Goal: Task Accomplishment & Management: Use online tool/utility

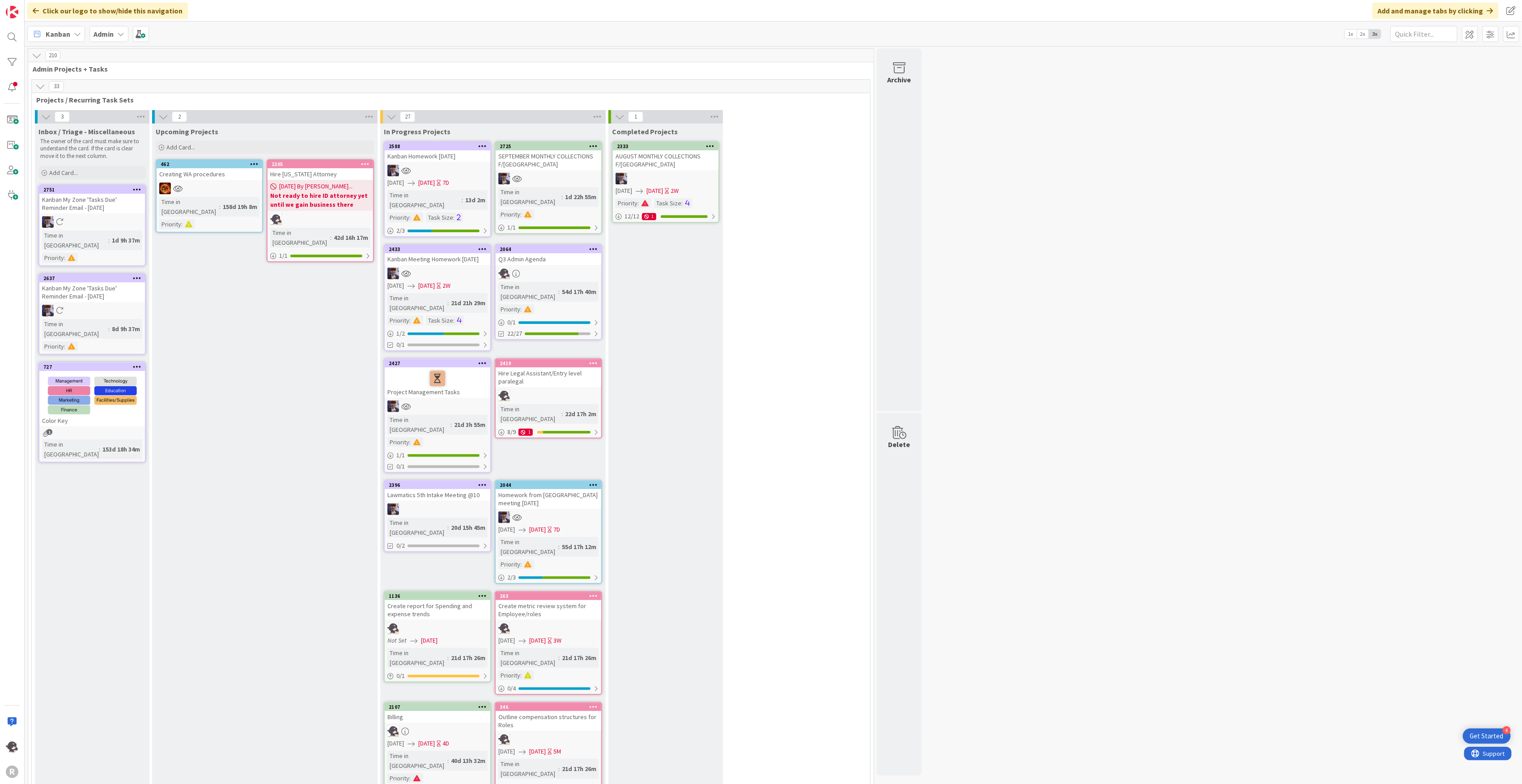
click at [64, 31] on span "Kanban" at bounding box center [58, 34] width 25 height 11
click at [65, 53] on span "My Zone" at bounding box center [79, 53] width 64 height 13
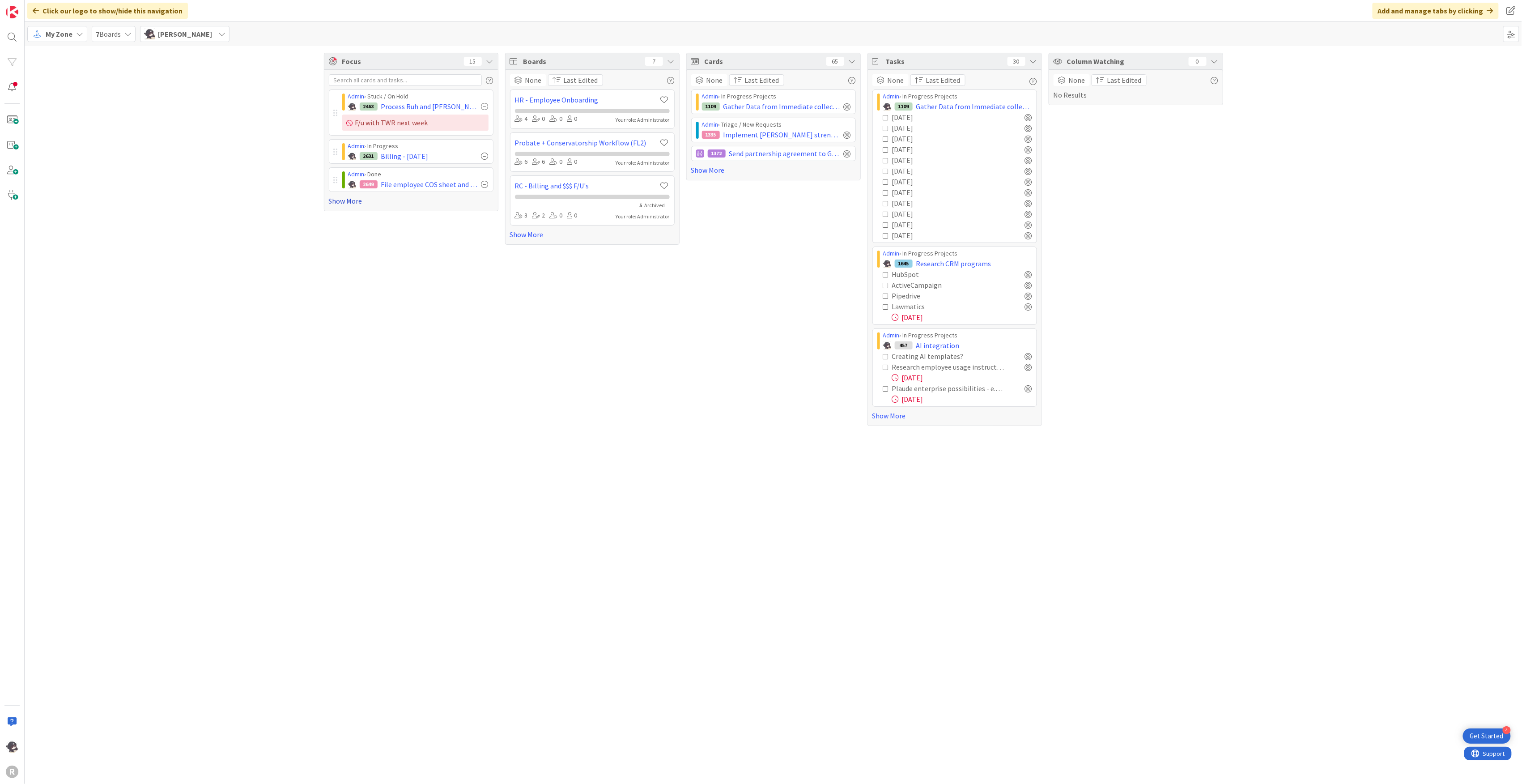
click at [357, 201] on link "Show More" at bounding box center [411, 200] width 165 height 11
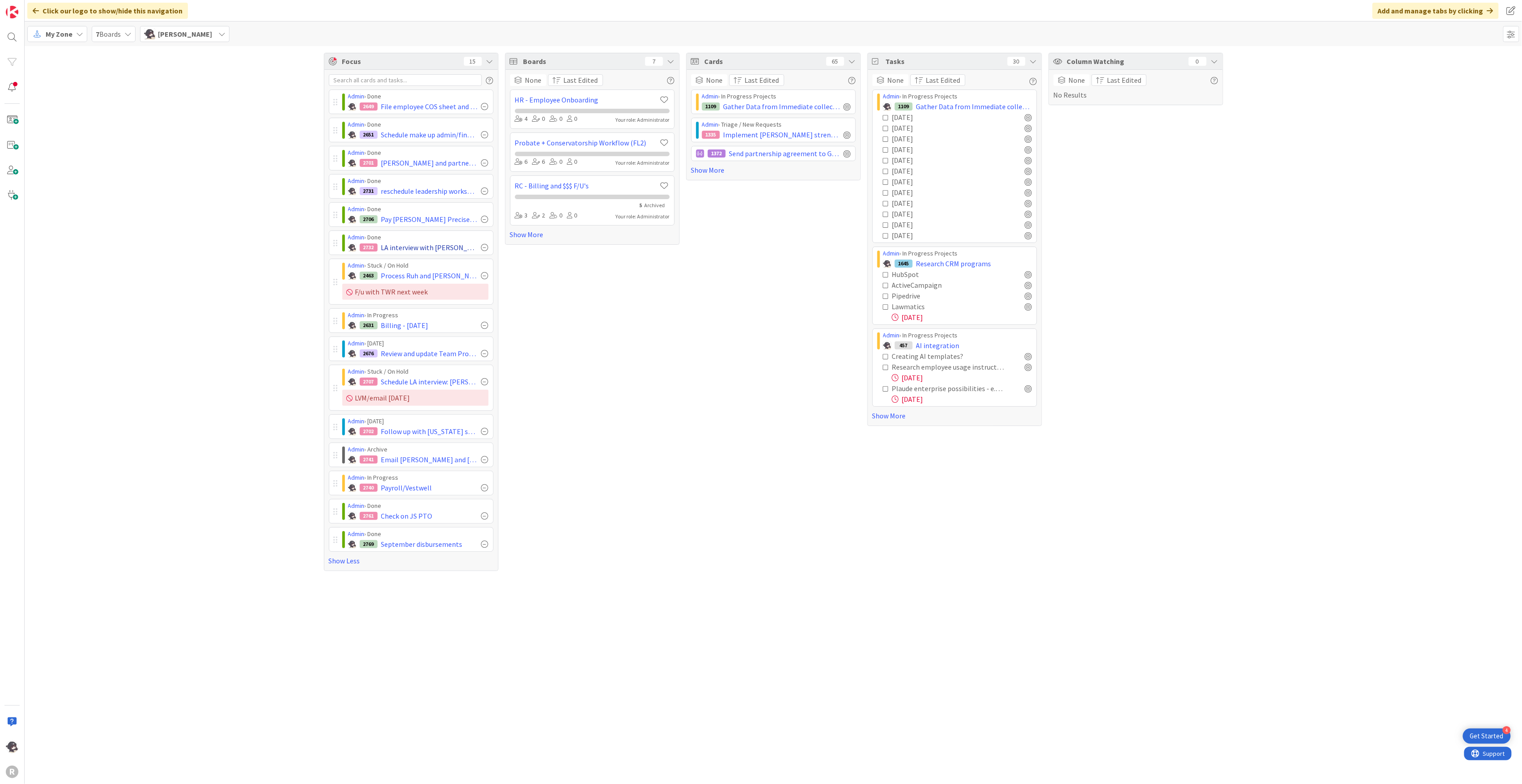
click at [486, 249] on div at bounding box center [485, 247] width 7 height 7
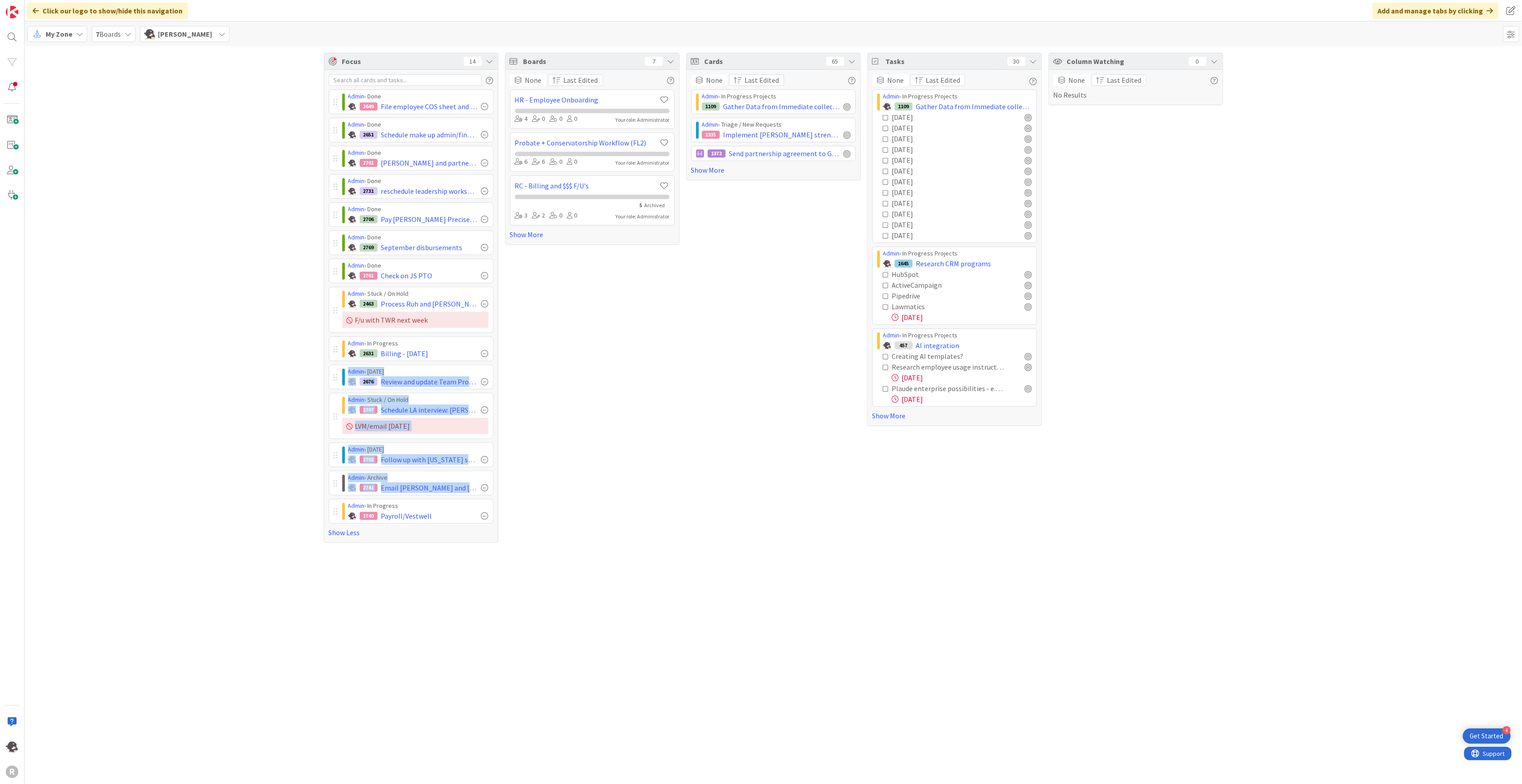
drag, startPoint x: 338, startPoint y: 382, endPoint x: 330, endPoint y: 513, distance: 131.2
click at [331, 513] on div "Admin › Done 2649 File employee COS sheet and update ADP Admin › Done 2651 Sche…" at bounding box center [411, 306] width 165 height 434
click at [299, 378] on div "Focus 14 Admin › Done 2649 File employee COS sheet and update ADP Admin › Done …" at bounding box center [773, 298] width 1497 height 503
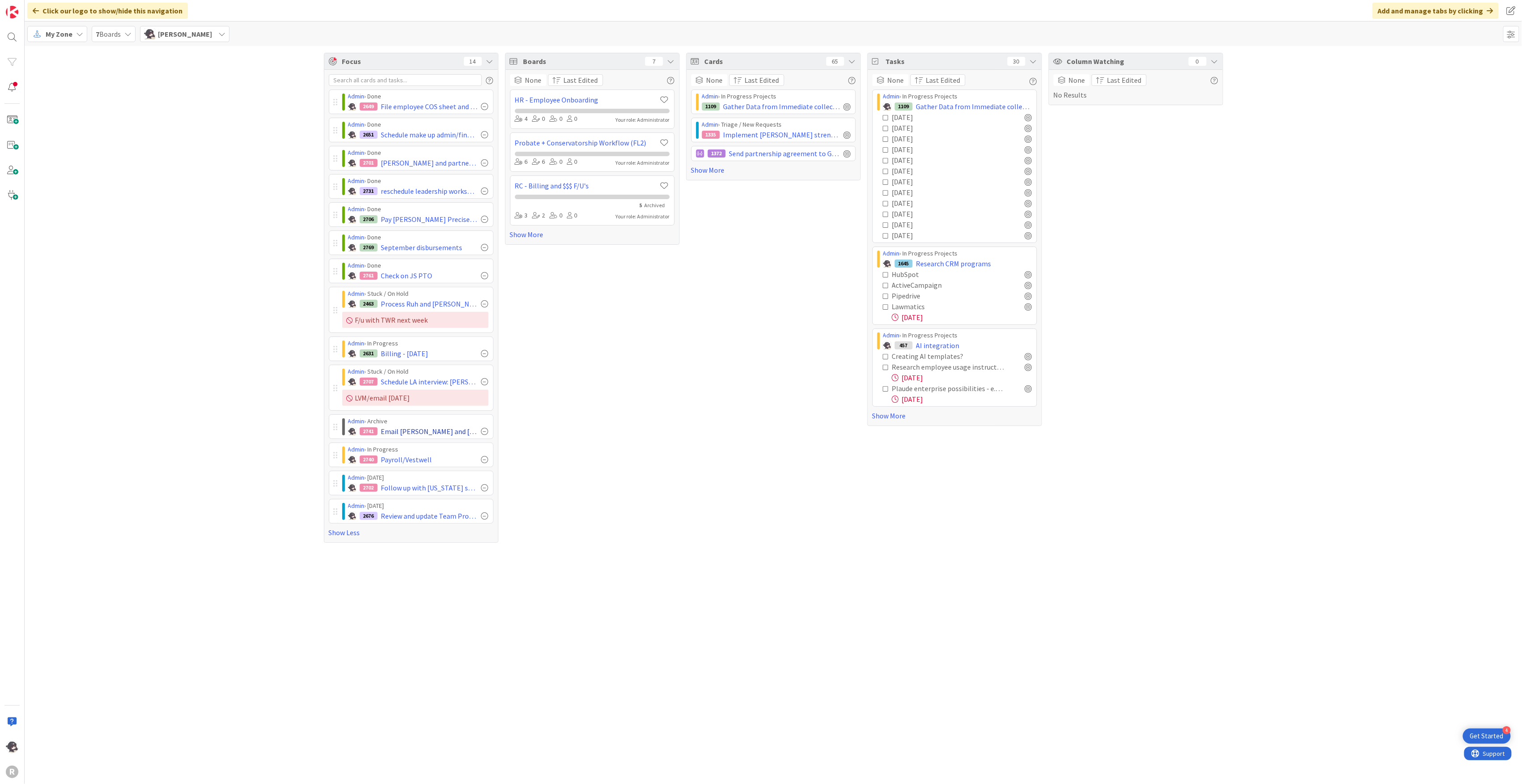
click at [486, 434] on div at bounding box center [485, 431] width 7 height 7
click at [71, 33] on span "My Zone" at bounding box center [59, 34] width 27 height 11
click at [69, 97] on span "Kanban" at bounding box center [79, 99] width 64 height 13
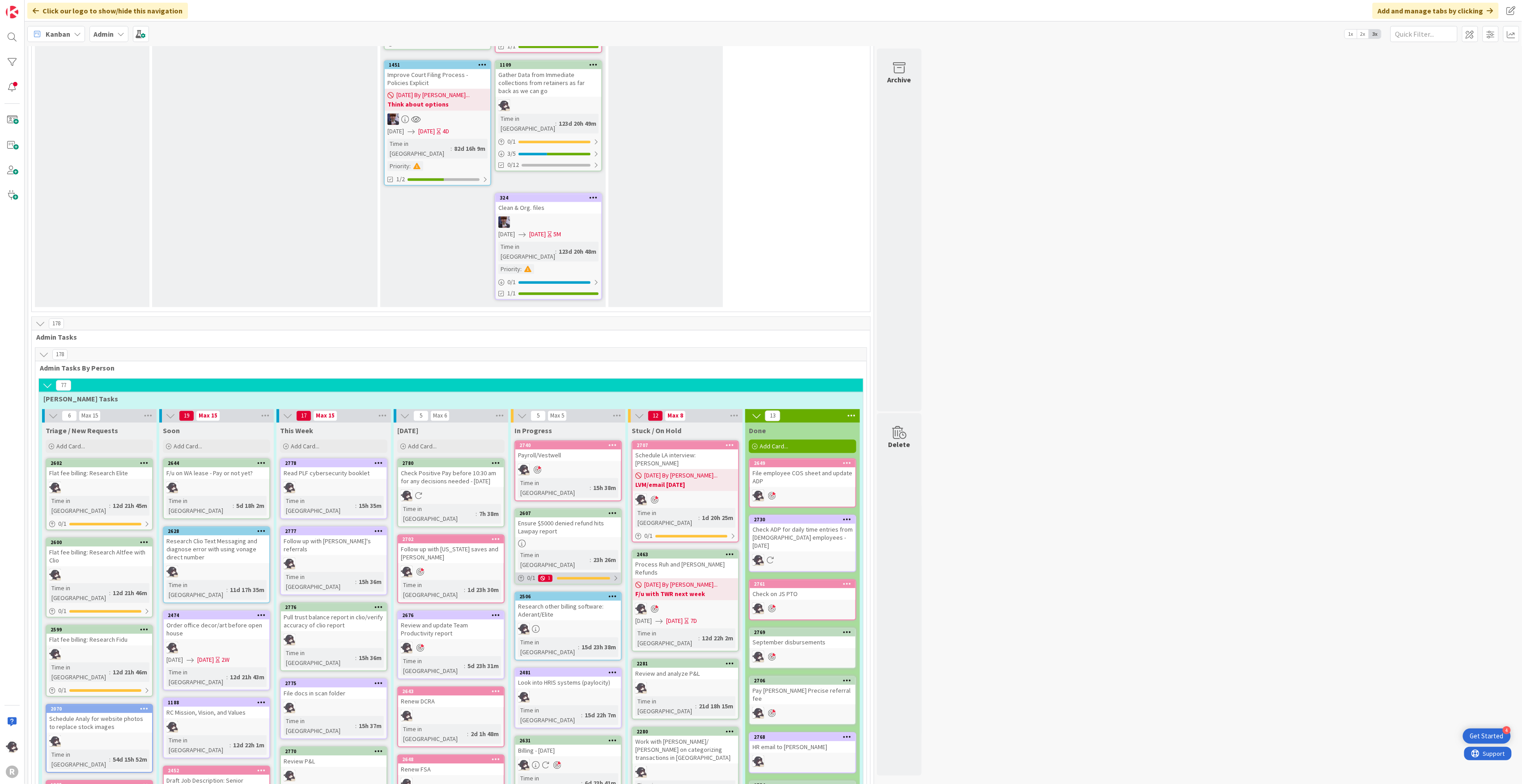
scroll to position [1491, 0]
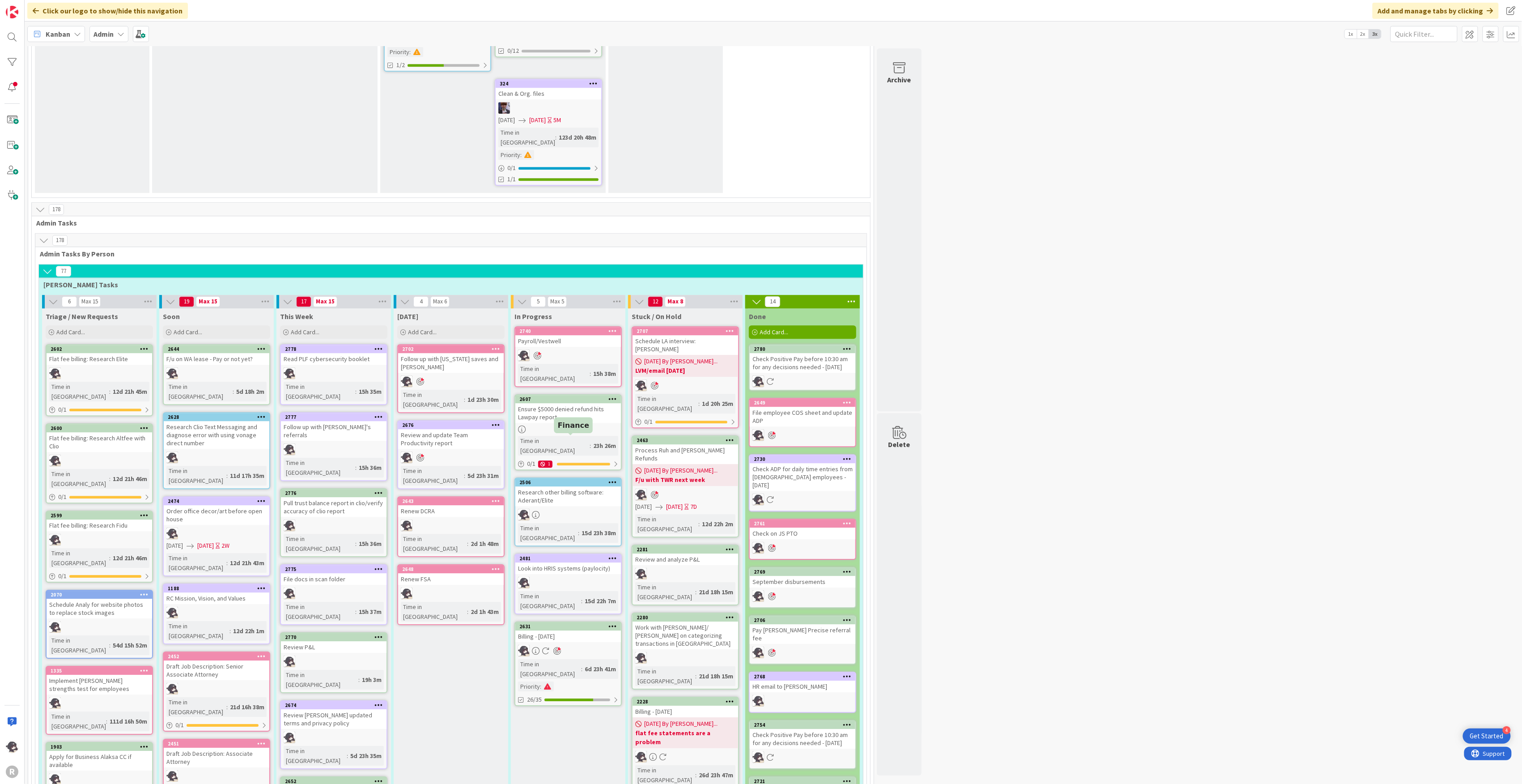
click at [545, 623] on div "2631" at bounding box center [570, 626] width 102 height 7
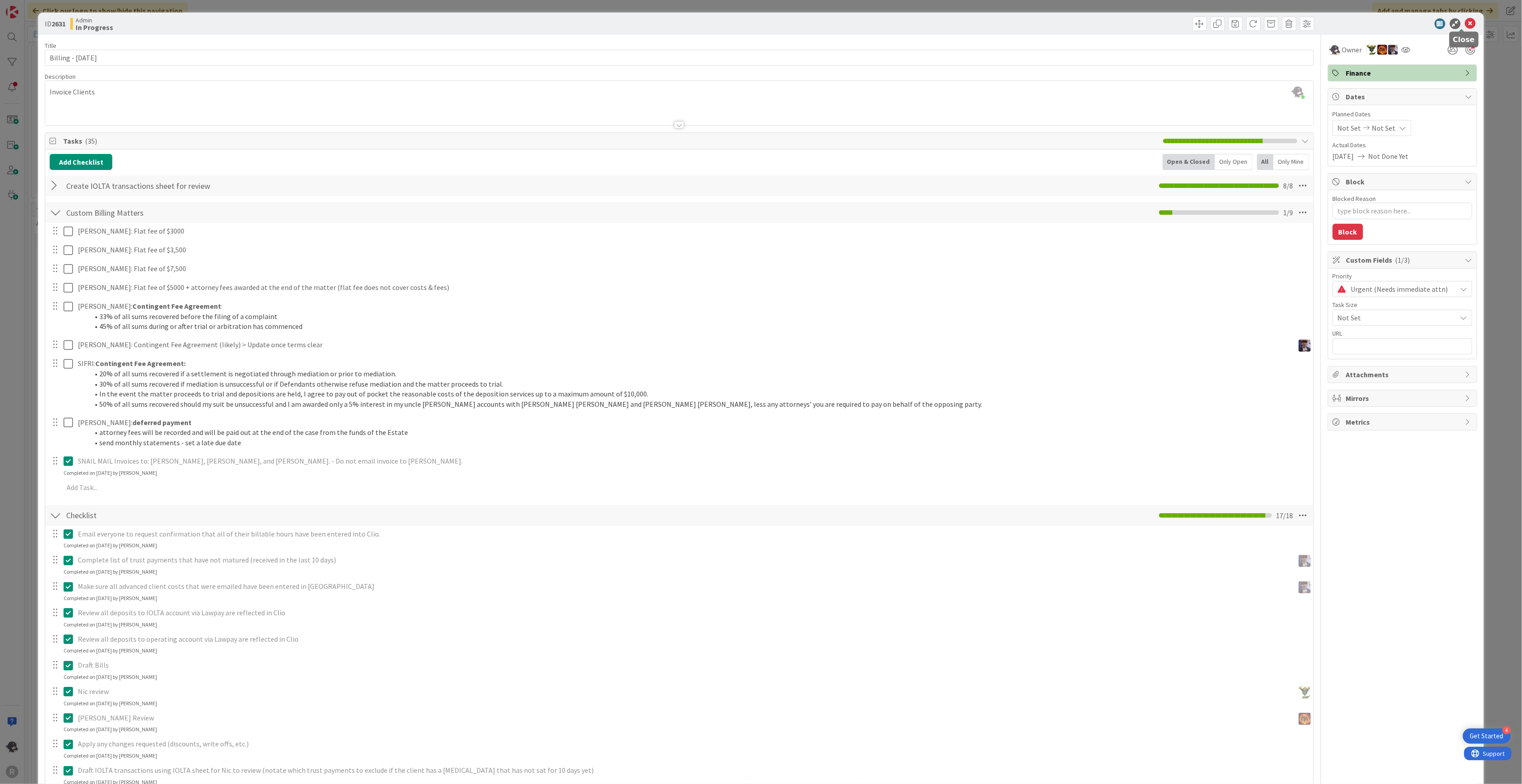
click at [1465, 25] on icon at bounding box center [1470, 23] width 11 height 11
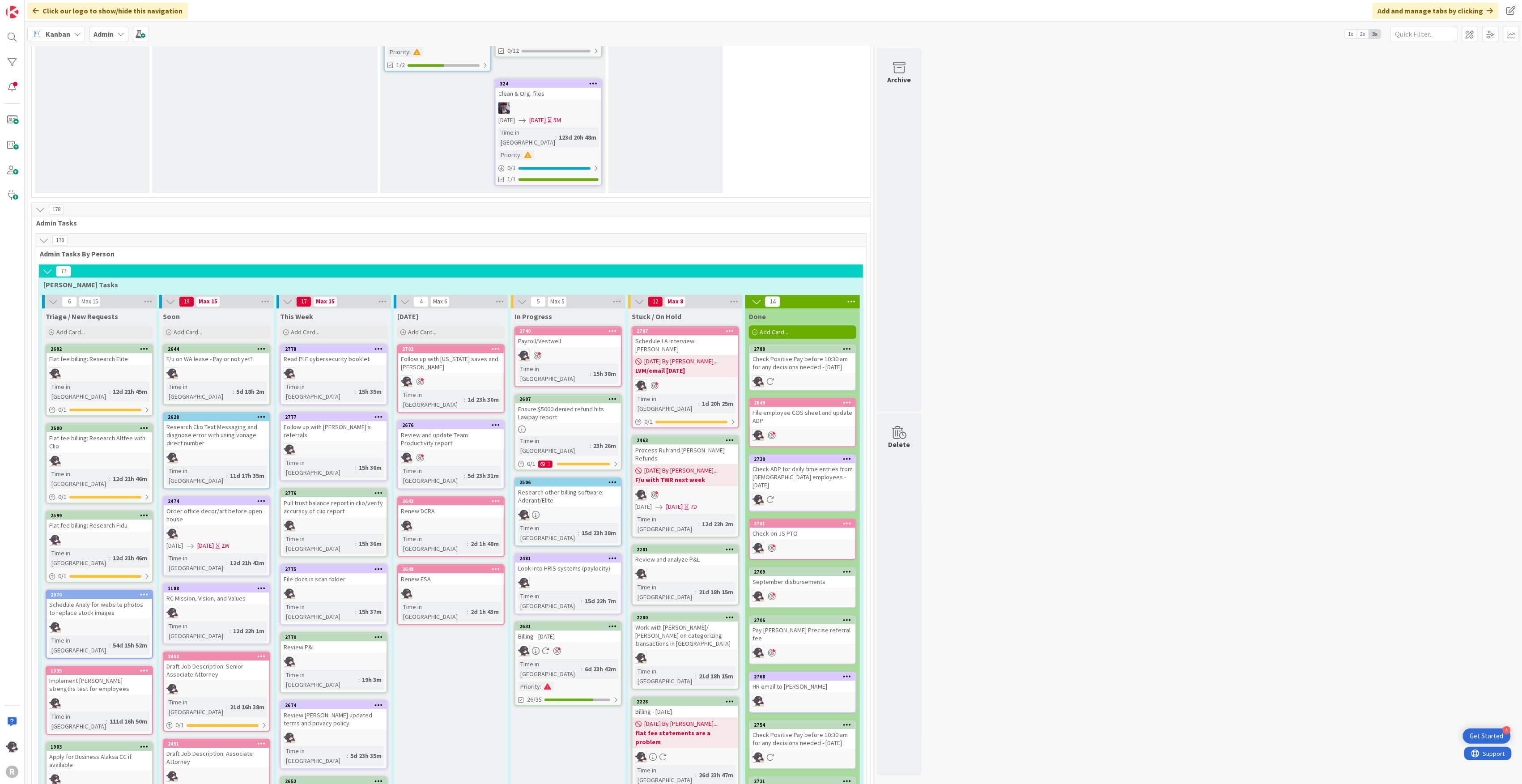
click at [618, 396] on div at bounding box center [613, 399] width 16 height 7
click at [528, 549] on link "Add to Focus" at bounding box center [560, 556] width 121 height 13
click at [430, 328] on span "Add Card..." at bounding box center [422, 331] width 29 height 8
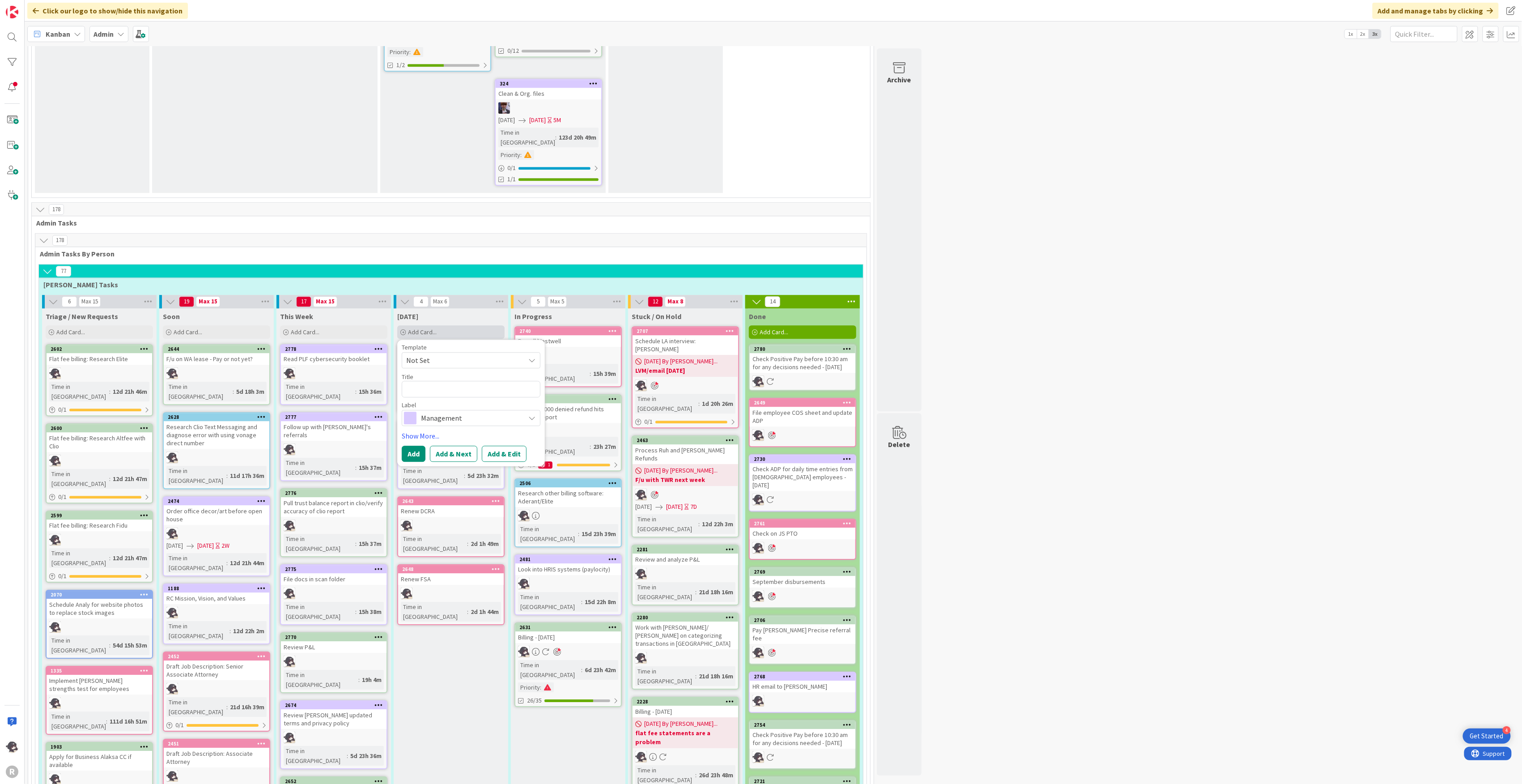
type textarea "x"
type textarea "M"
type textarea "x"
type textarea "Me"
type textarea "x"
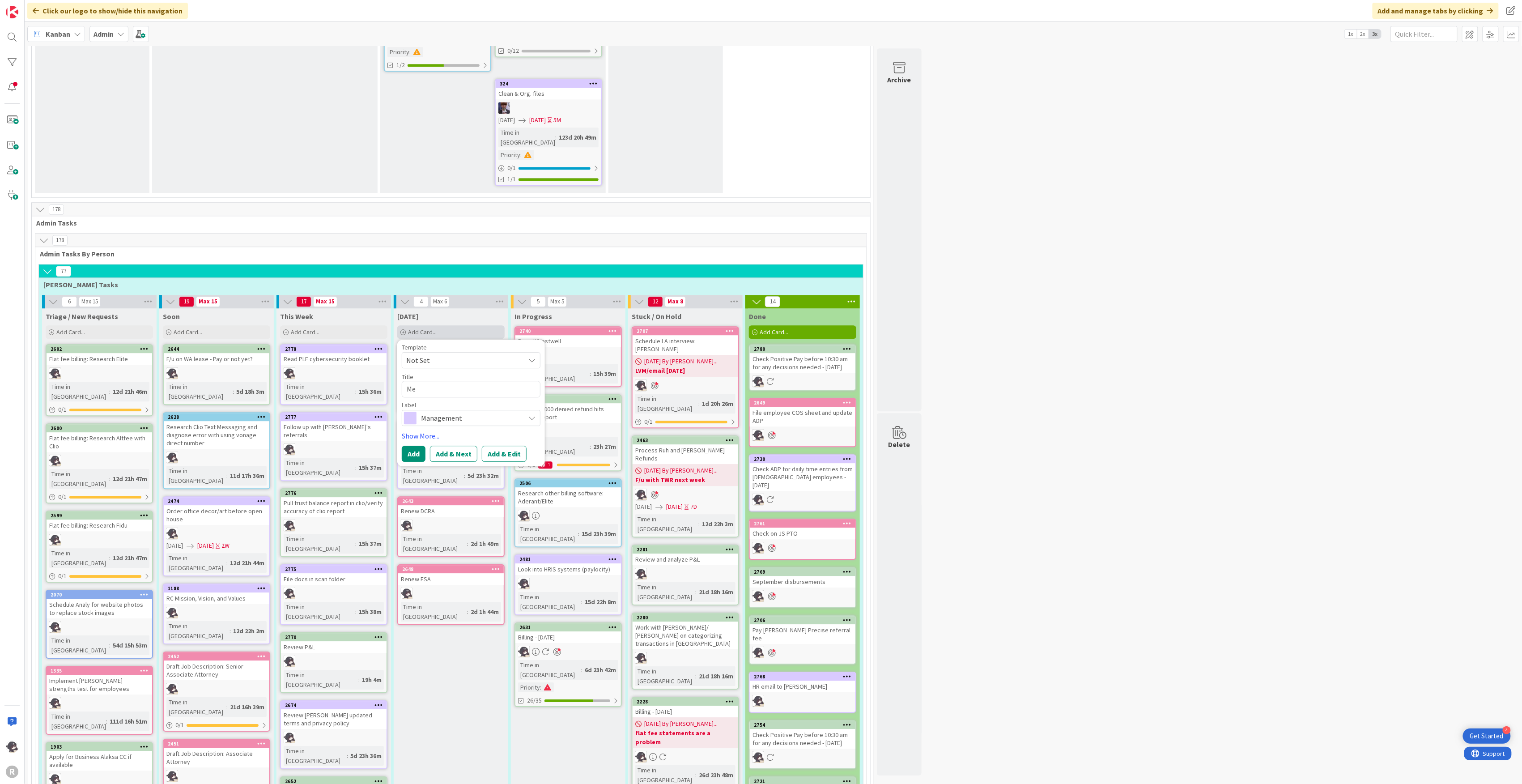
type textarea "Mee"
type textarea "x"
type textarea "Meet"
type textarea "x"
type textarea "Meet"
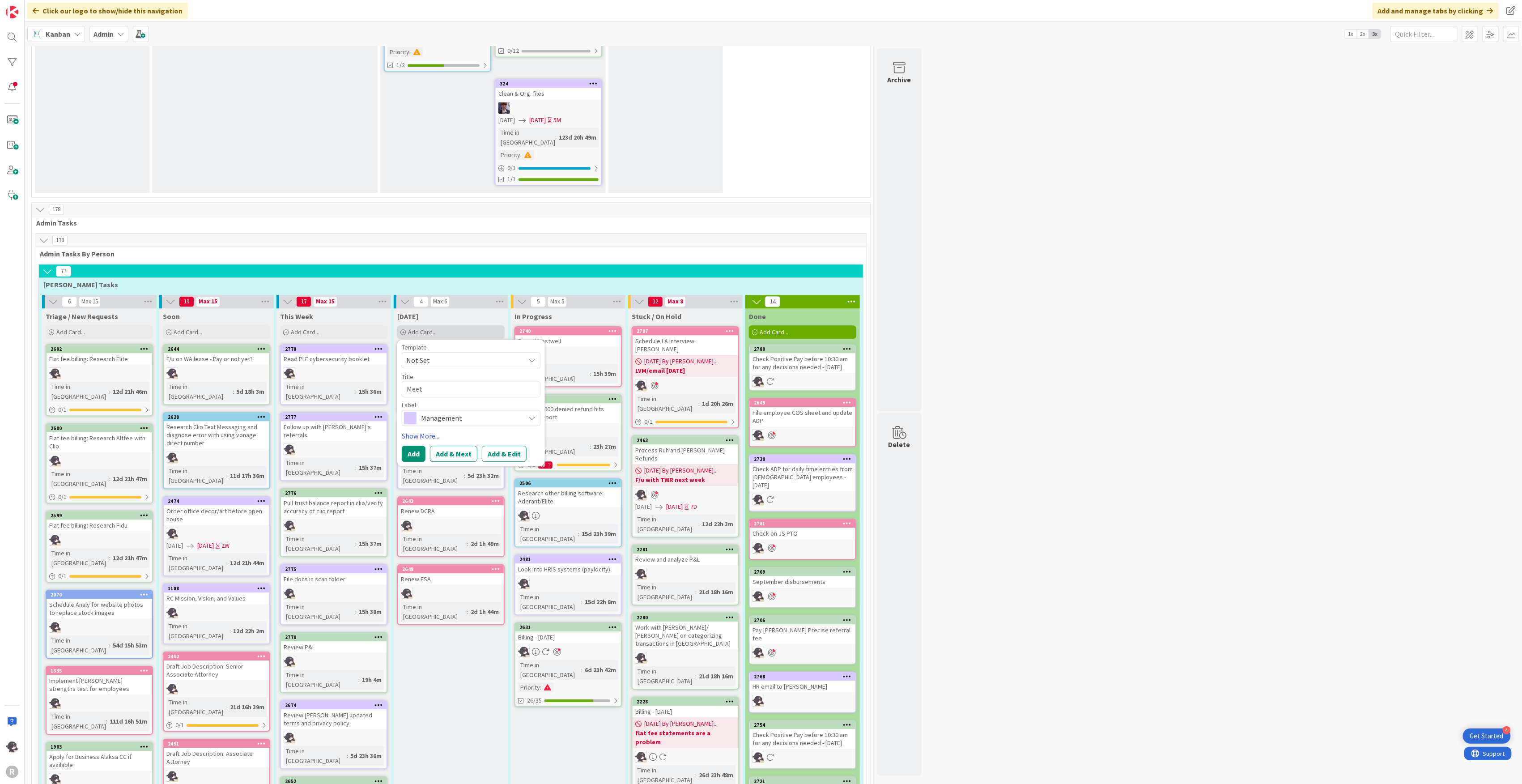
type textarea "x"
type textarea "Meet w"
type textarea "x"
type textarea "Meet [PERSON_NAME]"
type textarea "x"
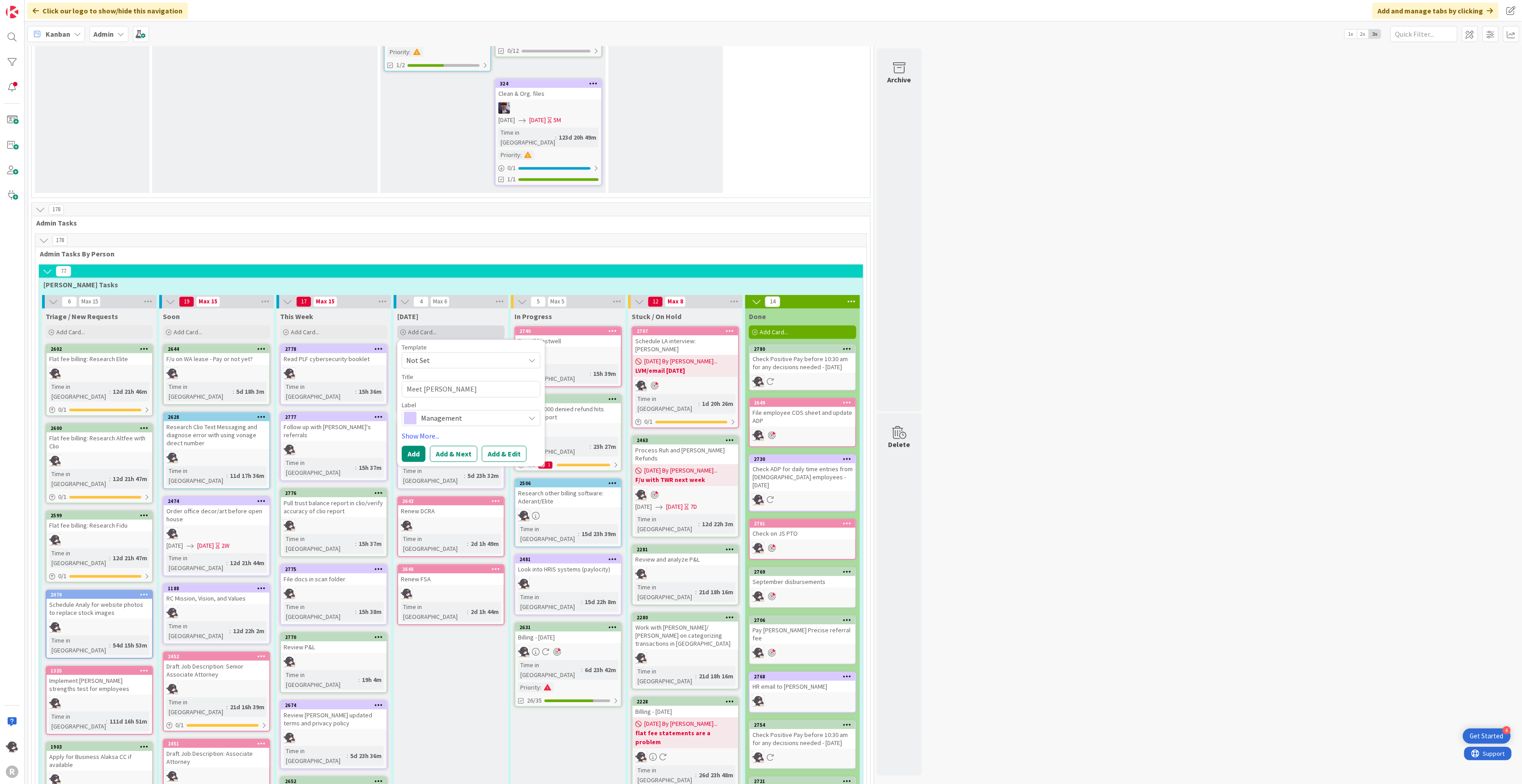
type textarea "Meet [PERSON_NAME]"
type textarea "x"
type textarea "Meet with"
type textarea "x"
type textarea "Meet with"
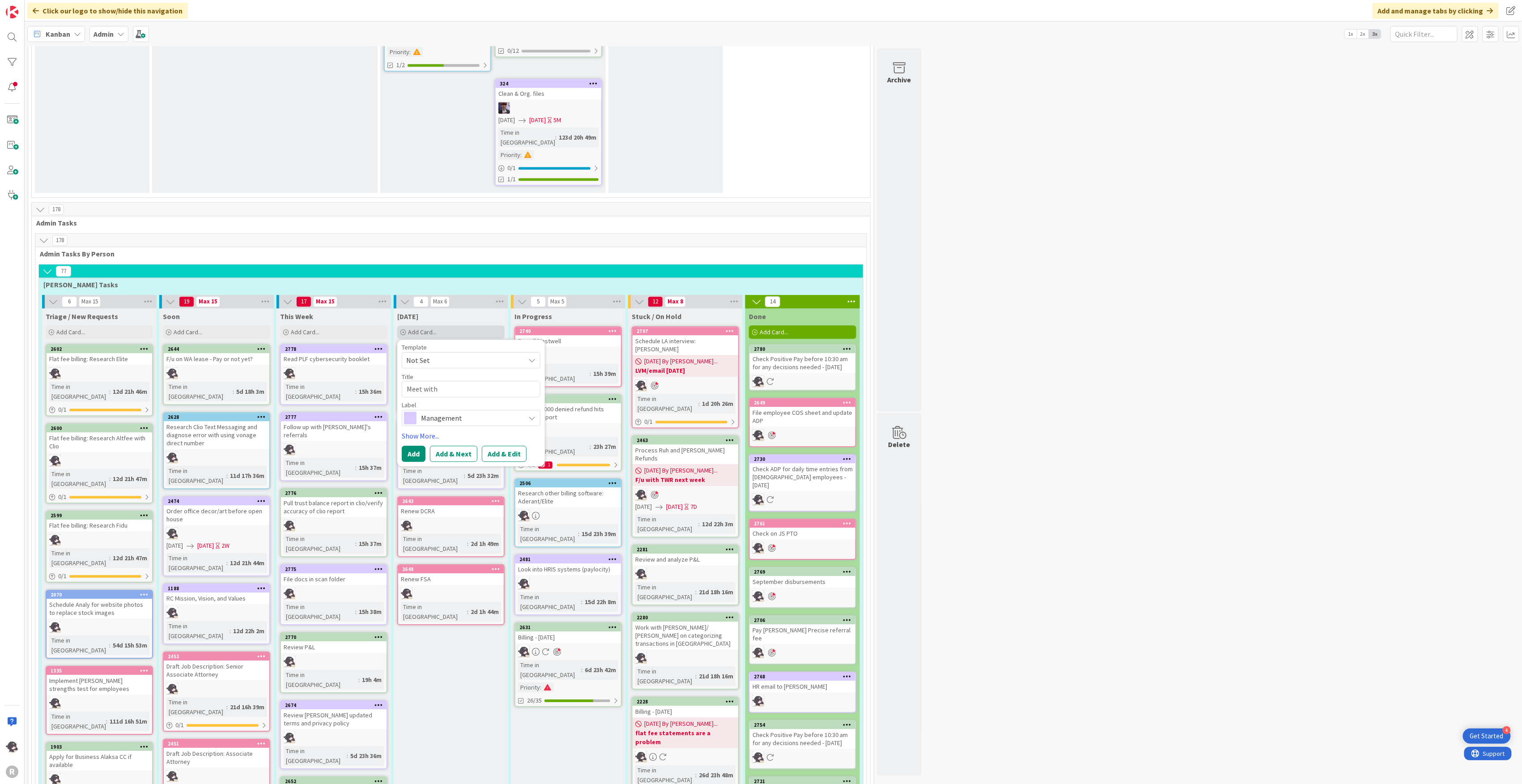
type textarea "x"
type textarea "Meet with"
type textarea "x"
type textarea "Meet [PERSON_NAME]"
type textarea "x"
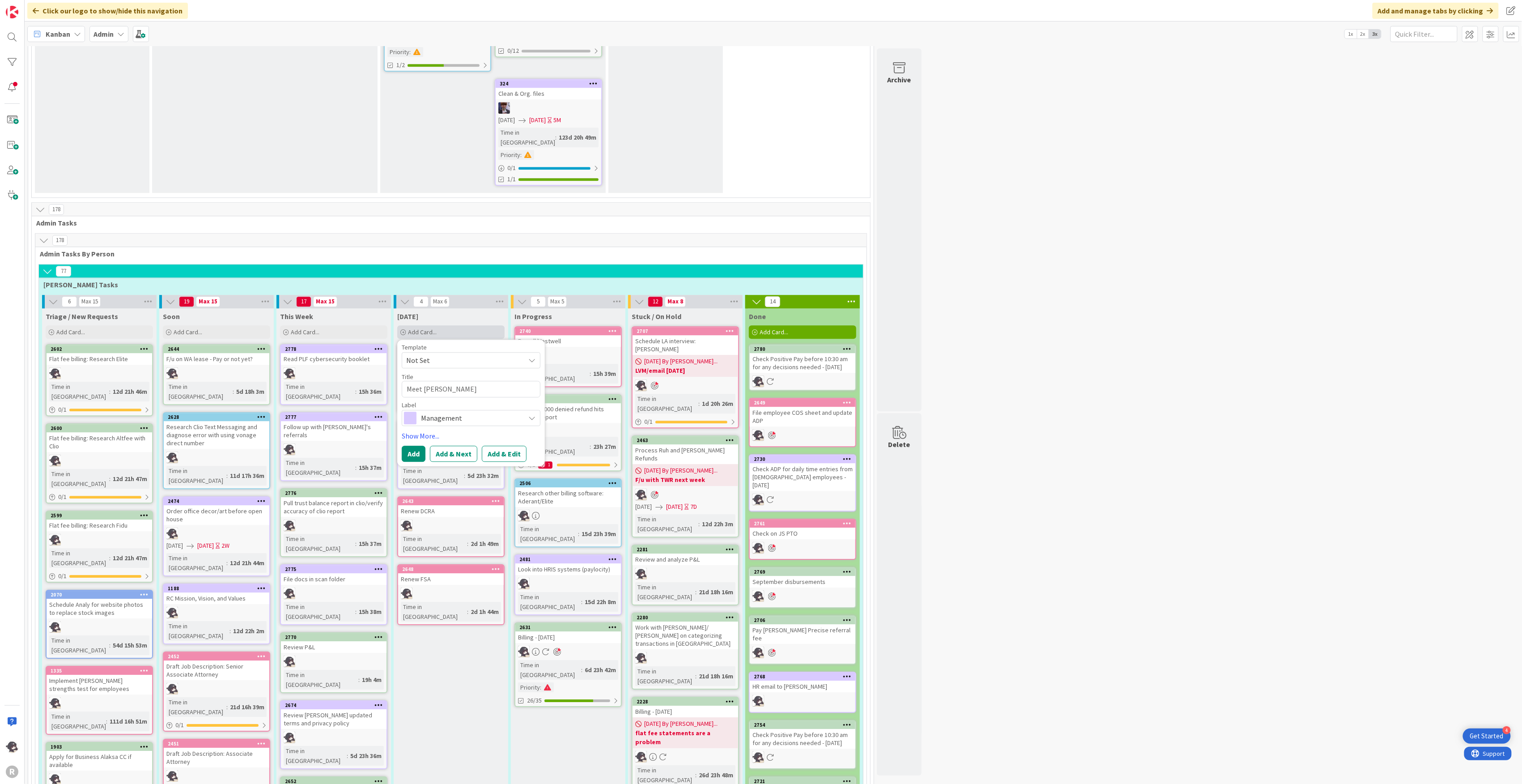
type textarea "Meet [PERSON_NAME]"
type textarea "x"
type textarea "Meet w"
type textarea "x"
type textarea "Meet"
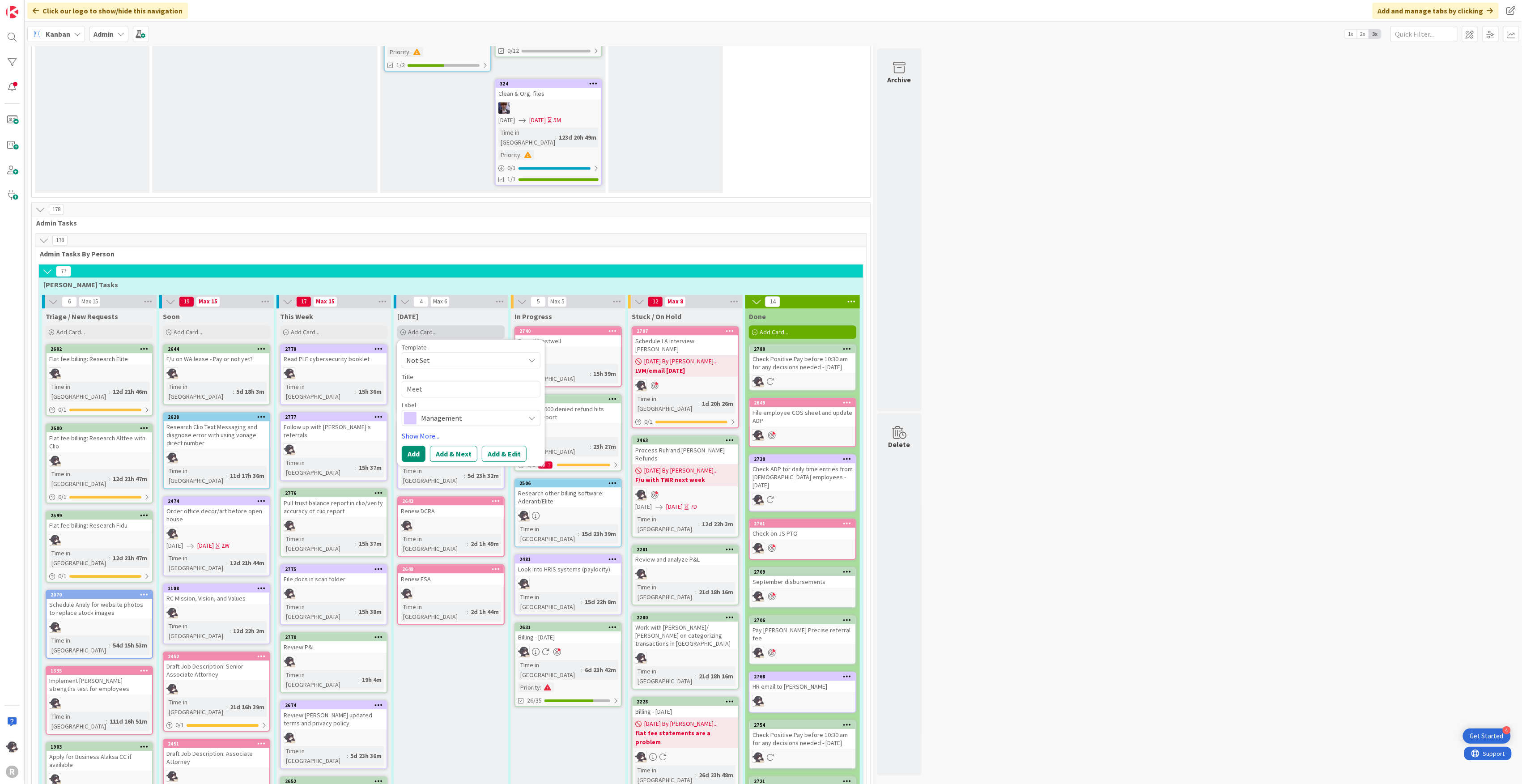
type textarea "x"
type textarea "Meet"
type textarea "x"
type textarea "Meeti"
type textarea "x"
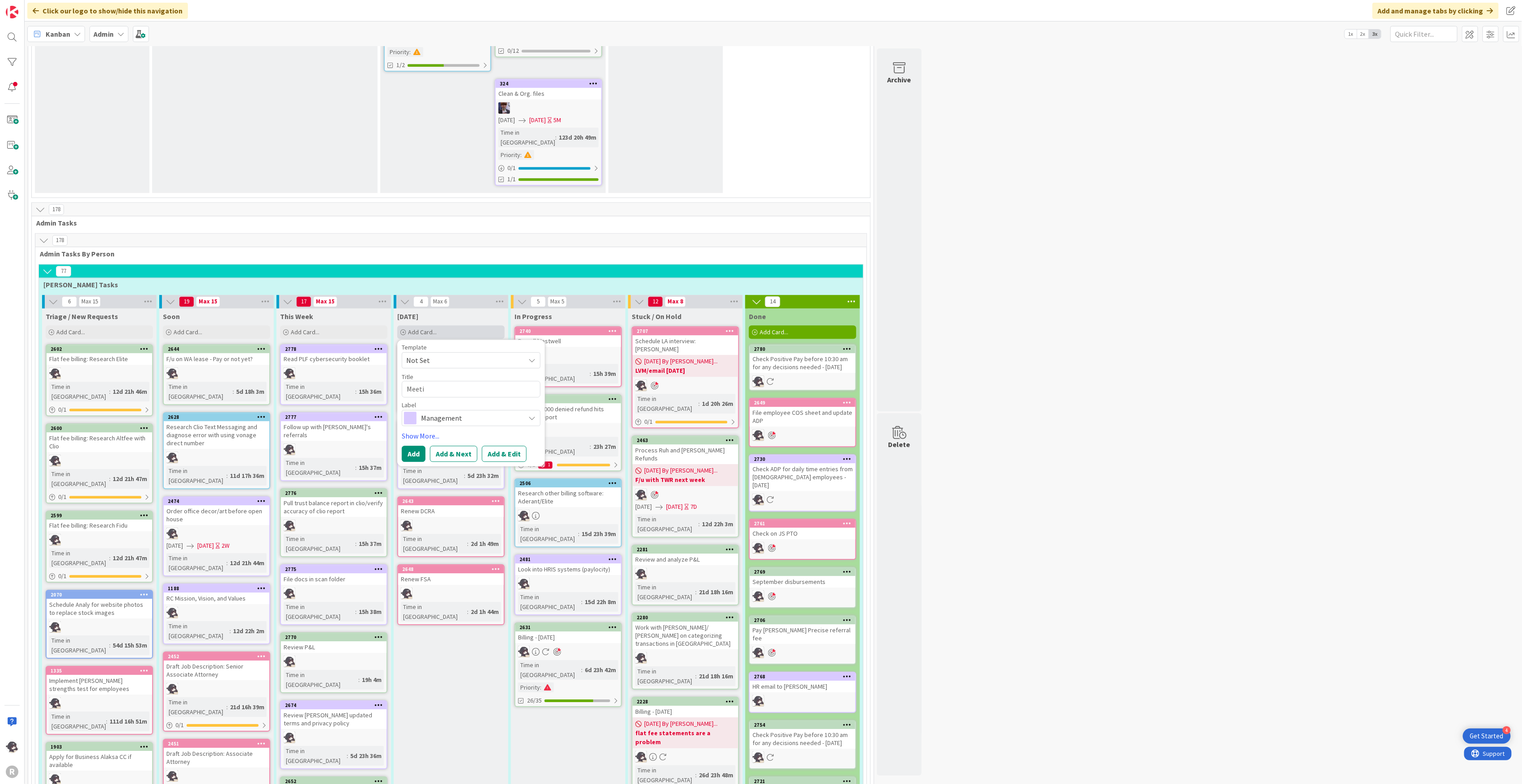
type textarea "Meetin"
type textarea "x"
type textarea "Meeting"
type textarea "x"
type textarea "Meeting"
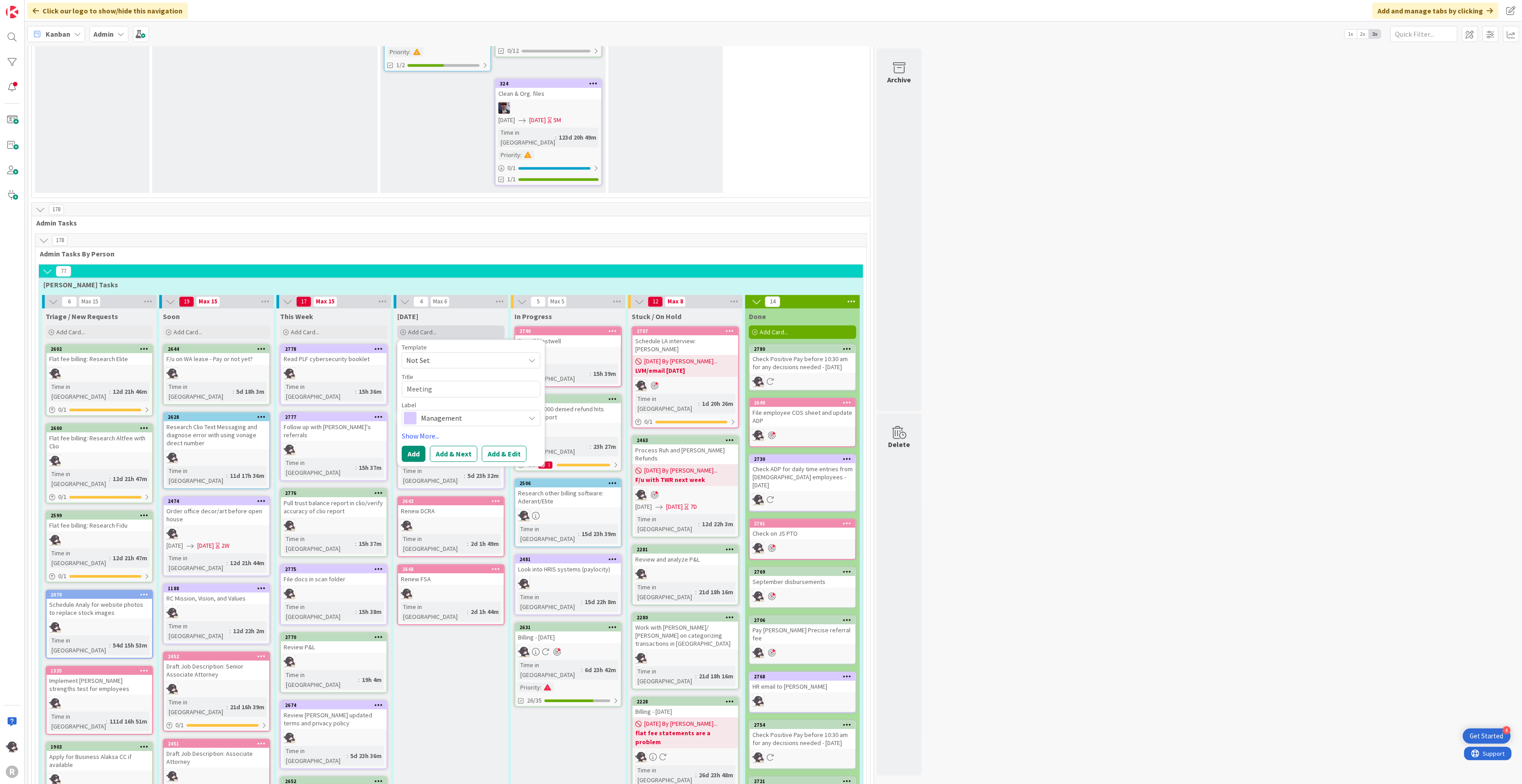
type textarea "x"
type textarea "Meeting tw"
type textarea "x"
type textarea "Meeting twi"
type textarea "x"
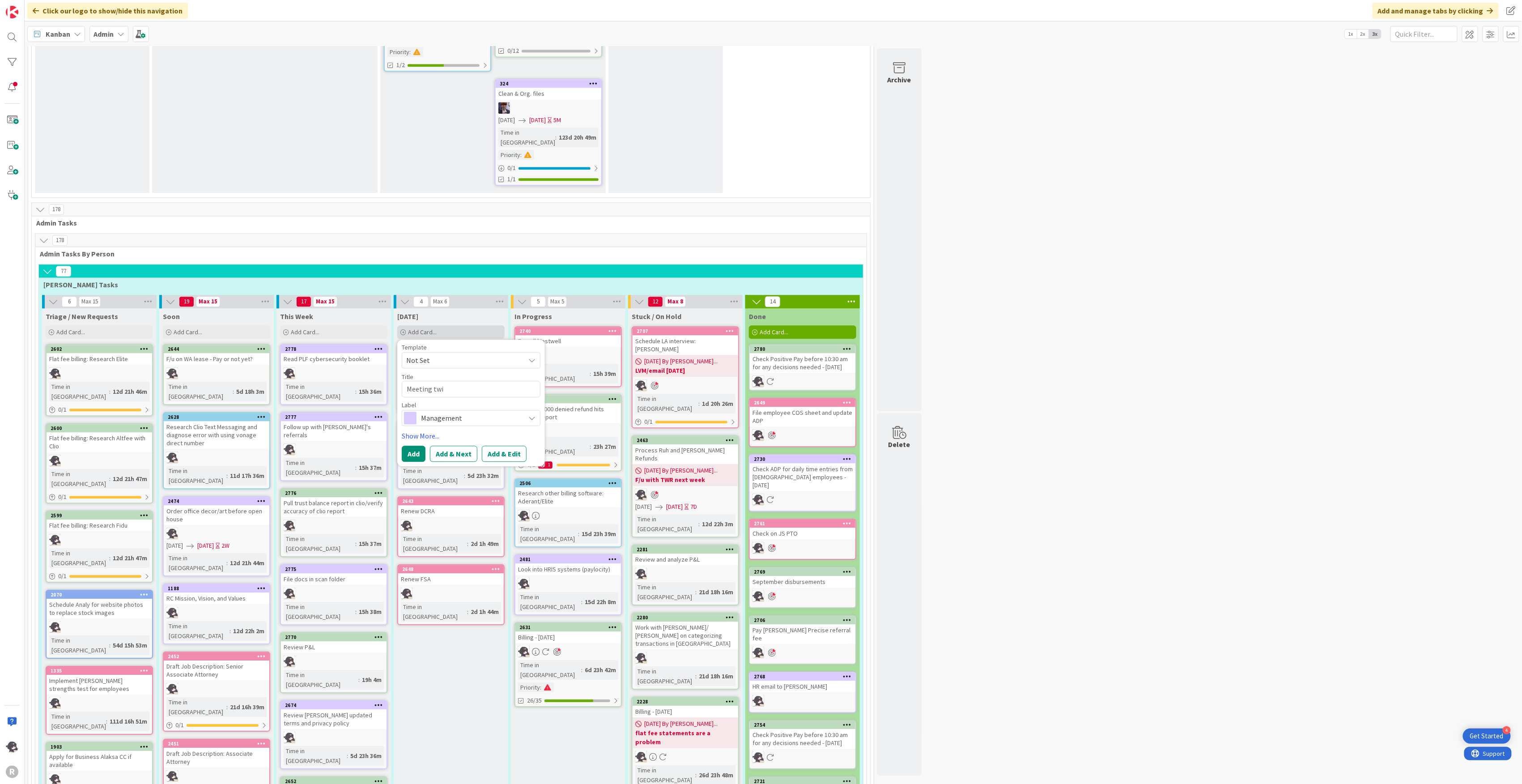
type textarea "Meeting twit"
type textarea "x"
type textarea "Meeting twi"
type textarea "x"
type textarea "Meeting tw"
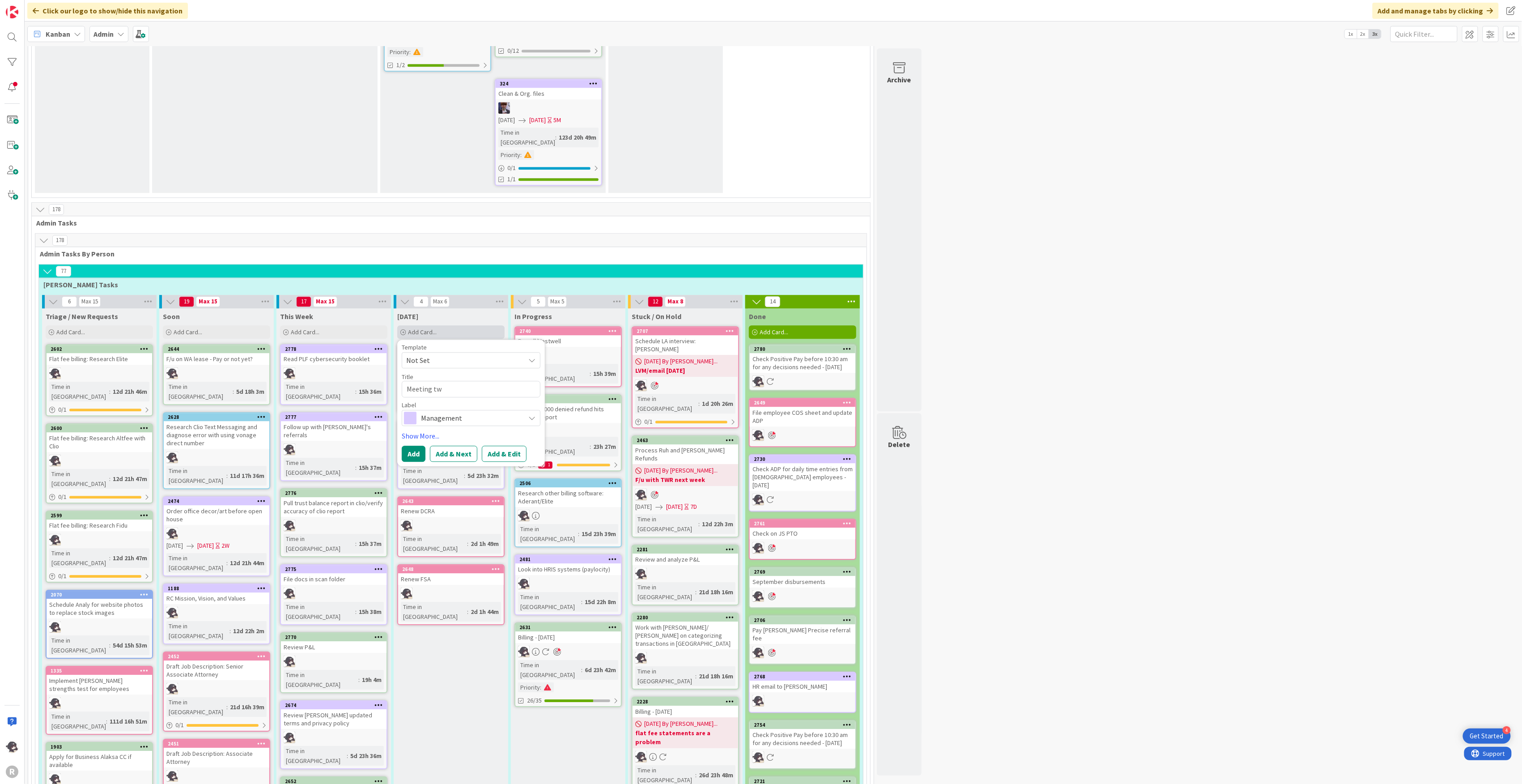
type textarea "x"
type textarea "Meeting t"
type textarea "x"
type textarea "Meeting"
type textarea "x"
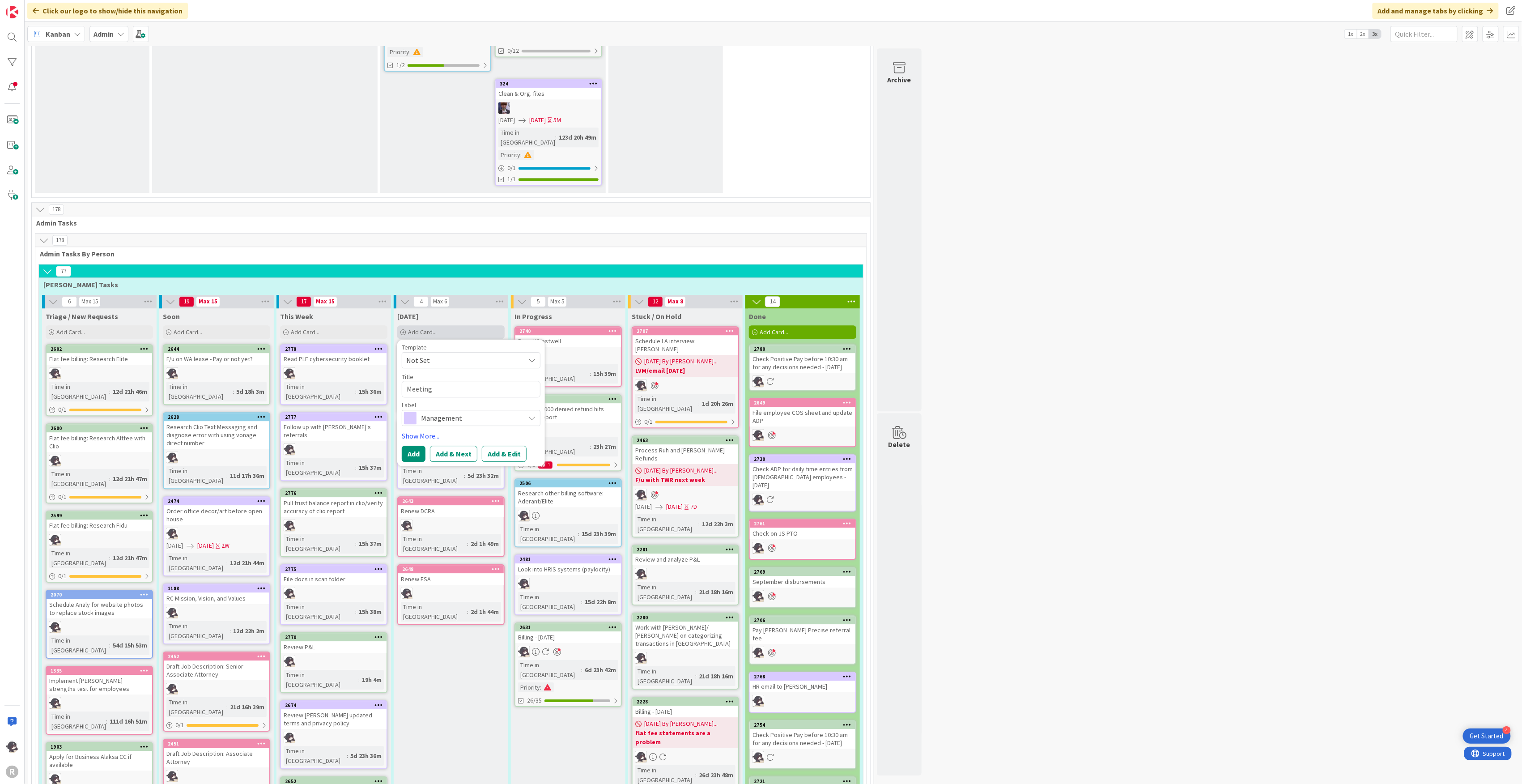
type textarea "Meeting w"
type textarea "x"
type textarea "Meeting wi"
type textarea "x"
type textarea "Meeting wit"
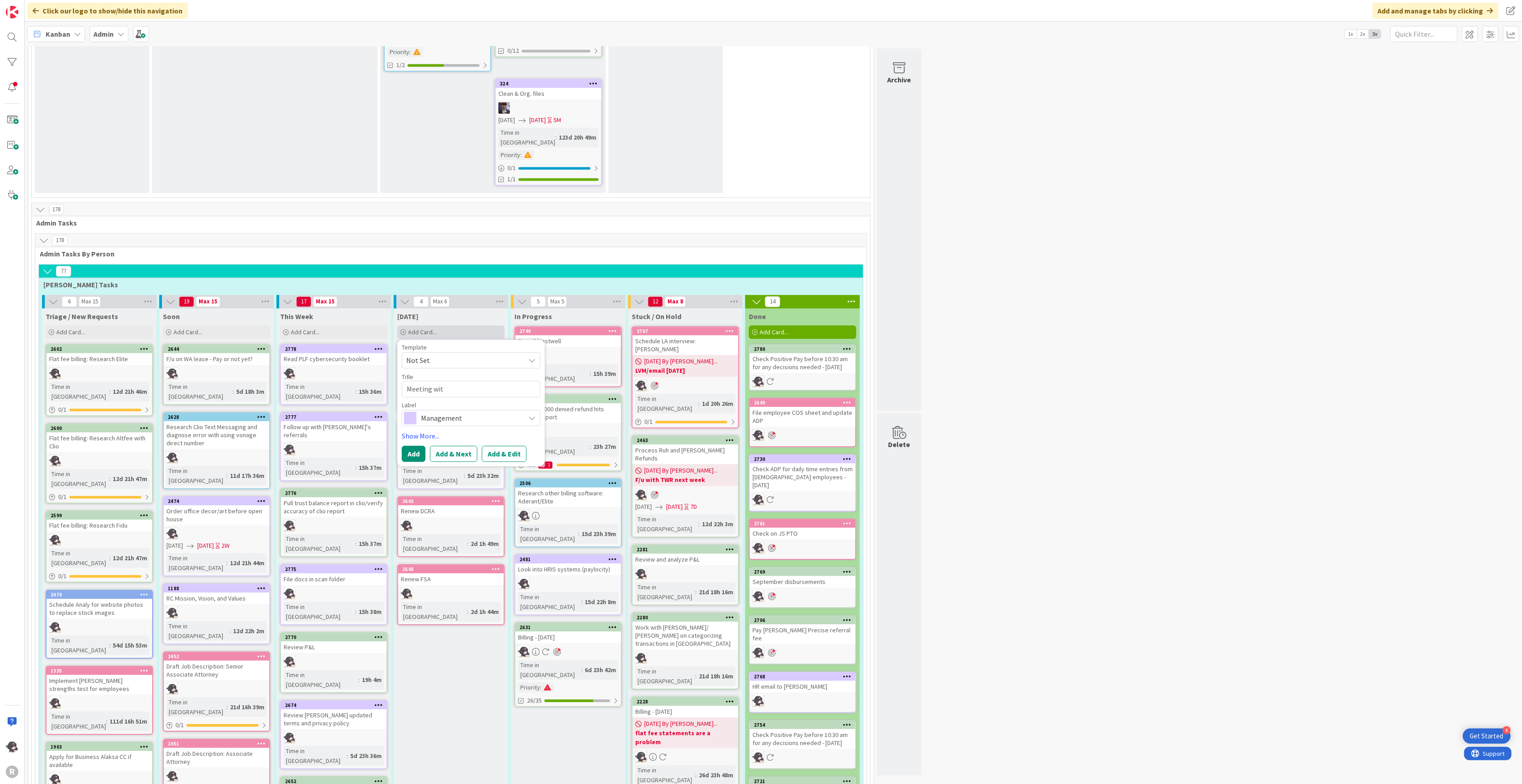
type textarea "x"
type textarea "Meeting with"
type textarea "x"
type textarea "Meeting with"
type textarea "x"
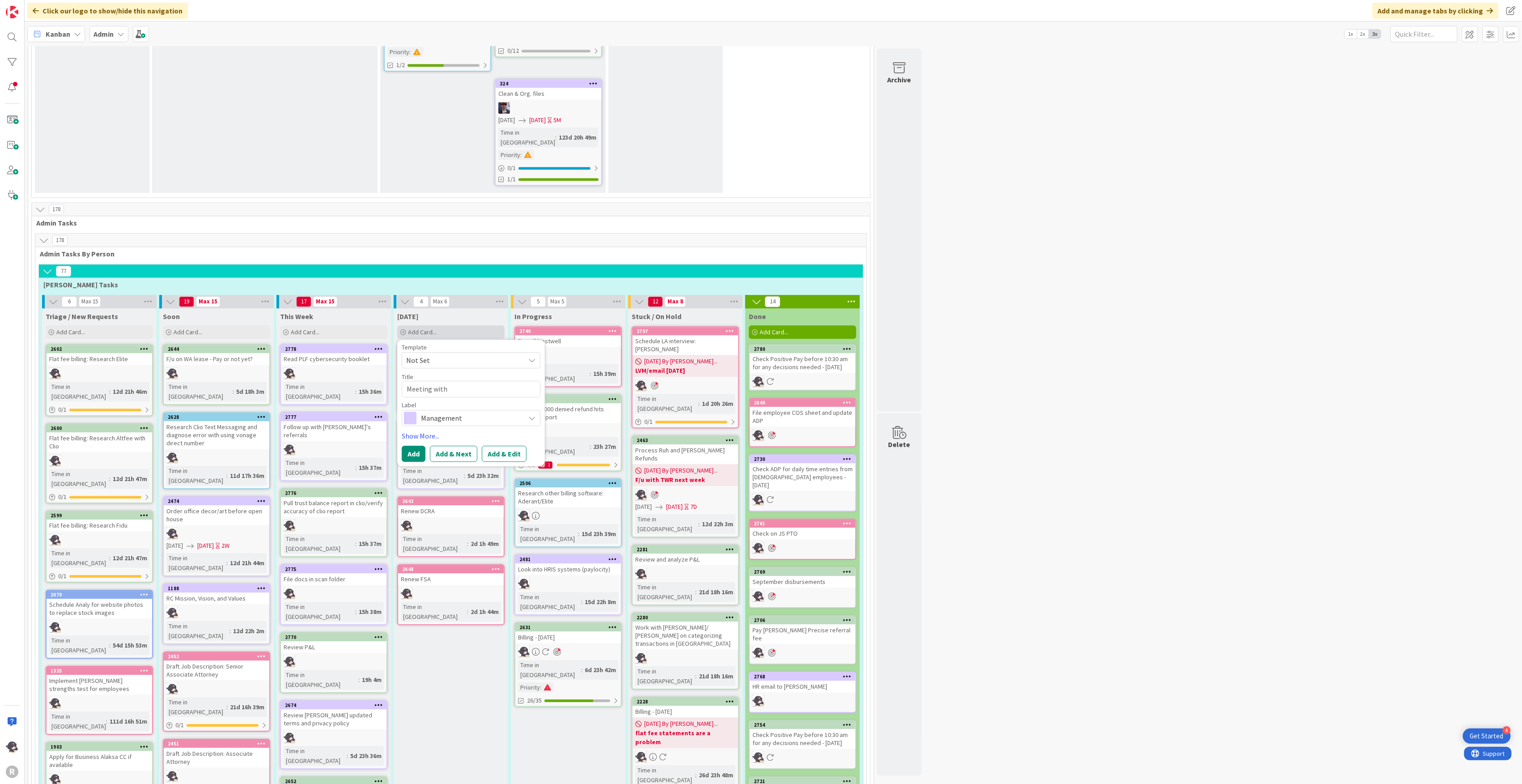
type textarea "Meeting with M"
type textarea "x"
type textarea "Meeting with [PERSON_NAME]"
type textarea "x"
type textarea "Meeting with Min"
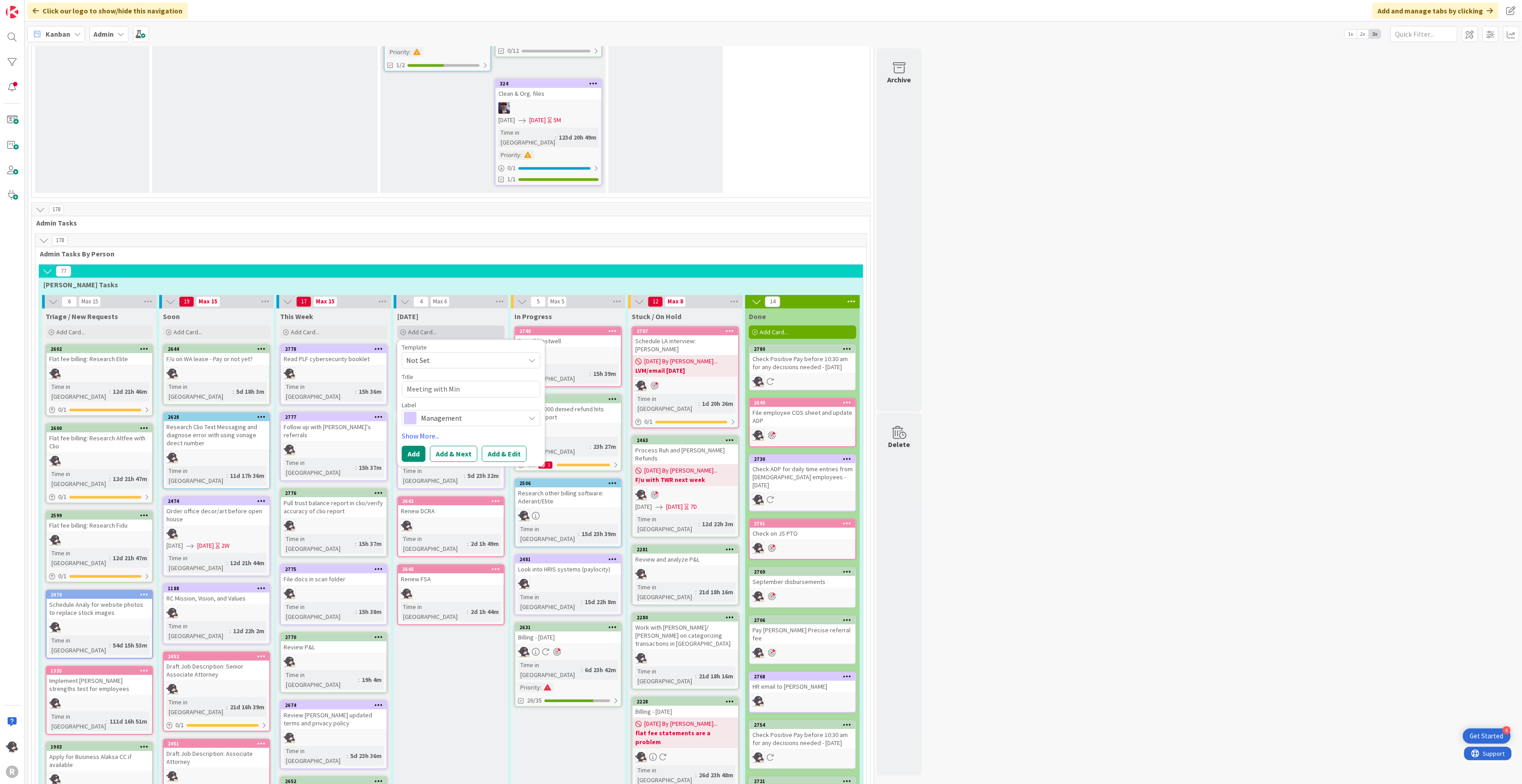
type textarea "x"
type textarea "Meeting with Mink"
type textarea "x"
type textarea "Meeting with [PERSON_NAME]"
type textarea "x"
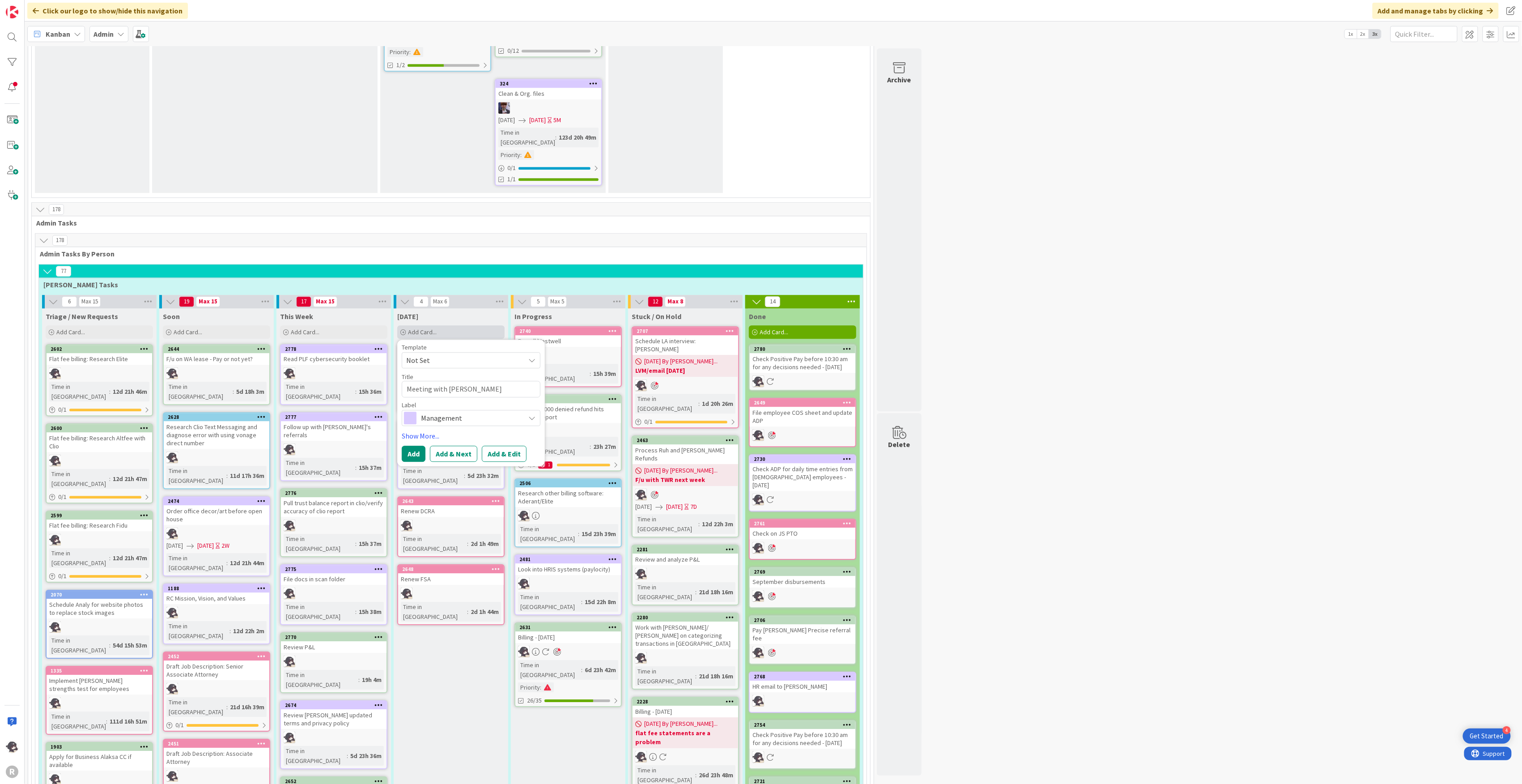
type textarea "Meeting with [PERSON_NAME]"
type textarea "x"
type textarea "Meeting with [PERSON_NAME] a"
type textarea "x"
type textarea "Meeting with Minka an"
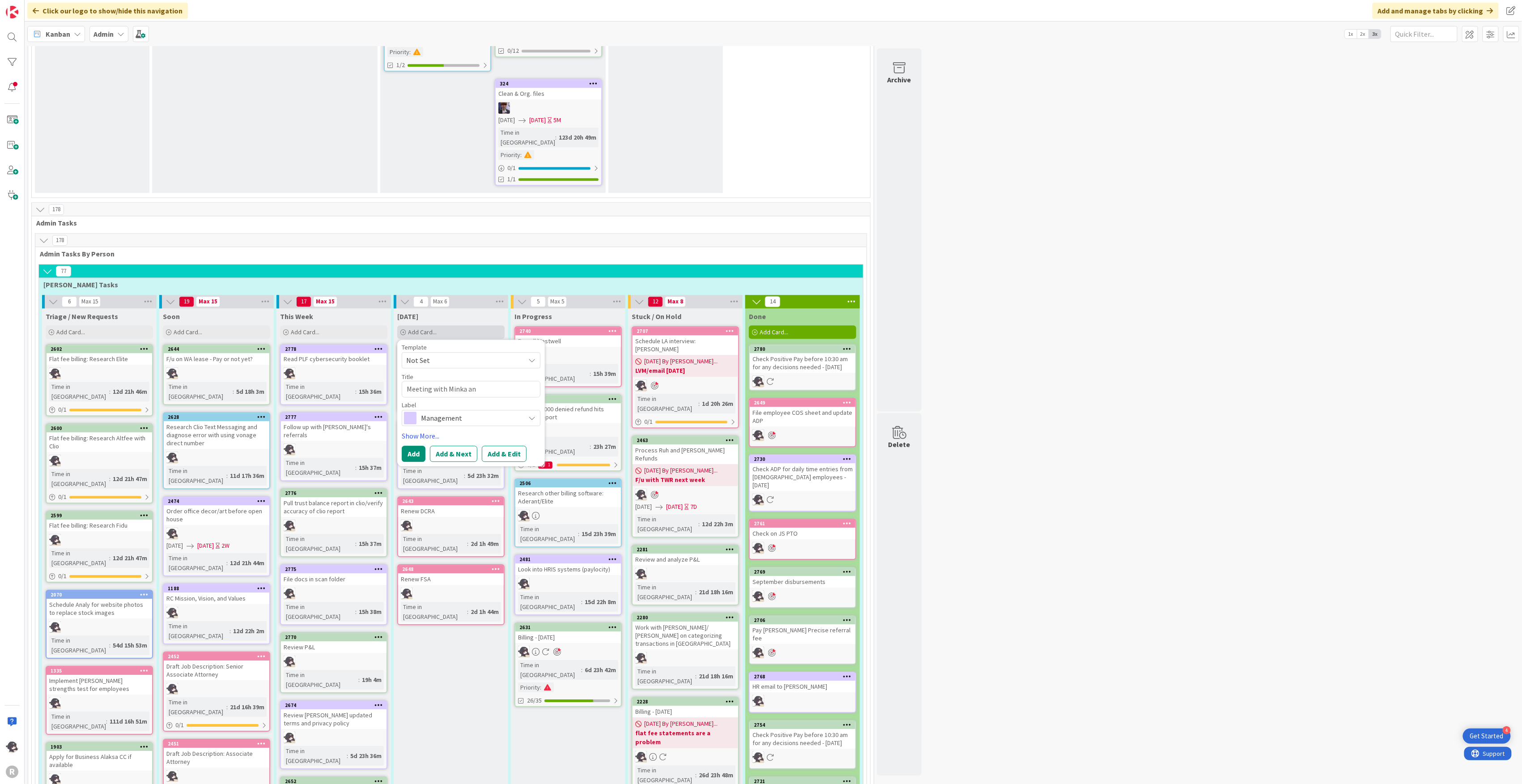
type textarea "x"
type textarea "Meeting with [PERSON_NAME] and"
type textarea "x"
type textarea "Meeting with [PERSON_NAME] and"
type textarea "x"
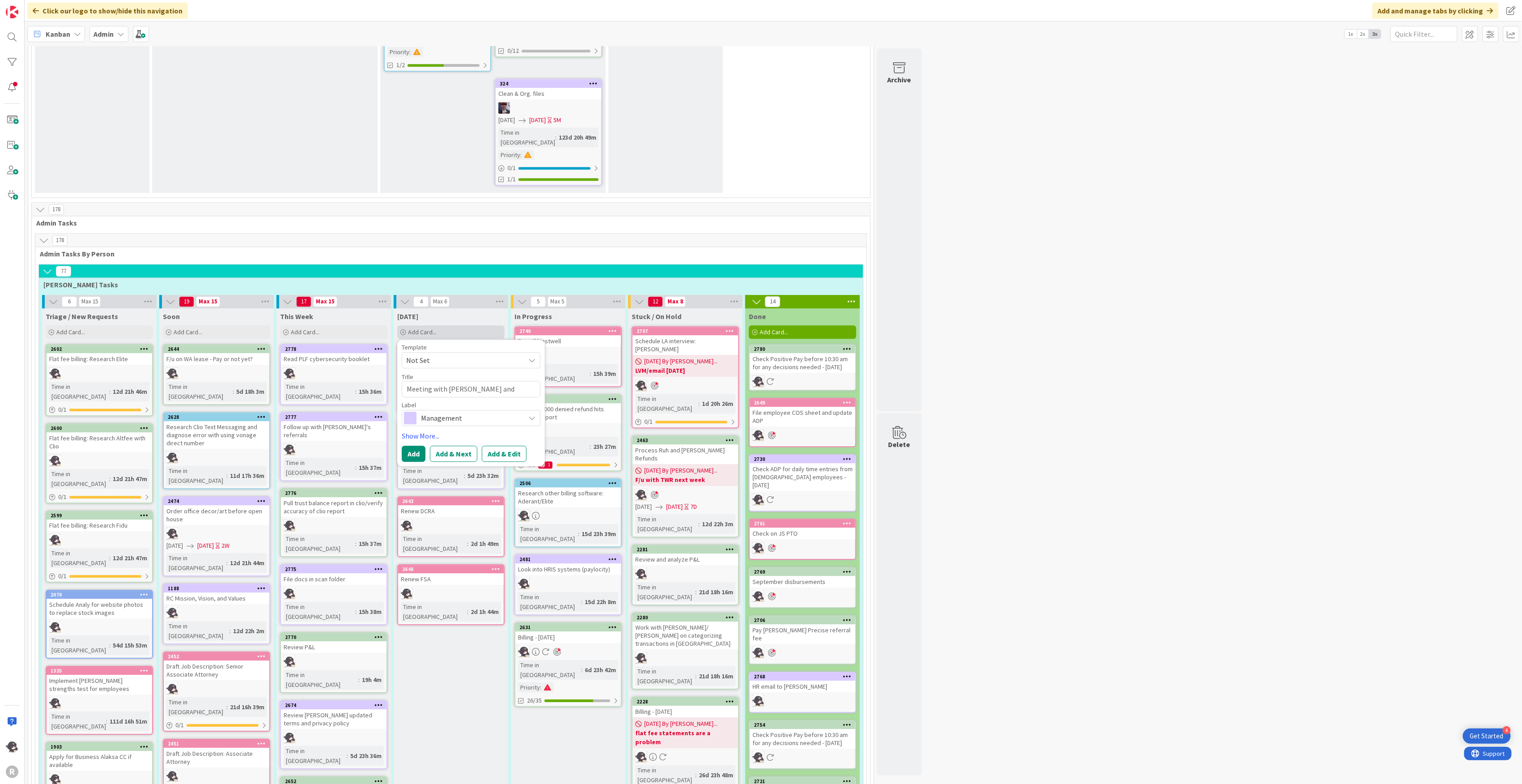
type textarea "Meeting with [PERSON_NAME] and K"
type textarea "x"
type textarea "Meeting with [PERSON_NAME] and [PERSON_NAME]"
type textarea "x"
type textarea "Meeting with [PERSON_NAME] and Kia"
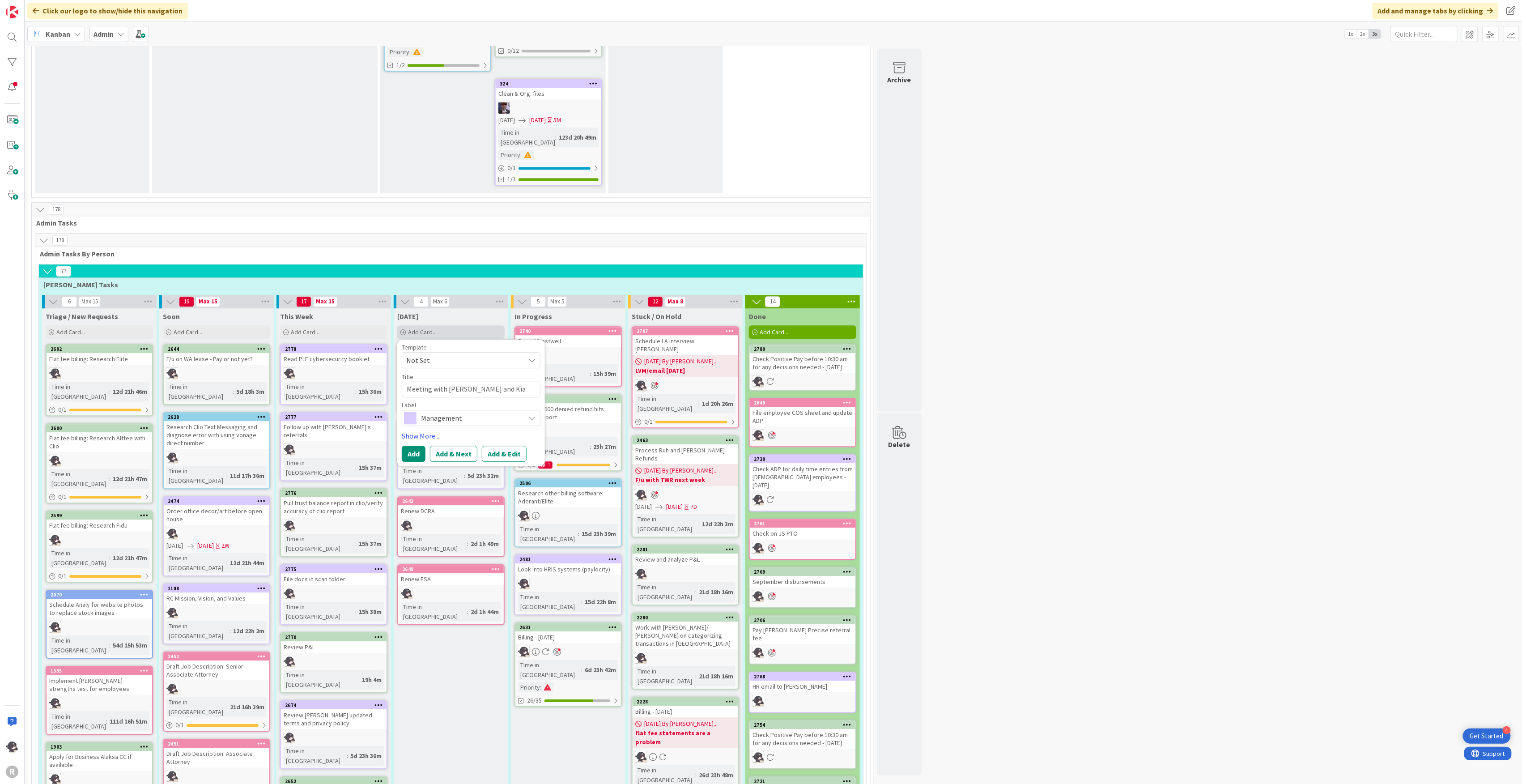
type textarea "x"
type textarea "Meeting with [PERSON_NAME] and Kiar"
type textarea "x"
type textarea "Meeting with [PERSON_NAME] and [PERSON_NAME]"
type textarea "x"
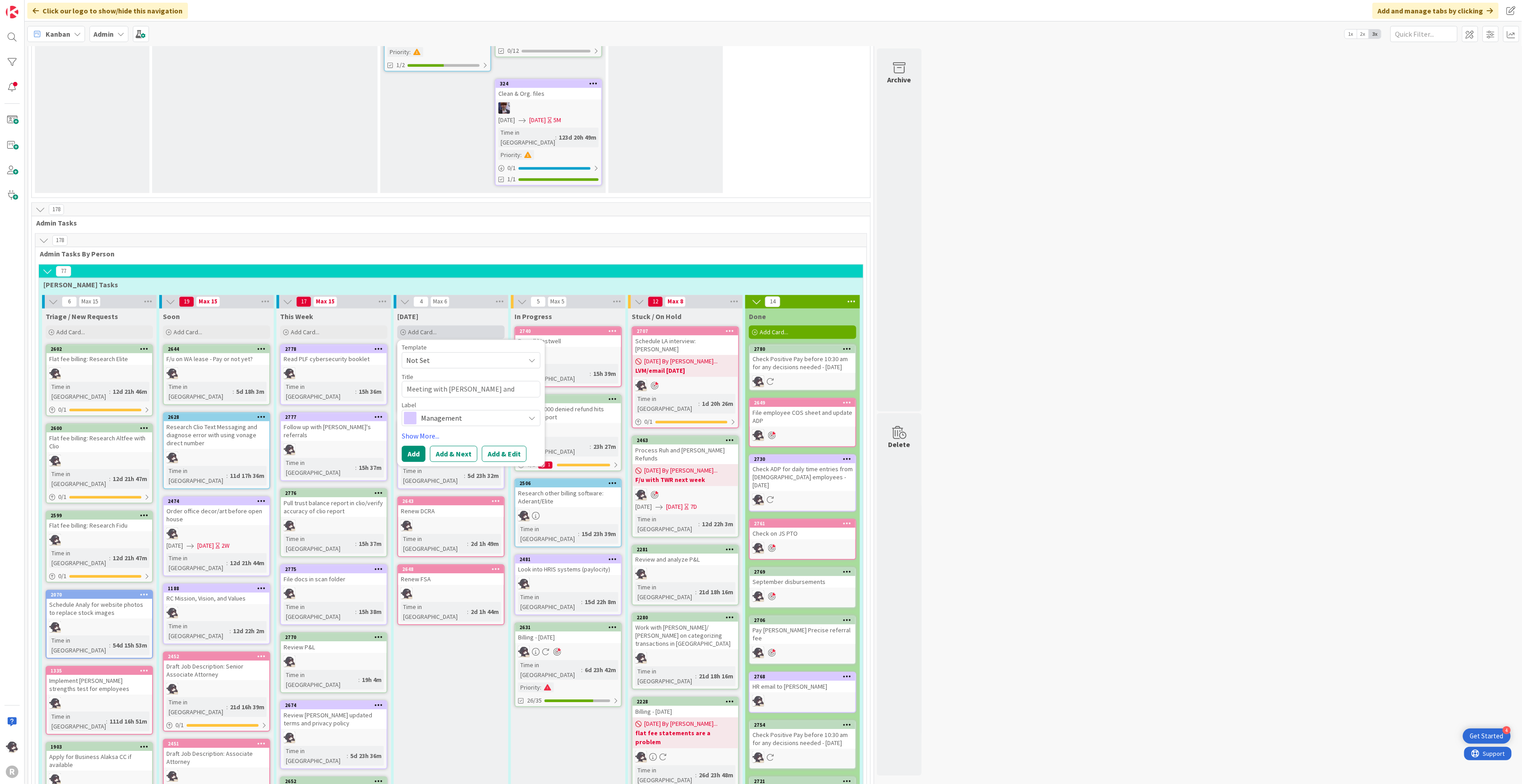
type textarea "Meeting with [PERSON_NAME] and [PERSON_NAME]"
type textarea "x"
type textarea "Meeting with [PERSON_NAME] and [PERSON_NAME] r"
type textarea "x"
type textarea "Meeting with [PERSON_NAME] and [PERSON_NAME] re"
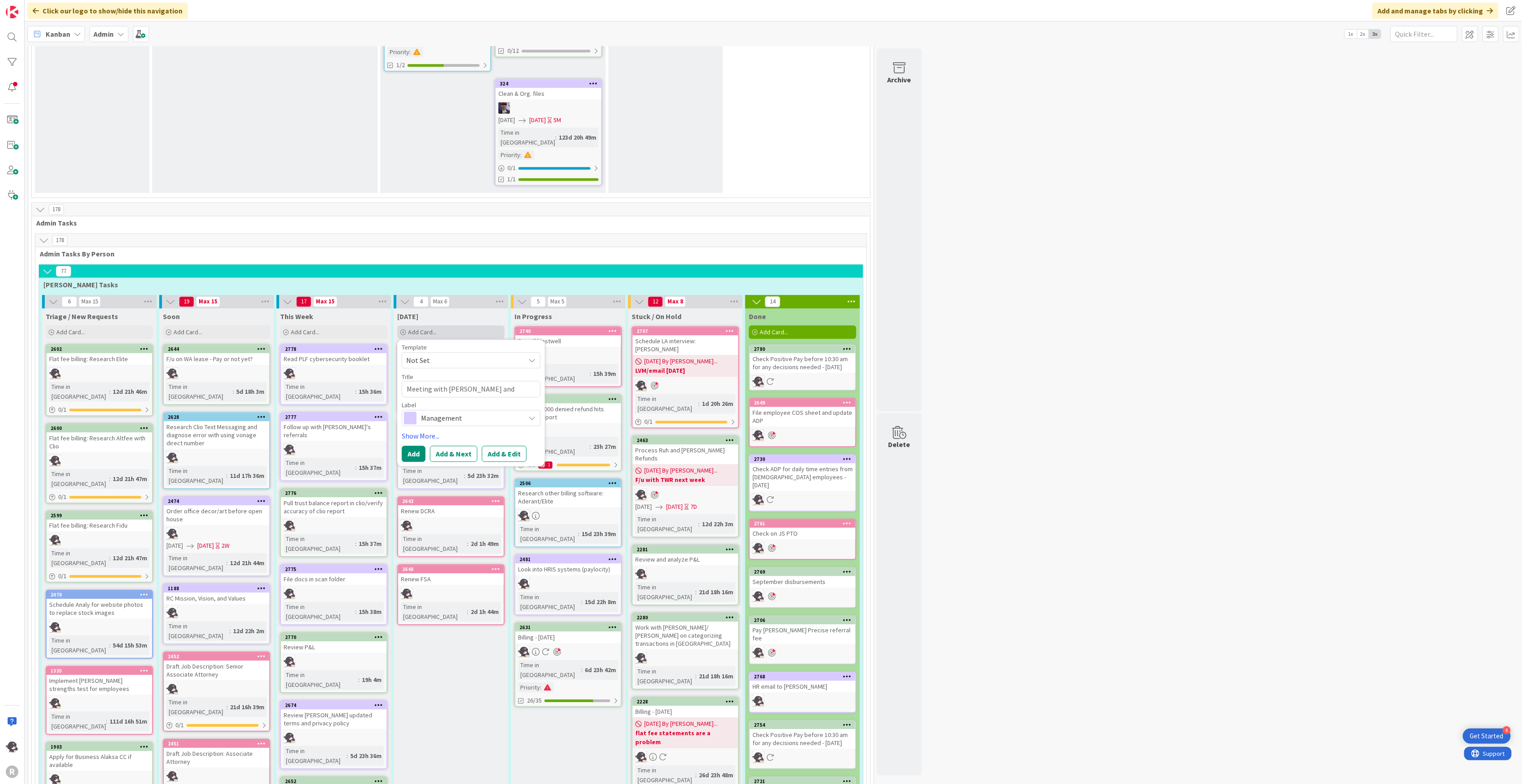
type textarea "x"
type textarea "Meeting with [PERSON_NAME] and [PERSON_NAME] re"
type textarea "x"
type textarea "Meeting with [PERSON_NAME] and [PERSON_NAME] re o"
type textarea "x"
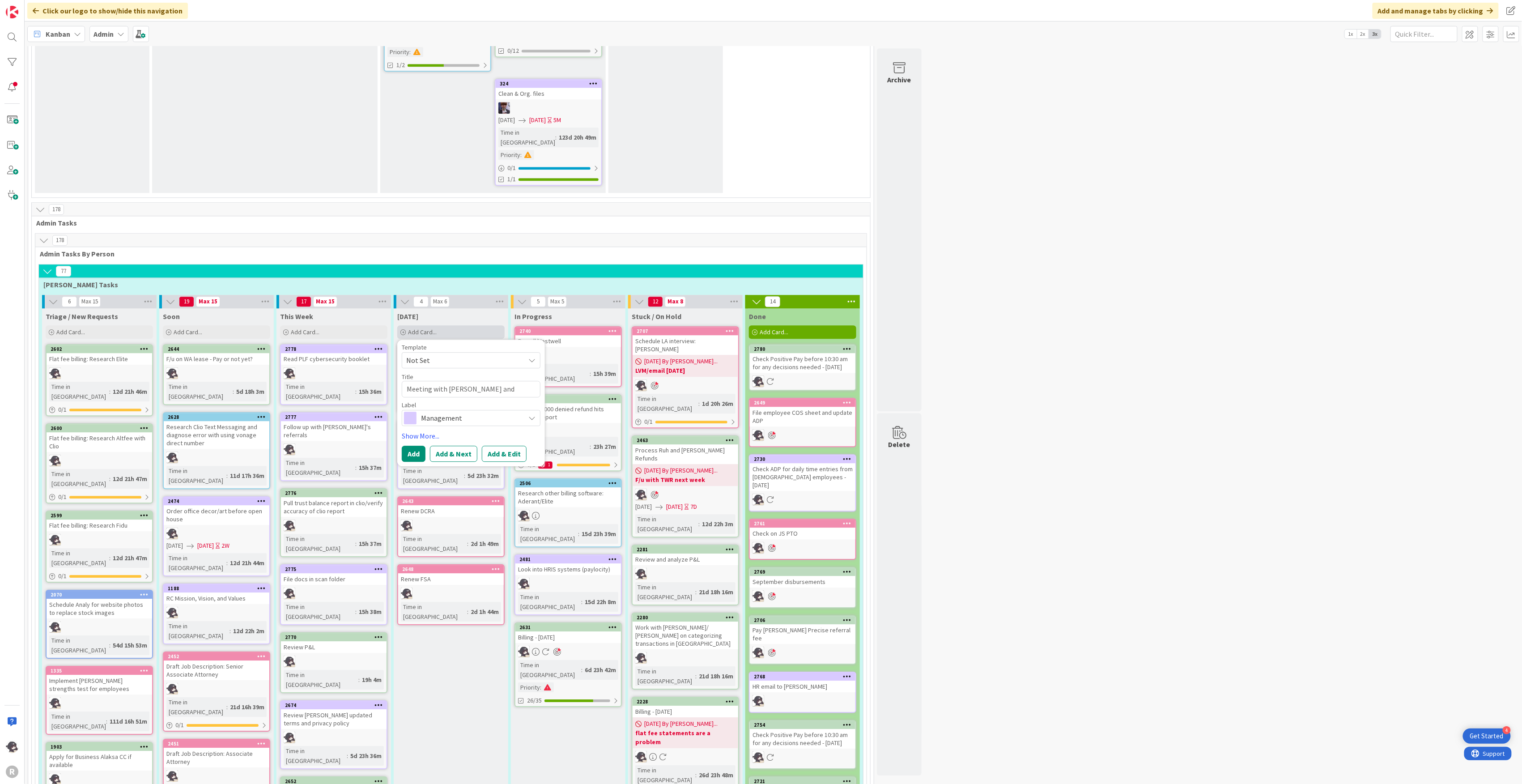
type textarea "Meeting with [PERSON_NAME] and [PERSON_NAME] re op"
type textarea "x"
type textarea "Meeting with [PERSON_NAME] and [PERSON_NAME] re ope"
type textarea "x"
type textarea "Meeting with [PERSON_NAME] and [PERSON_NAME] re open"
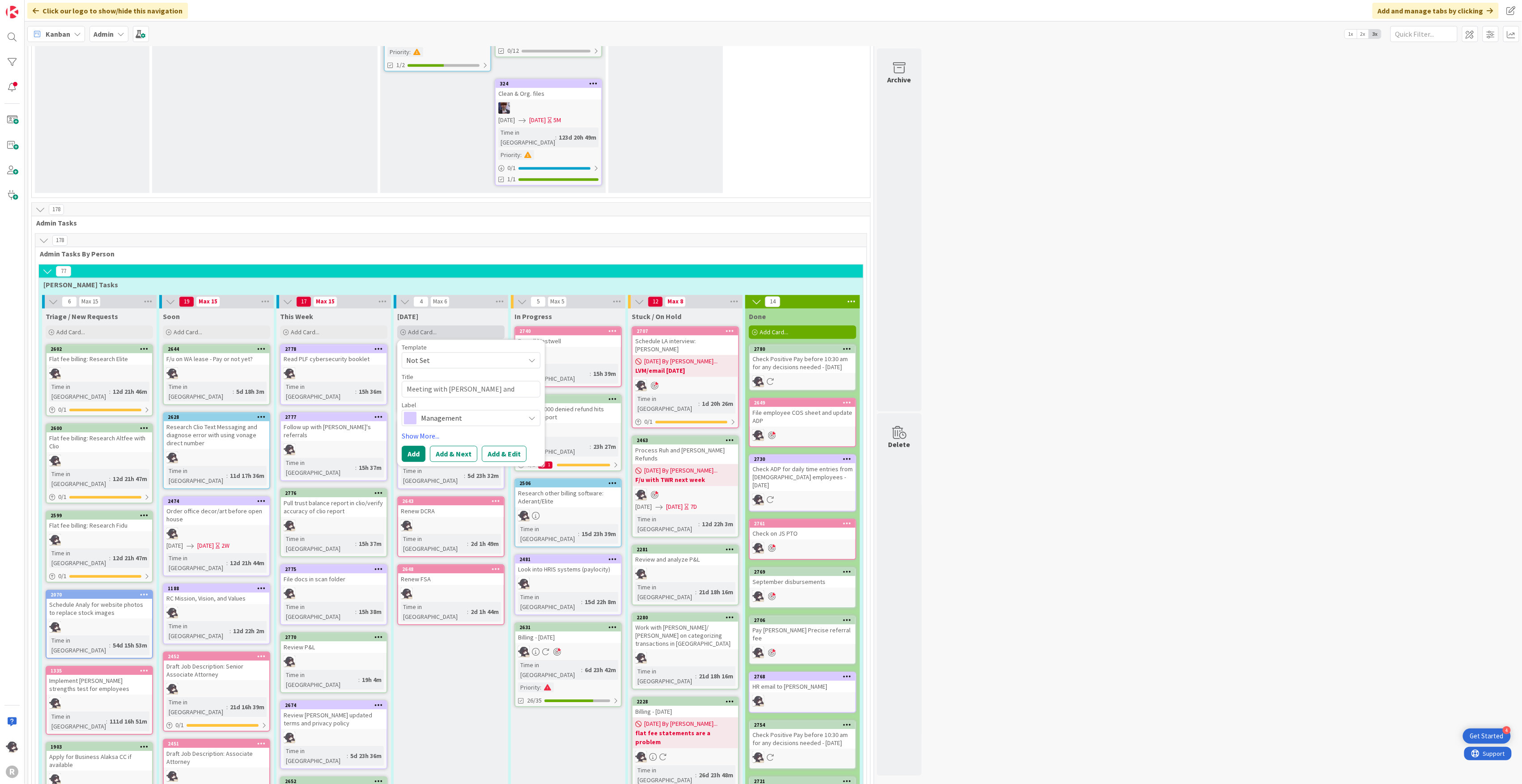
type textarea "x"
type textarea "Meeting with [PERSON_NAME] and [PERSON_NAME] re open"
type textarea "x"
type textarea "Meeting with [PERSON_NAME] and [PERSON_NAME] re open h"
type textarea "x"
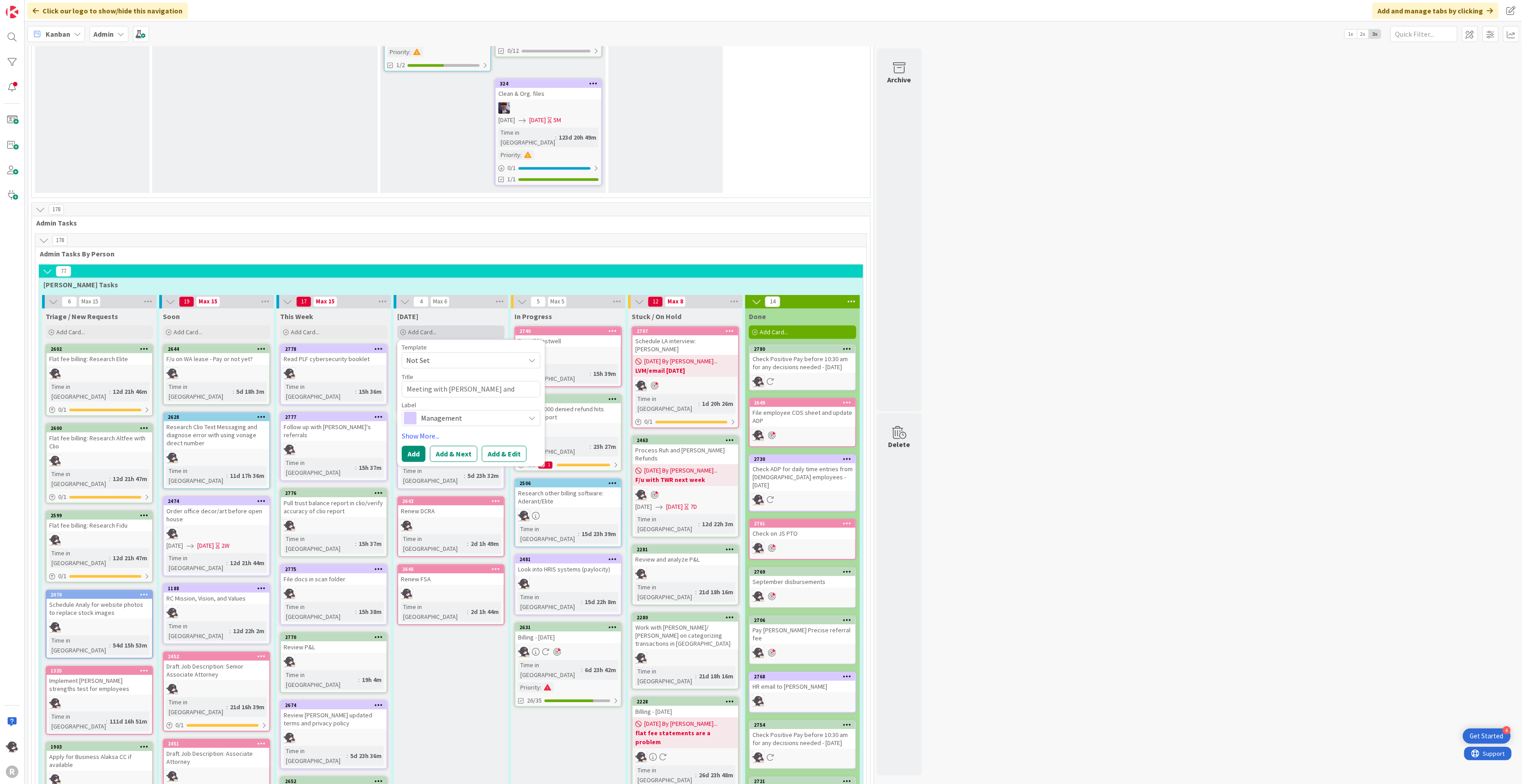
type textarea "Meeting with [PERSON_NAME] and [PERSON_NAME] re open ho"
type textarea "x"
type textarea "Meeting with [PERSON_NAME] and [PERSON_NAME] re open hous"
type textarea "x"
type textarea "Meeting with [PERSON_NAME] and [PERSON_NAME] re open house"
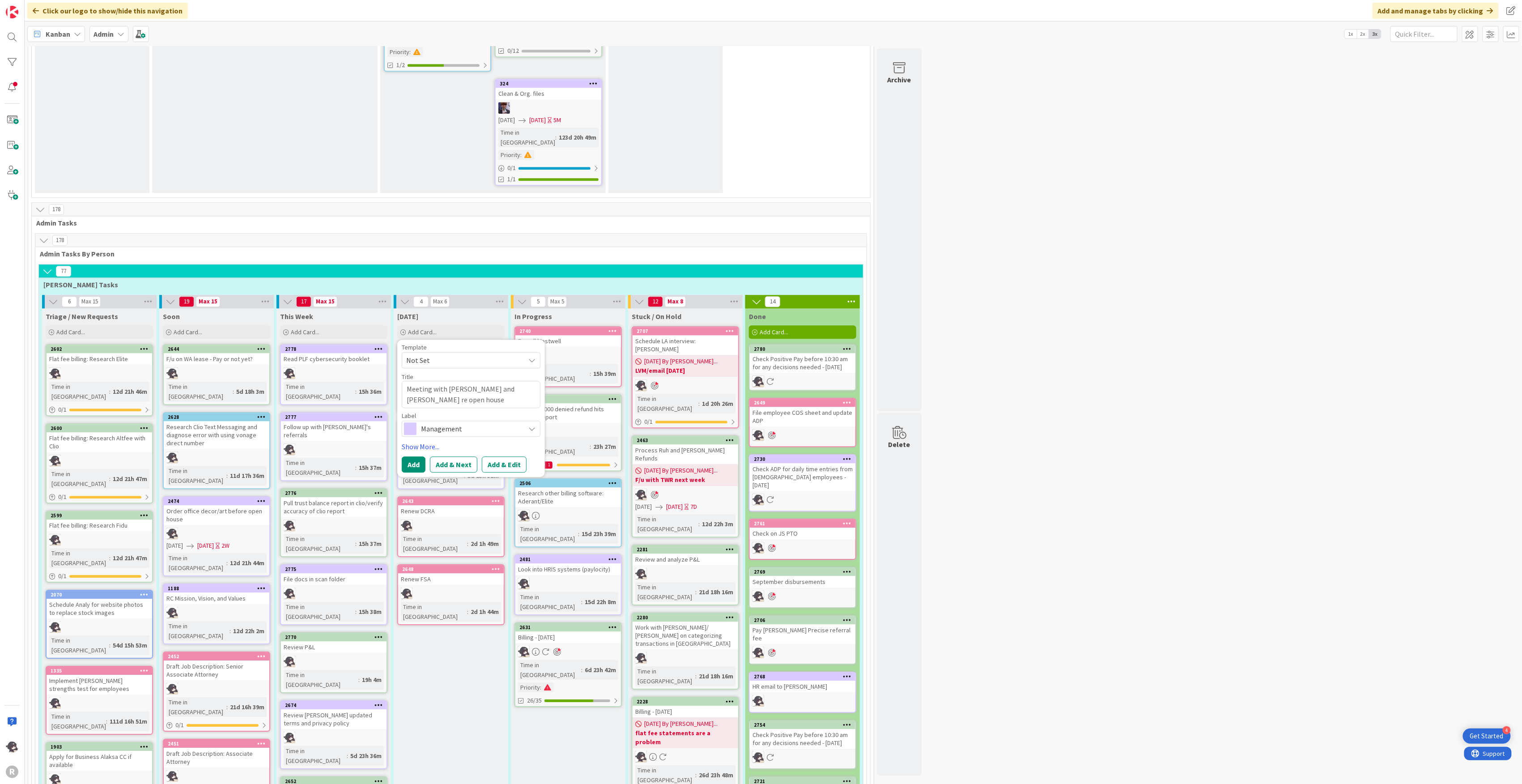
click at [448, 422] on span "Management" at bounding box center [471, 428] width 99 height 12
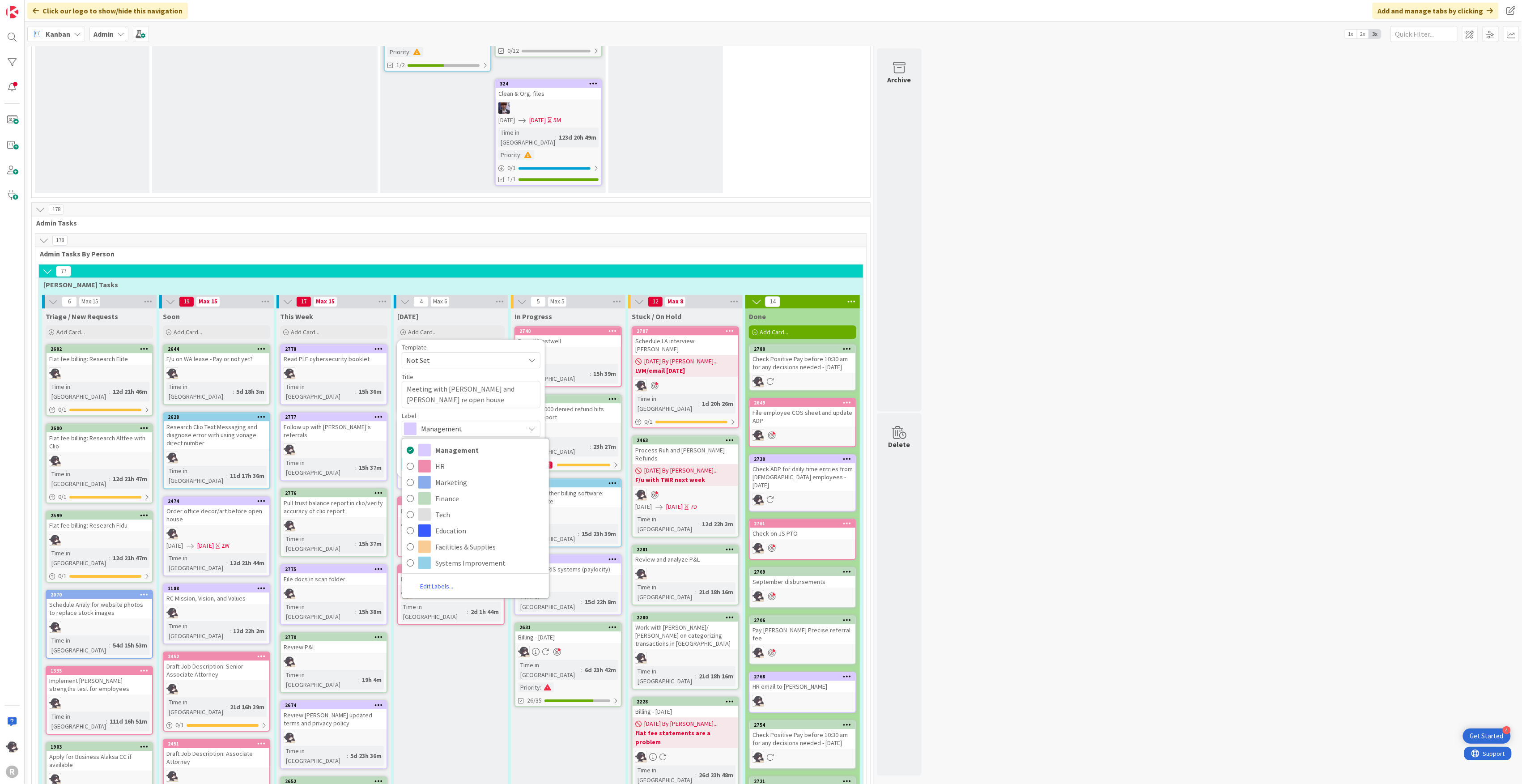
click at [448, 422] on span "Management" at bounding box center [471, 428] width 99 height 12
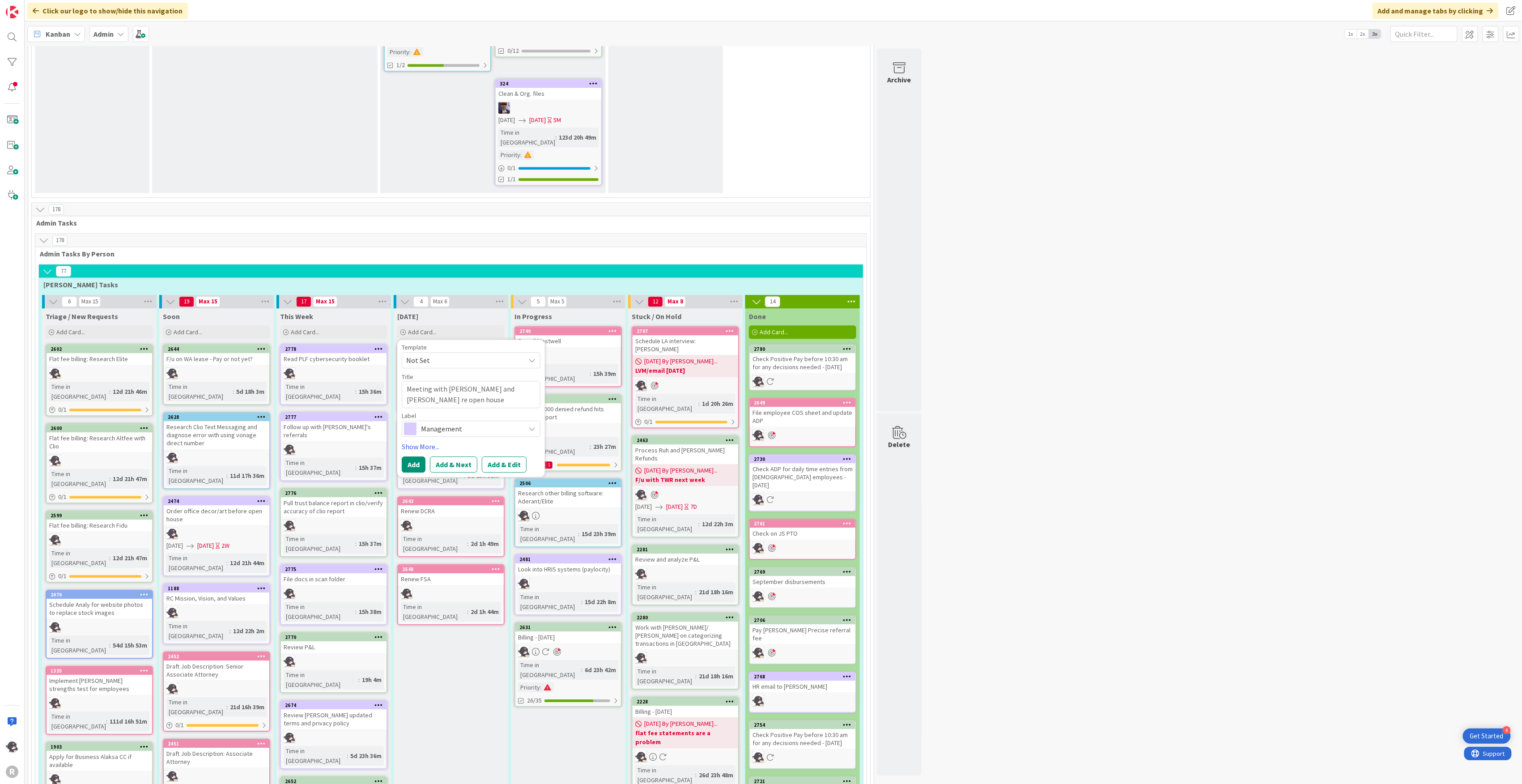
click at [430, 344] on div "Template Not Set Title 42 / 128 Meeting with [PERSON_NAME] and Kiara re open ho…" at bounding box center [471, 408] width 139 height 129
click at [426, 441] on link "Show More..." at bounding box center [471, 446] width 139 height 11
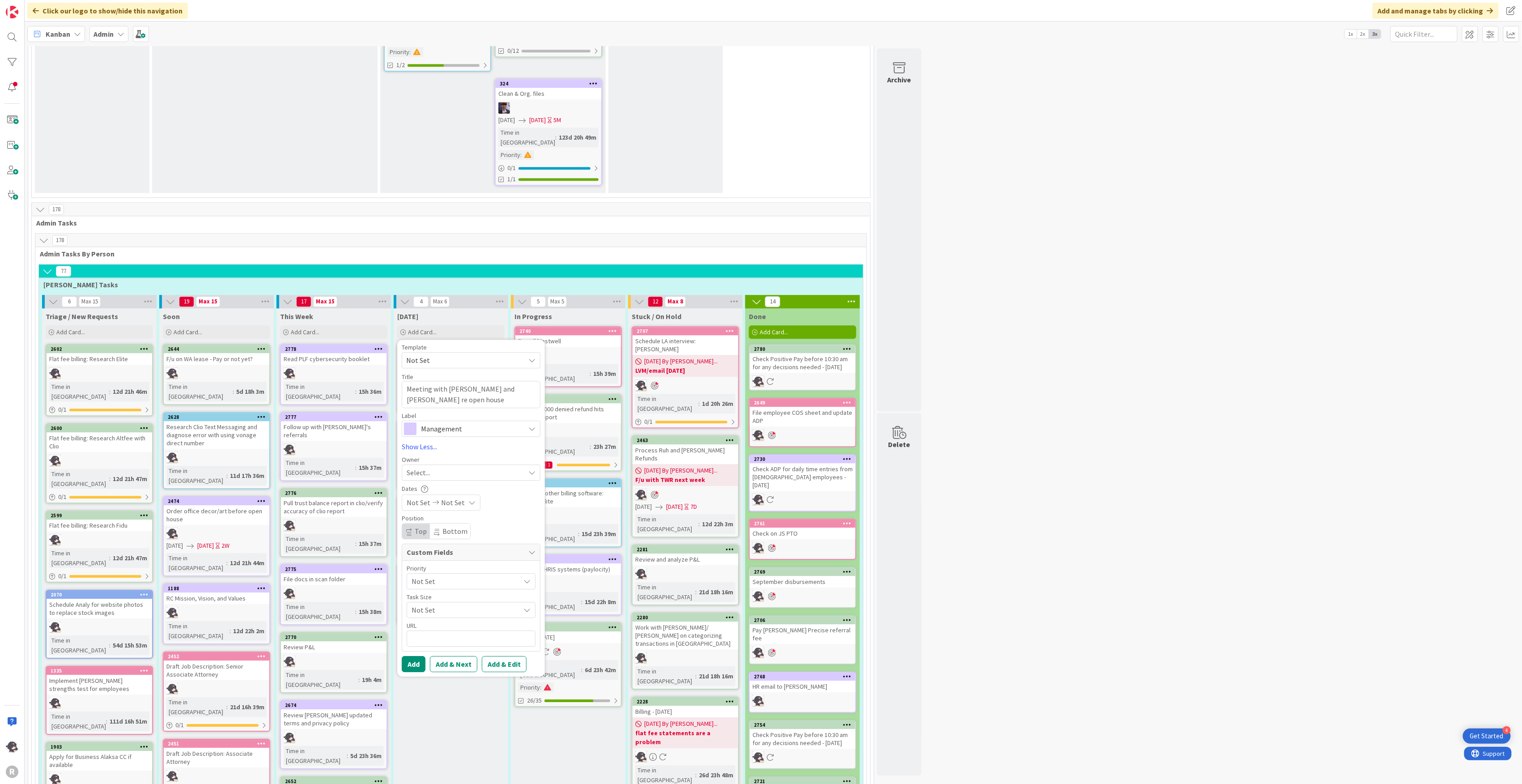
click at [448, 467] on div "Select..." at bounding box center [465, 472] width 118 height 11
click at [445, 524] on span "[PERSON_NAME]" at bounding box center [457, 530] width 43 height 13
click at [418, 656] on button "Add" at bounding box center [413, 664] width 23 height 16
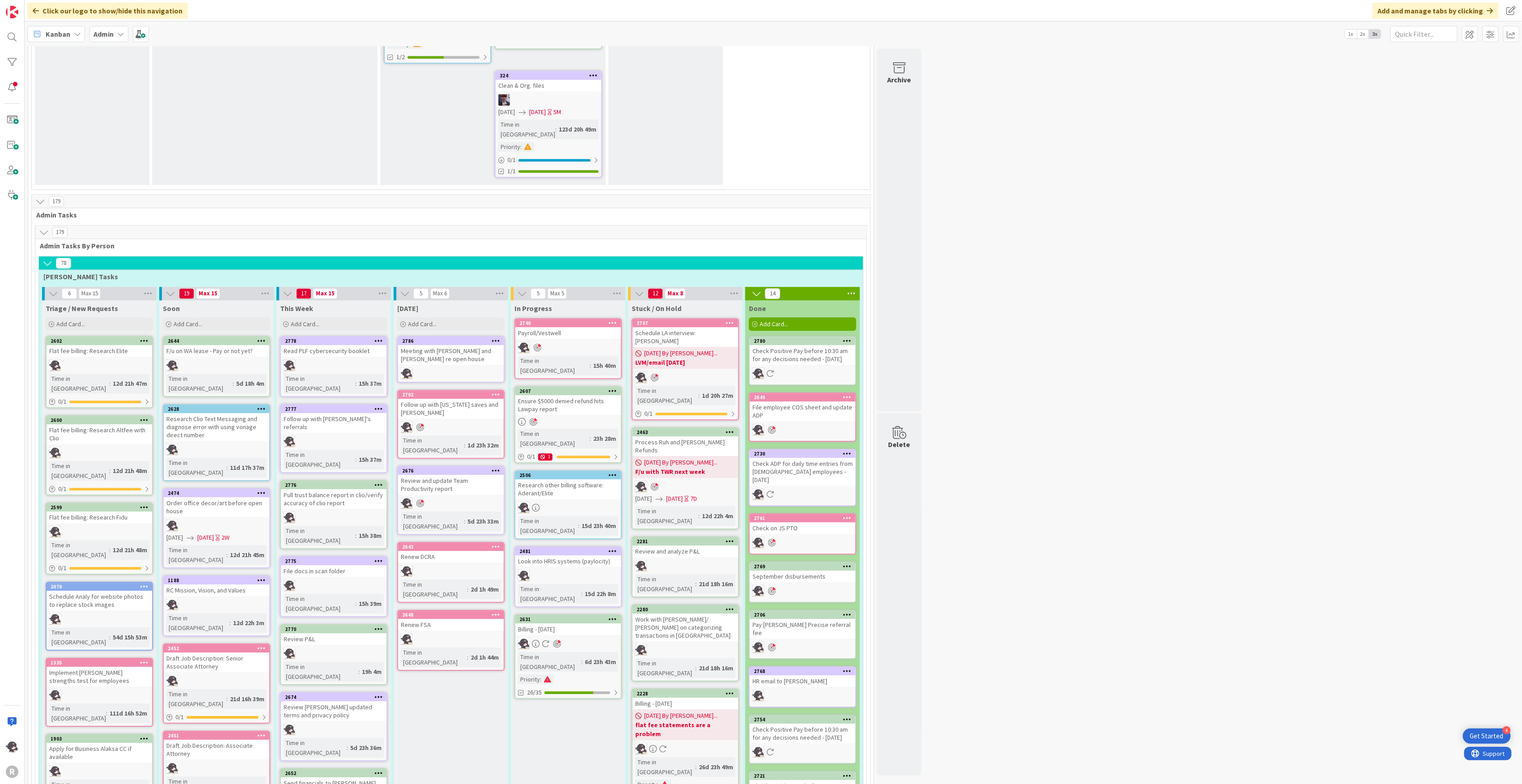
click at [497, 337] on icon at bounding box center [496, 340] width 9 height 7
click at [426, 491] on link "Add to Focus" at bounding box center [443, 498] width 121 height 13
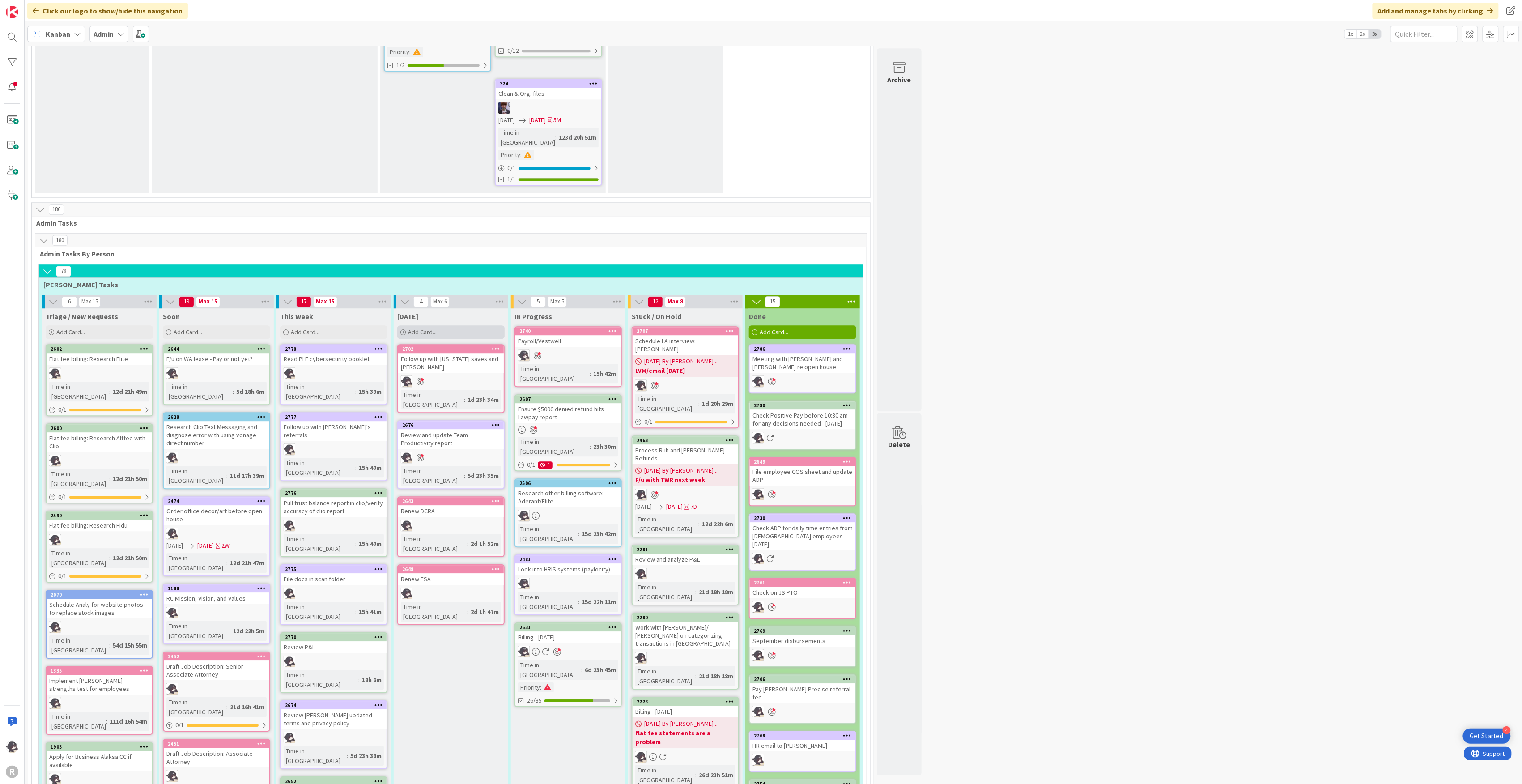
click at [451, 325] on div "Add Card..." at bounding box center [451, 332] width 108 height 13
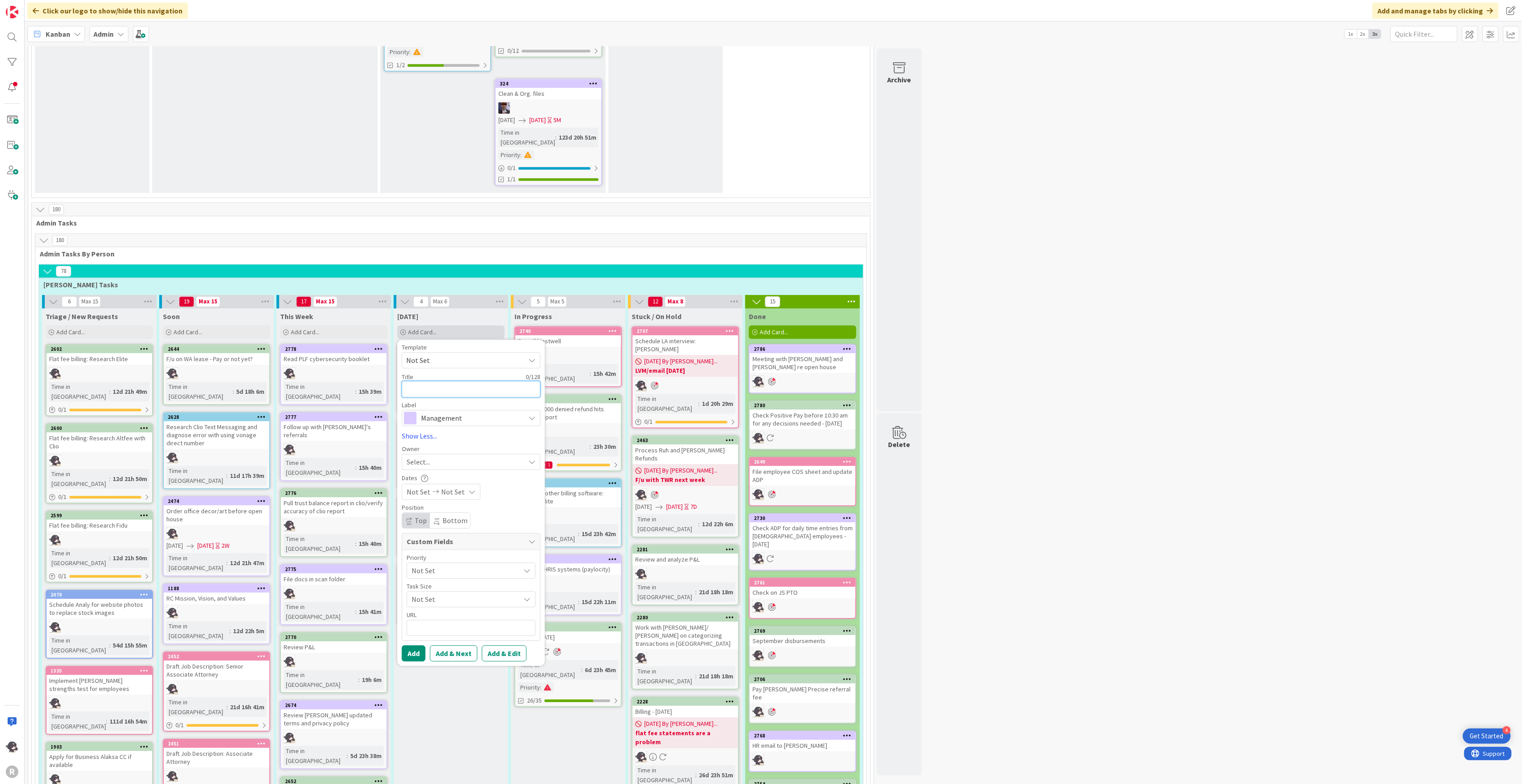
type textarea "x"
type textarea "M"
type textarea "x"
type textarea "Me"
type textarea "x"
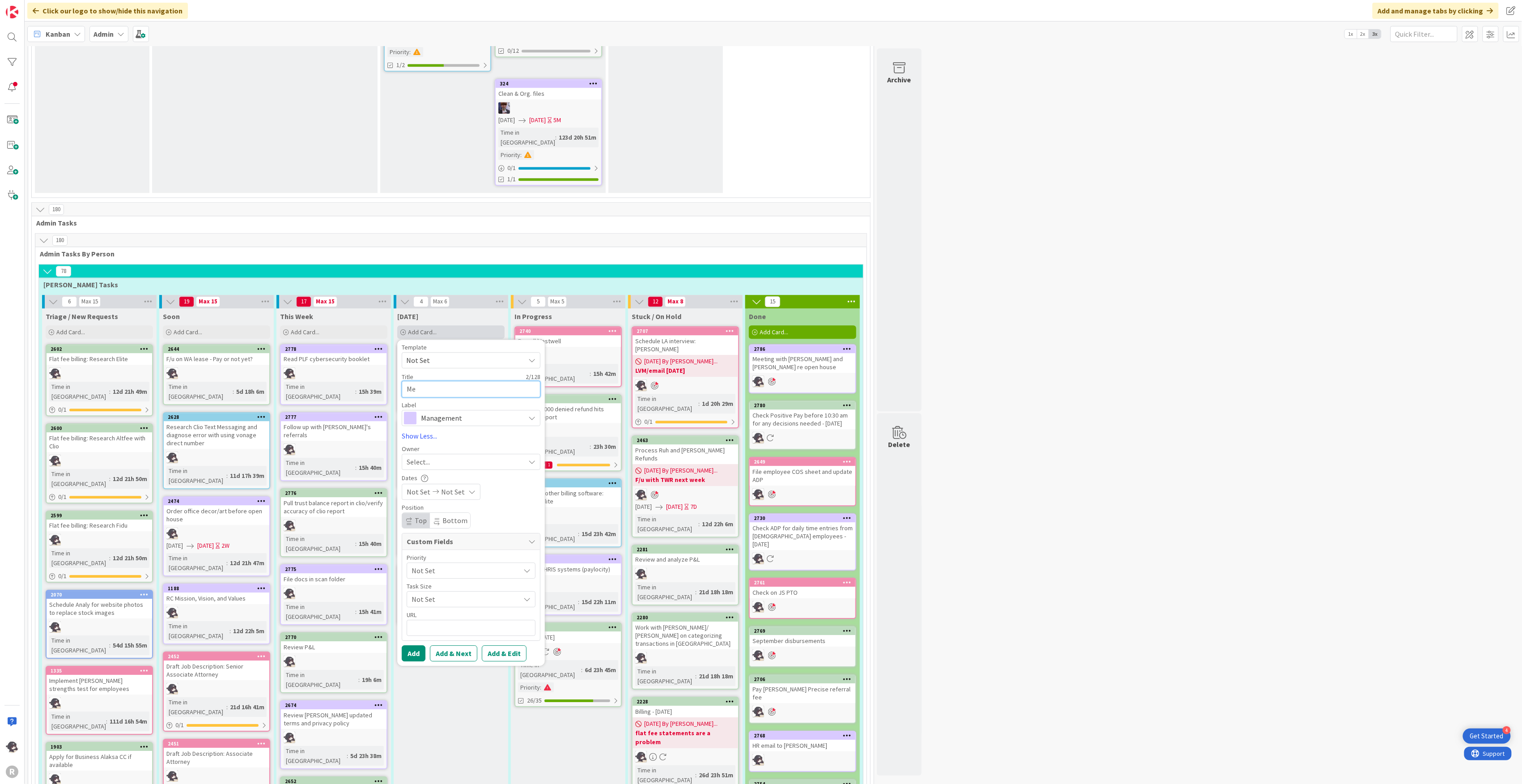
type textarea "Mee"
type textarea "x"
type textarea "Meet"
type textarea "x"
type textarea "Meeting"
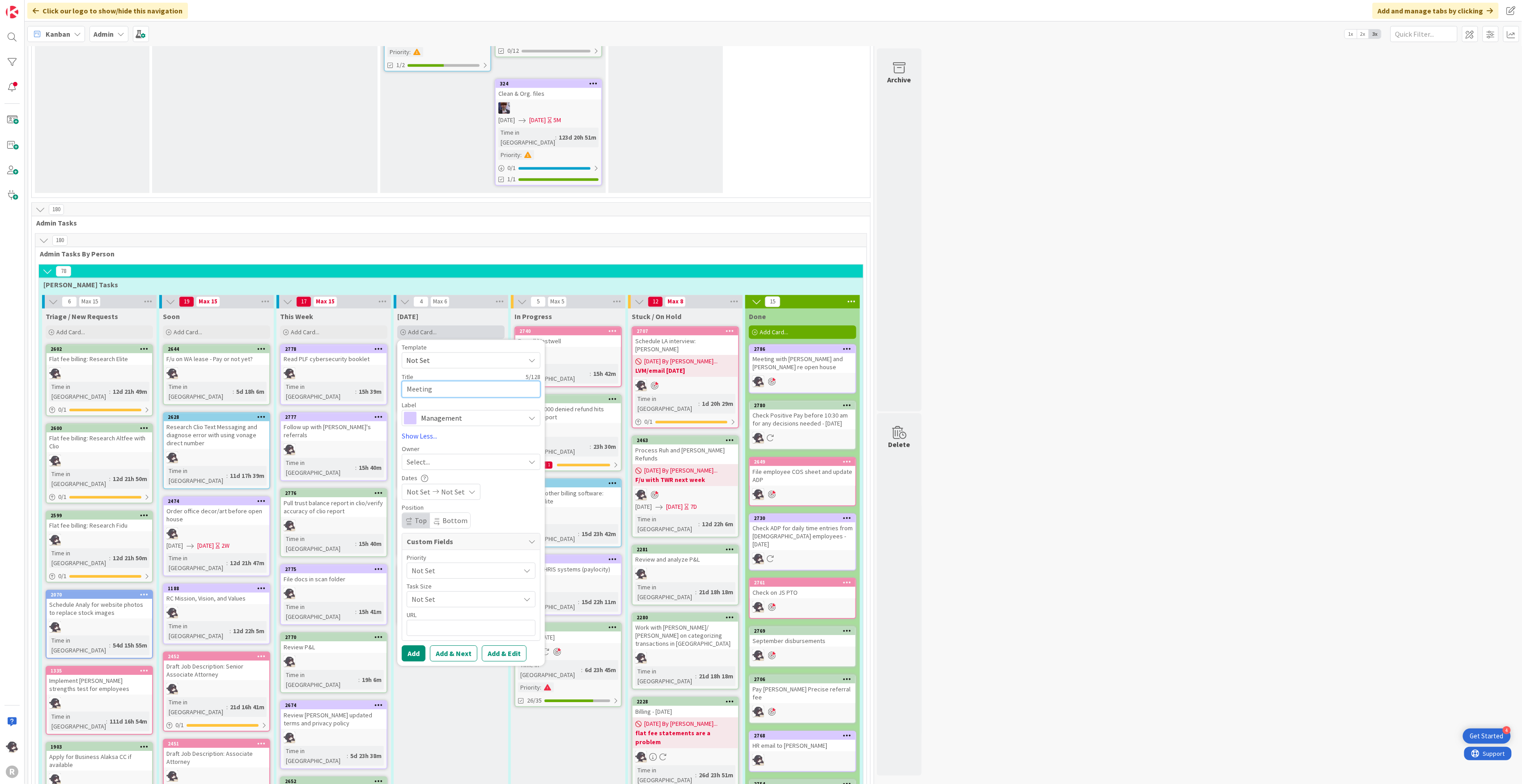
type textarea "x"
type textarea "Meeting"
type textarea "x"
type textarea "Meeting"
type textarea "x"
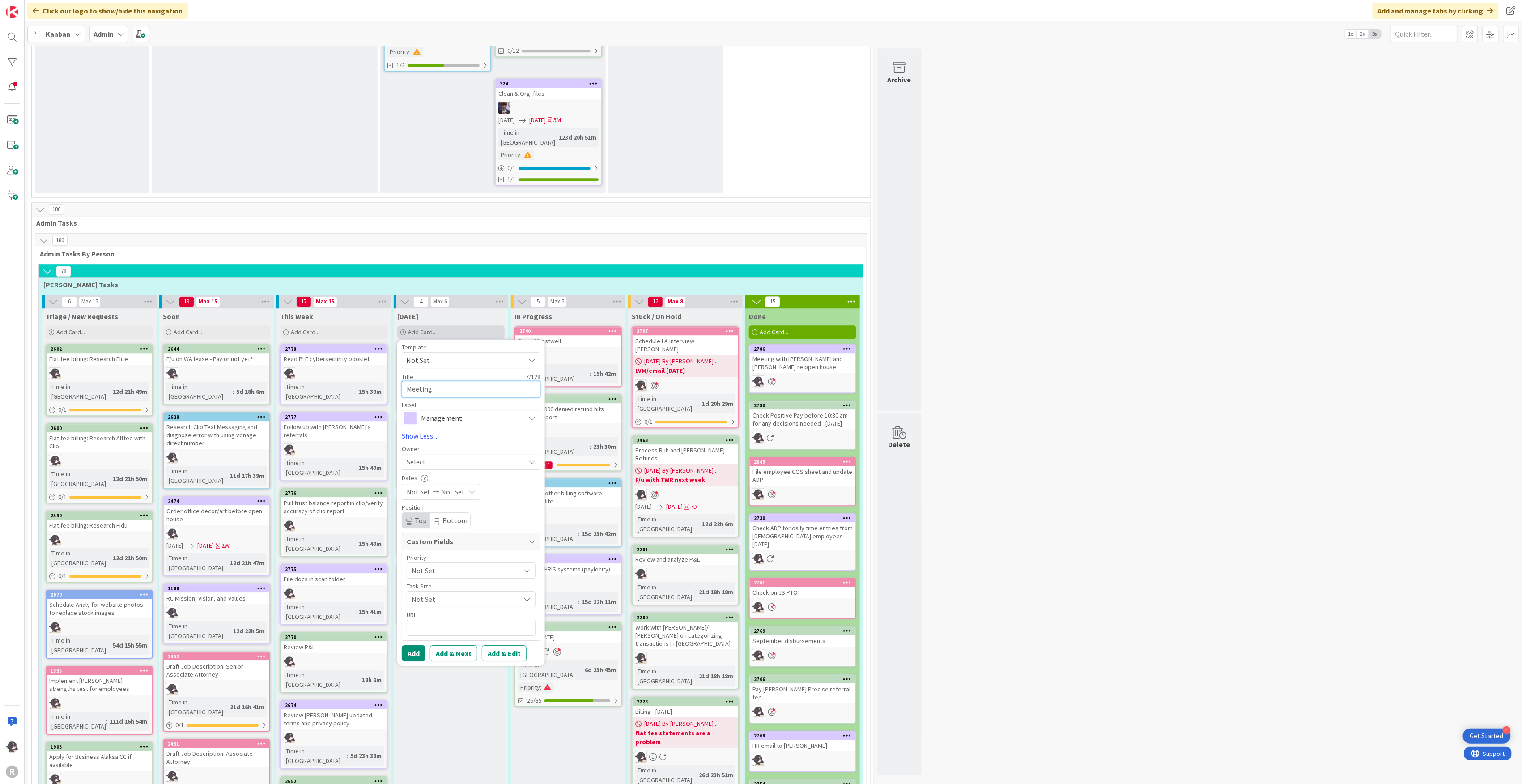
type textarea "Meetin"
type textarea "x"
type textarea "Meeti"
type textarea "x"
type textarea "Meet"
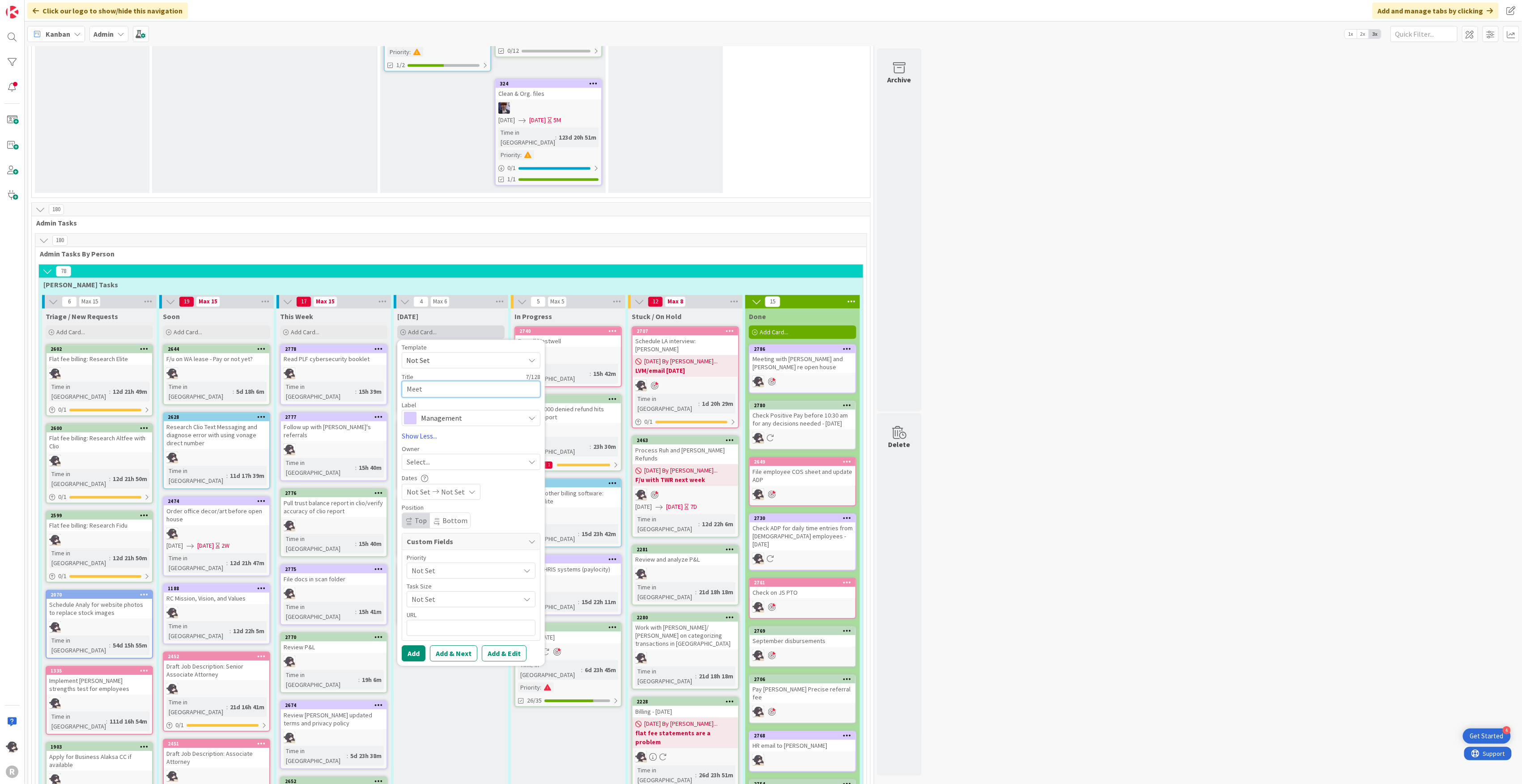
type textarea "x"
type textarea "Mee"
type textarea "x"
type textarea "Me"
type textarea "x"
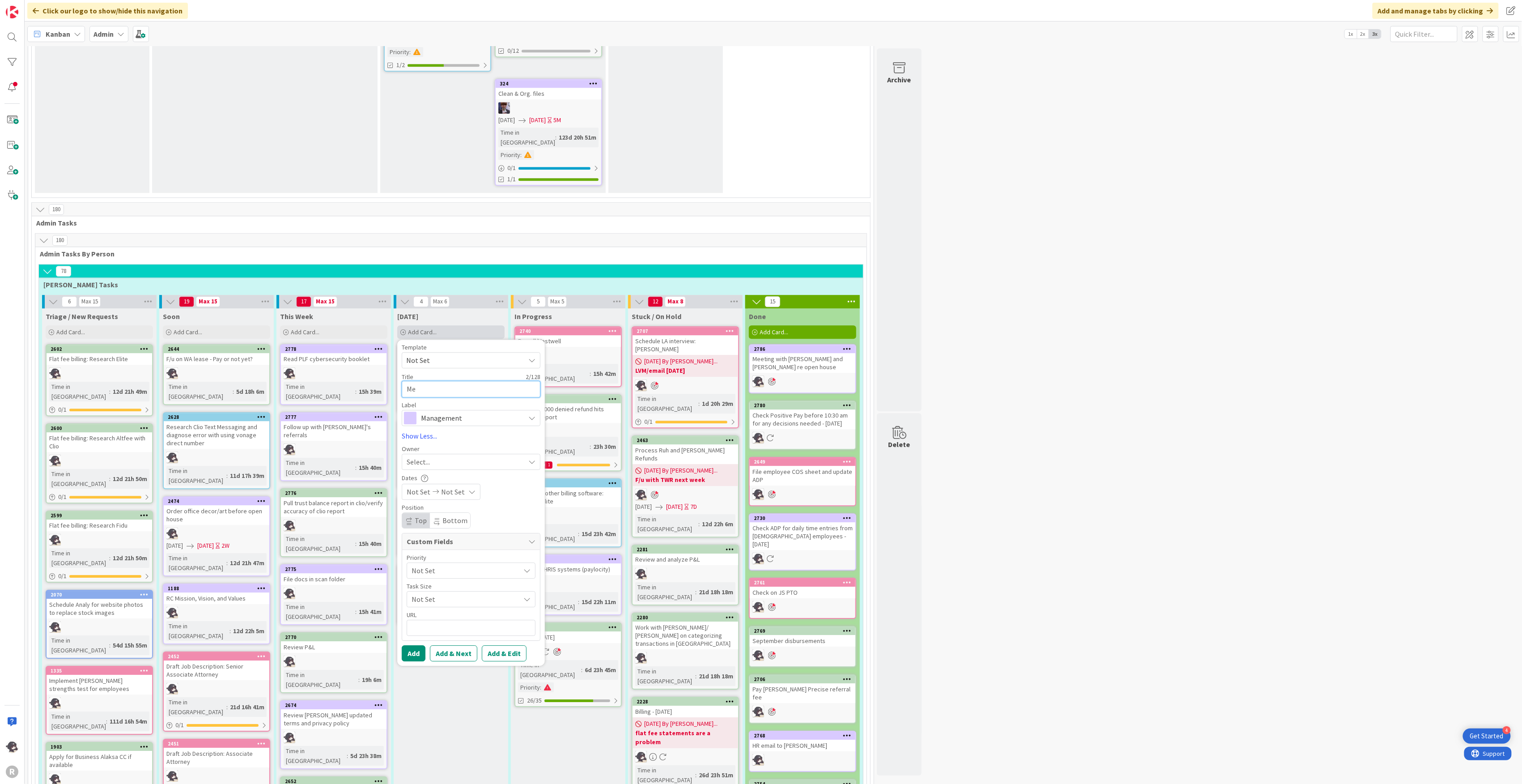
type textarea "M"
type textarea "x"
type textarea "W"
type textarea "x"
type textarea "Wo"
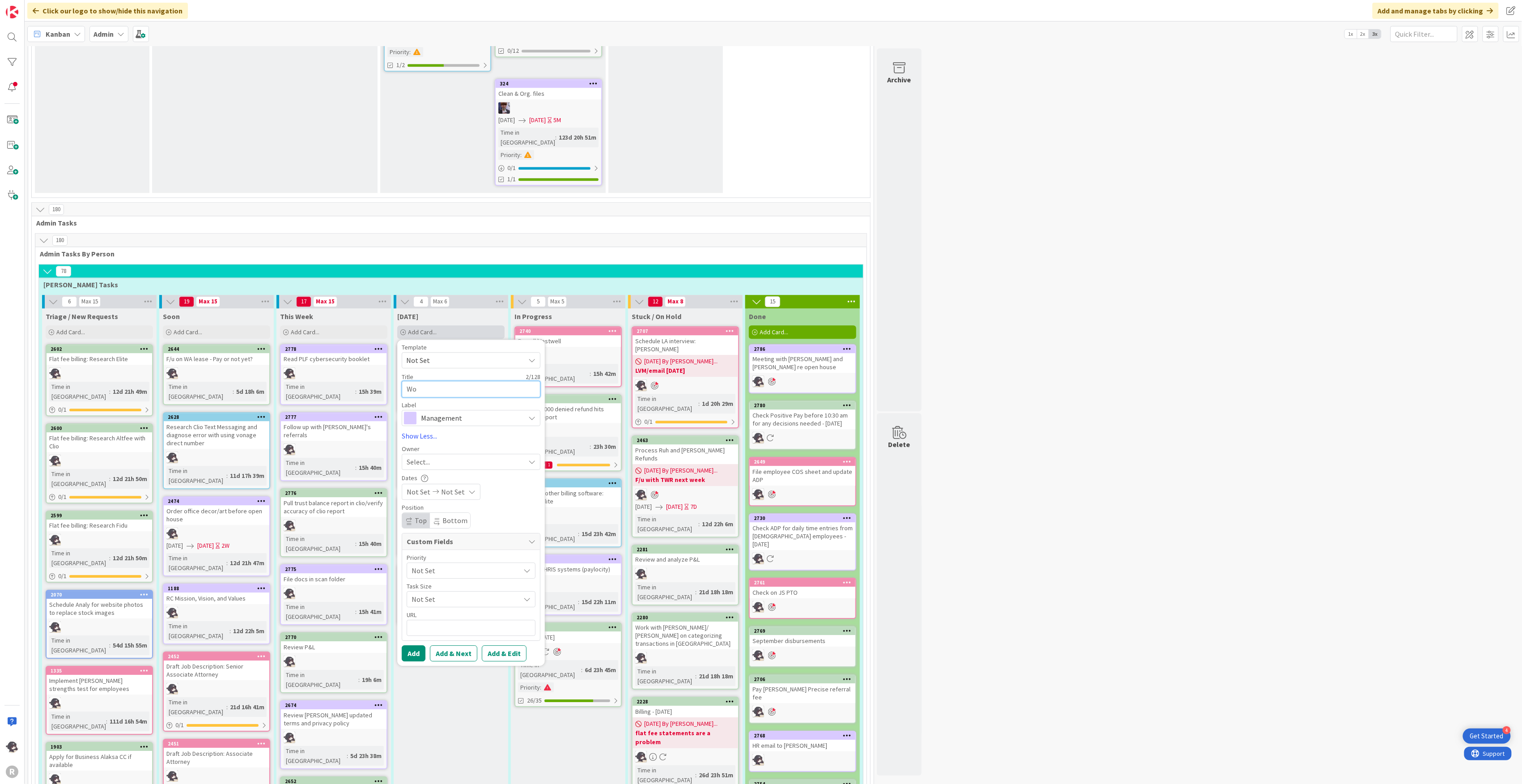
type textarea "x"
type textarea "Woe"
type textarea "x"
type textarea "Woek"
type textarea "x"
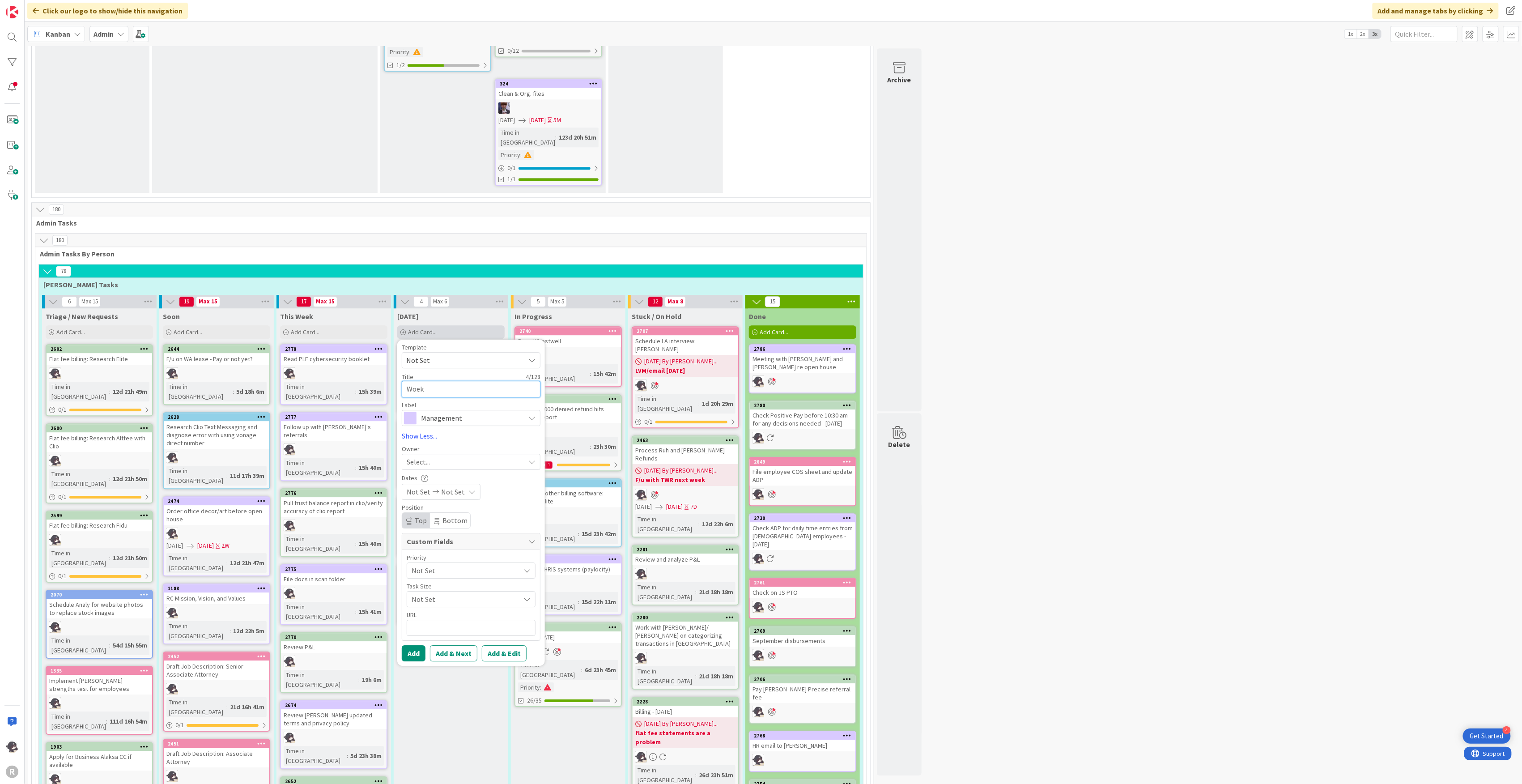
type textarea "Woe"
type textarea "x"
type textarea "Wo"
type textarea "x"
type textarea "Wok"
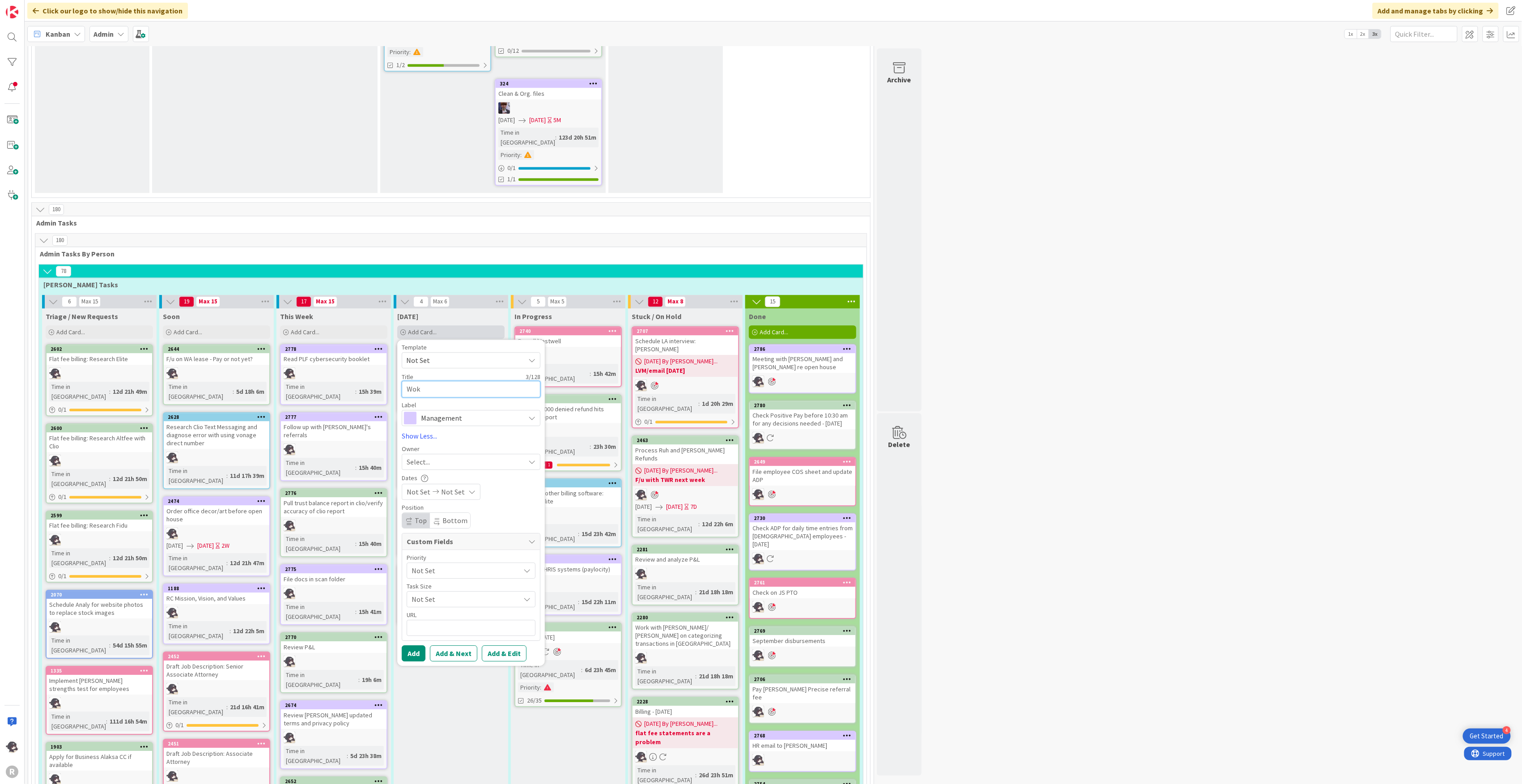
type textarea "x"
type textarea "Wo"
type textarea "x"
type textarea "Wor"
type textarea "x"
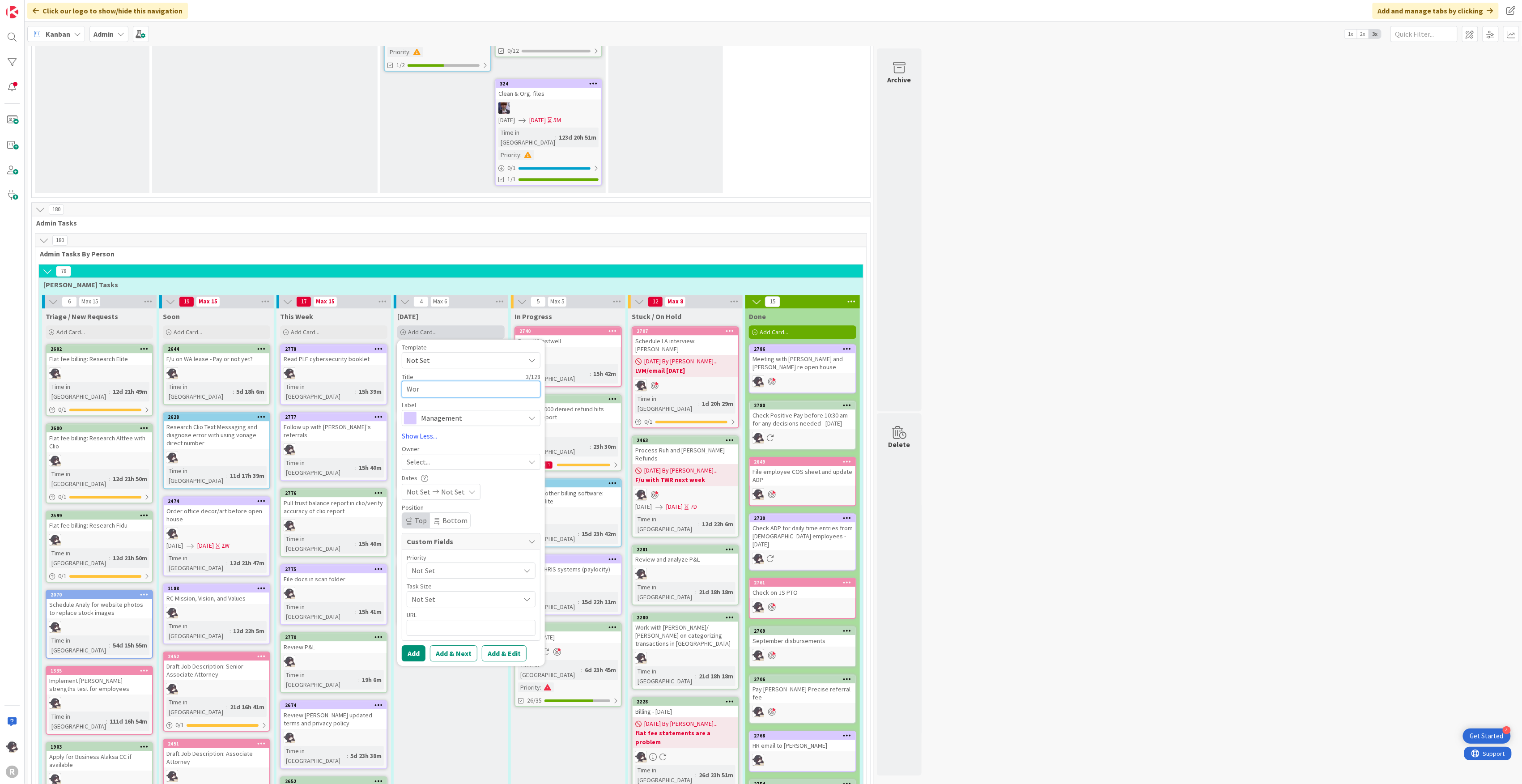
type textarea "Work"
type textarea "x"
type textarea "Works"
type textarea "x"
type textarea "Worksho"
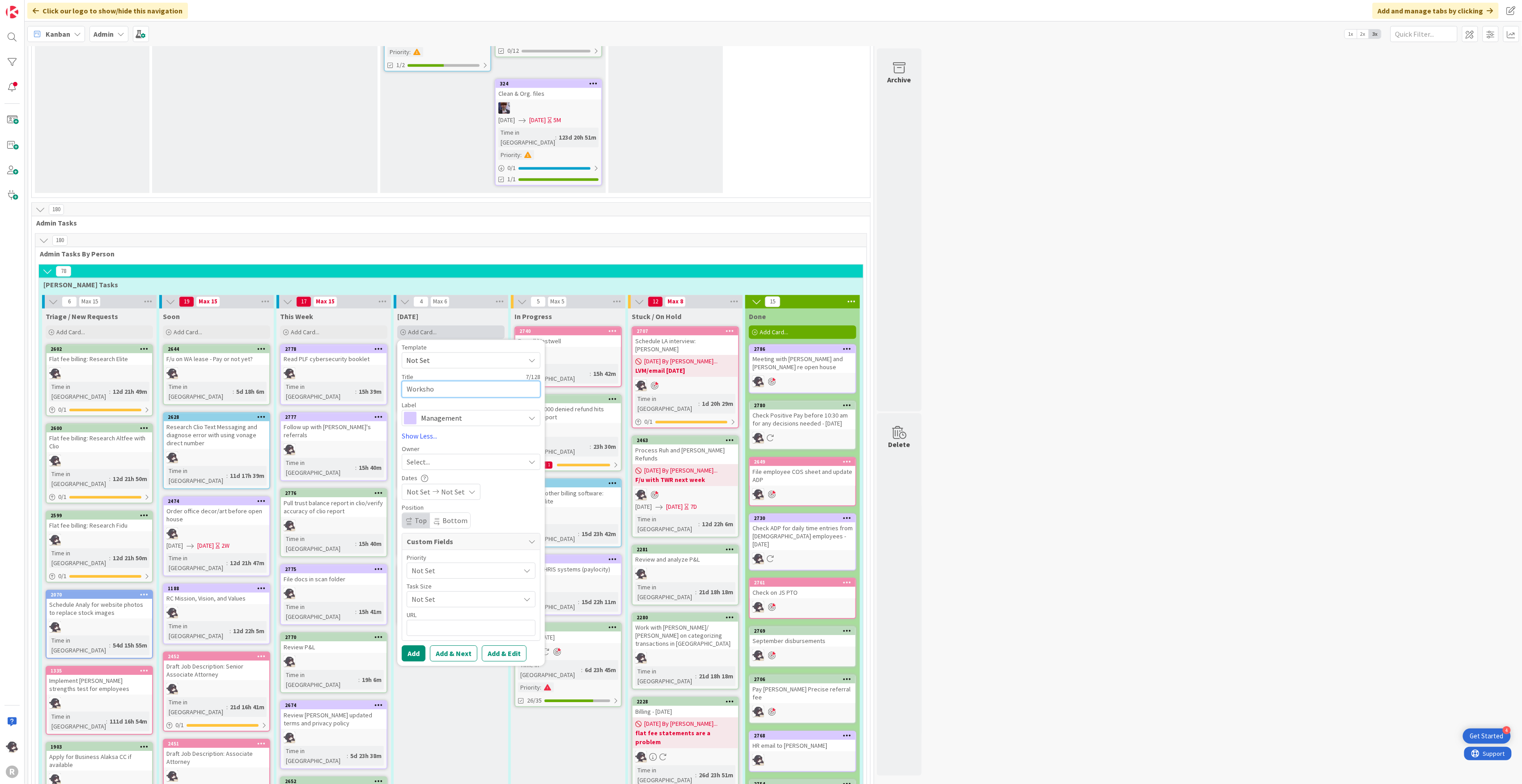
type textarea "x"
type textarea "Workshop"
type textarea "x"
type textarea "Workshop"
type textarea "x"
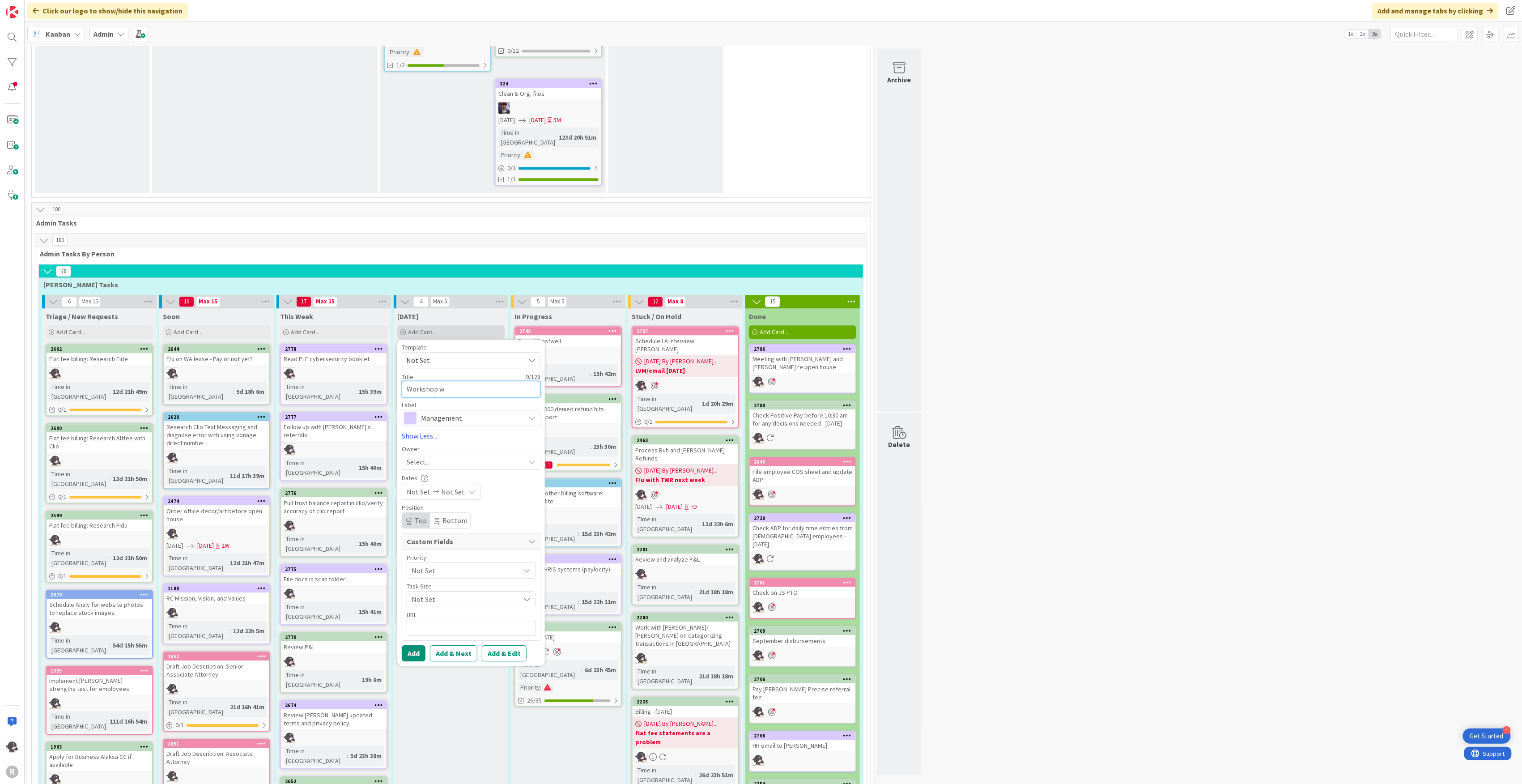
type textarea "Workshop wi"
type textarea "x"
type textarea "Workshop with"
type textarea "x"
type textarea "Workshop withJ"
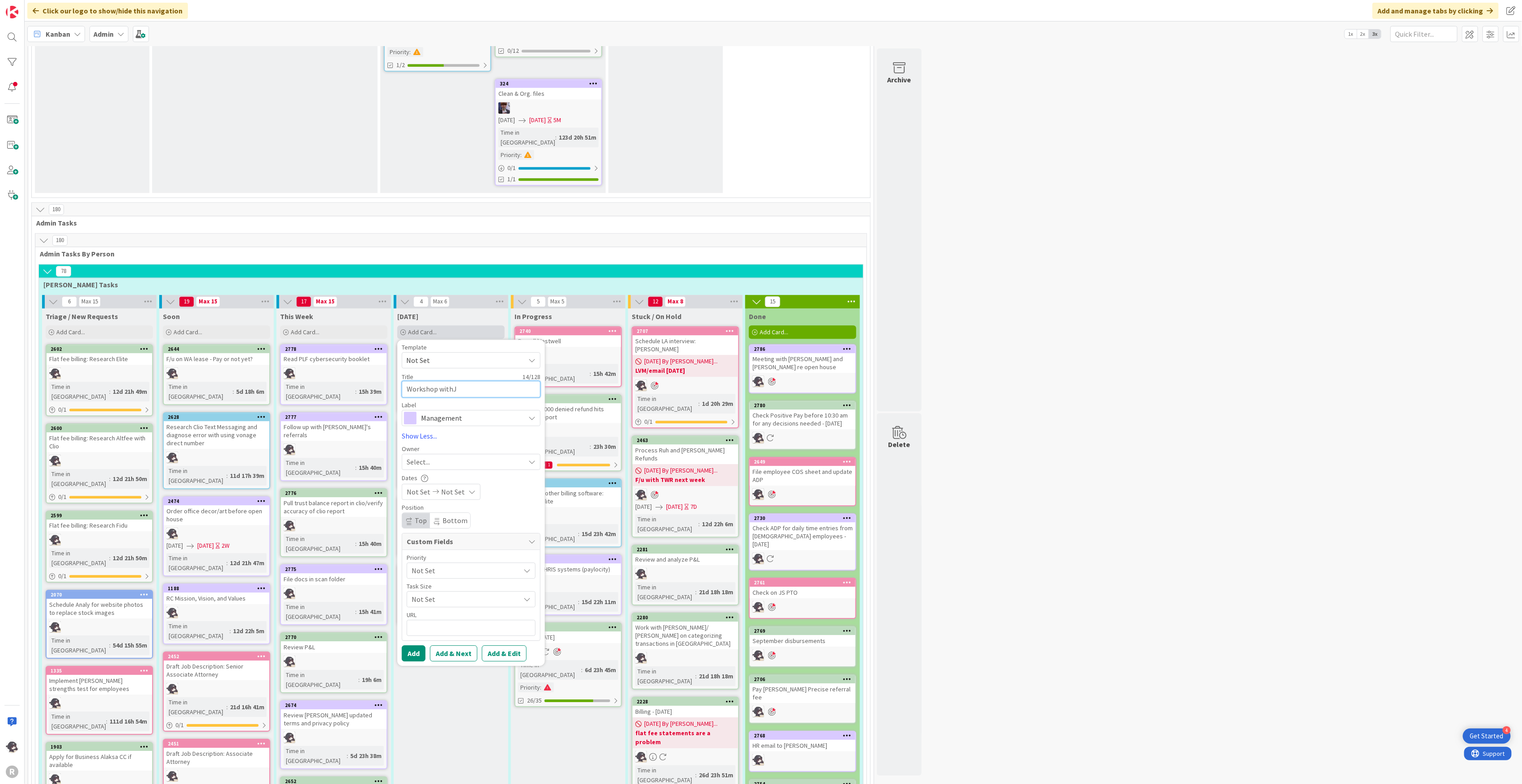
type textarea "x"
type textarea "Workshop with"
type textarea "x"
type textarea "Workshop with"
type textarea "x"
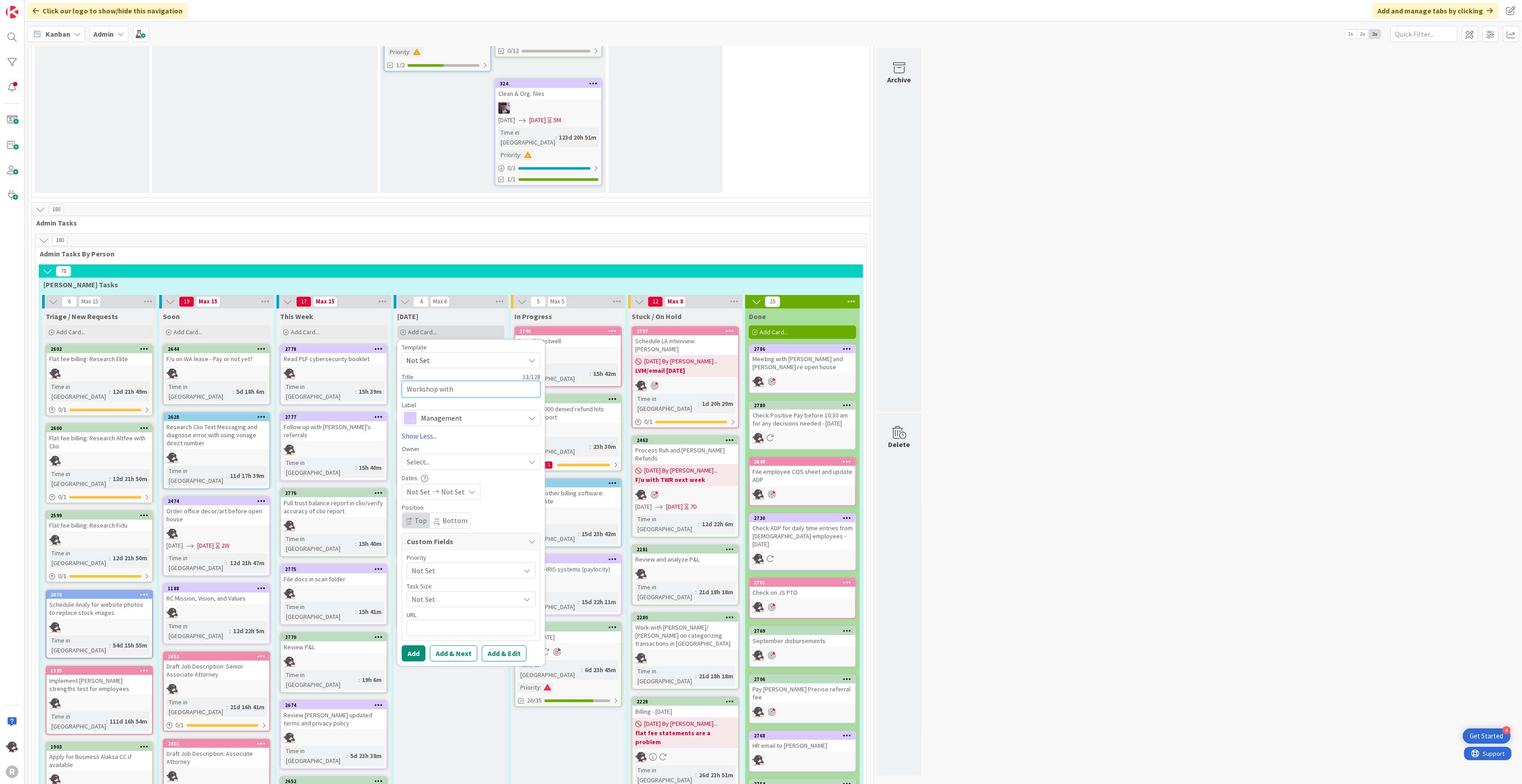
type textarea "Workshop with J"
type textarea "x"
type textarea "Workshop with [PERSON_NAME]"
type textarea "x"
type textarea "Workshop with Joh"
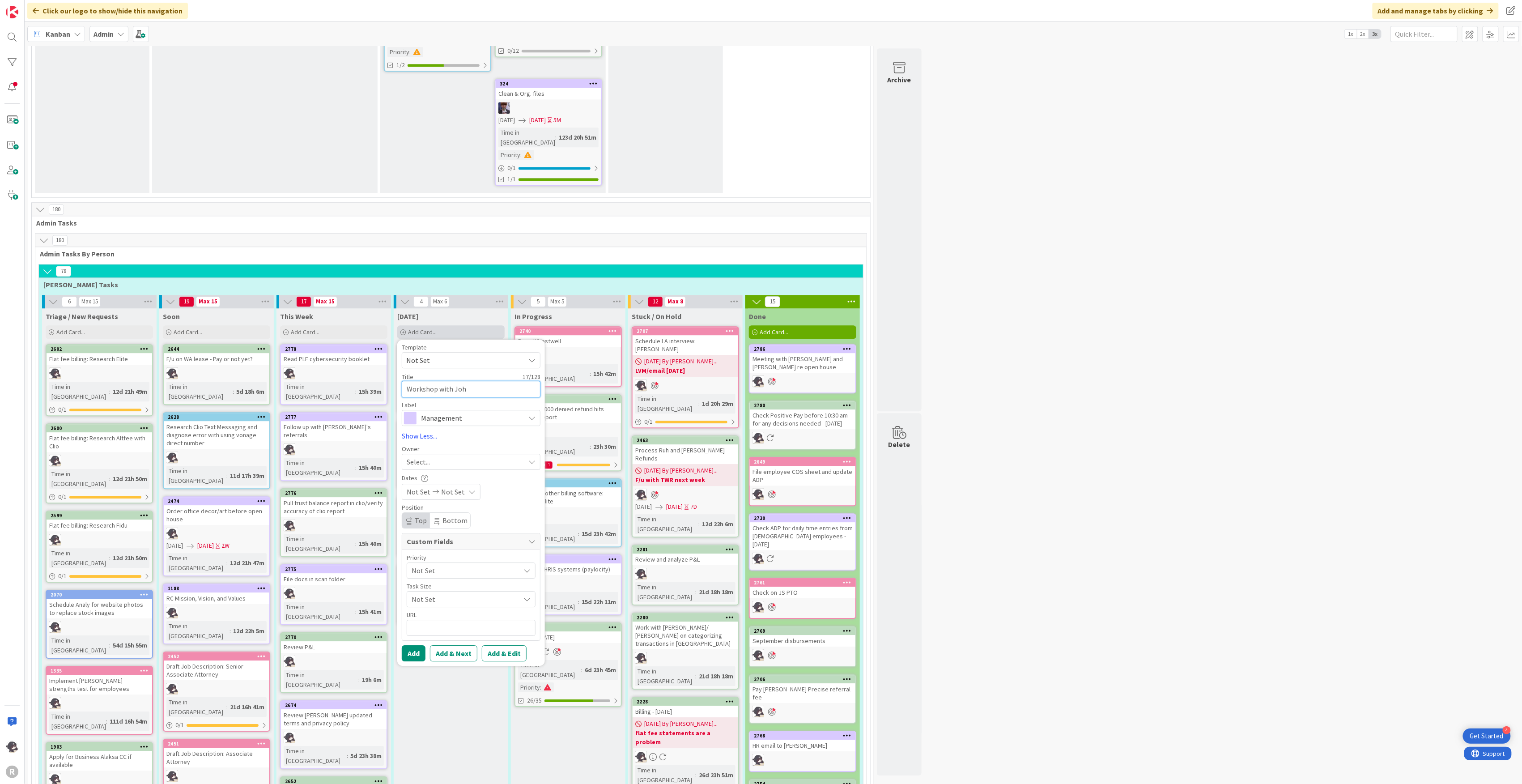
type textarea "x"
type textarea "Workshop with [PERSON_NAME]"
type textarea "x"
type textarea "Workshop with [PERSON_NAME]"
type textarea "x"
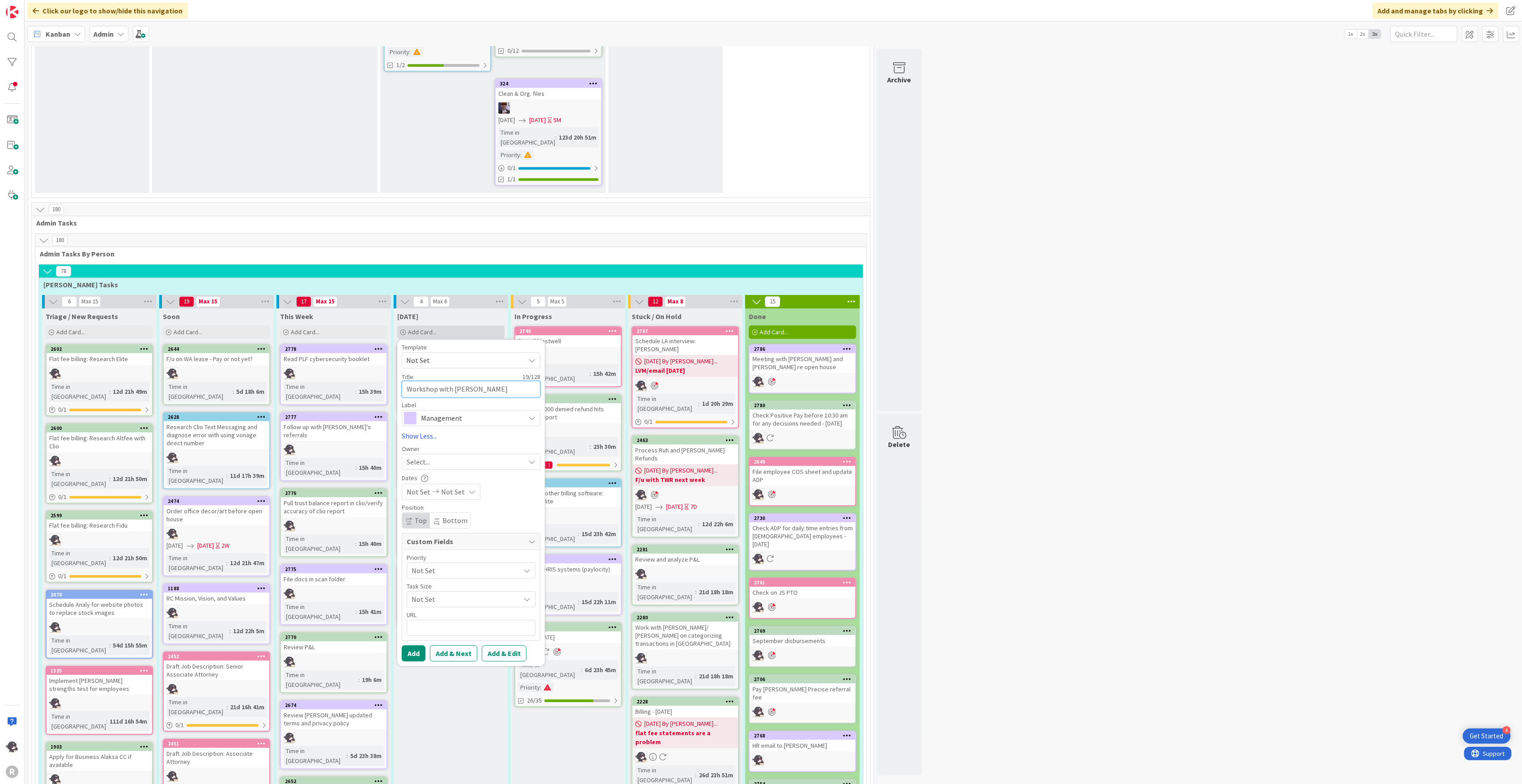
type textarea "Workshop with [PERSON_NAME]"
type textarea "x"
type textarea "Workshop with [PERSON_NAME]"
type textarea "x"
click at [459, 412] on span "Management" at bounding box center [471, 418] width 99 height 12
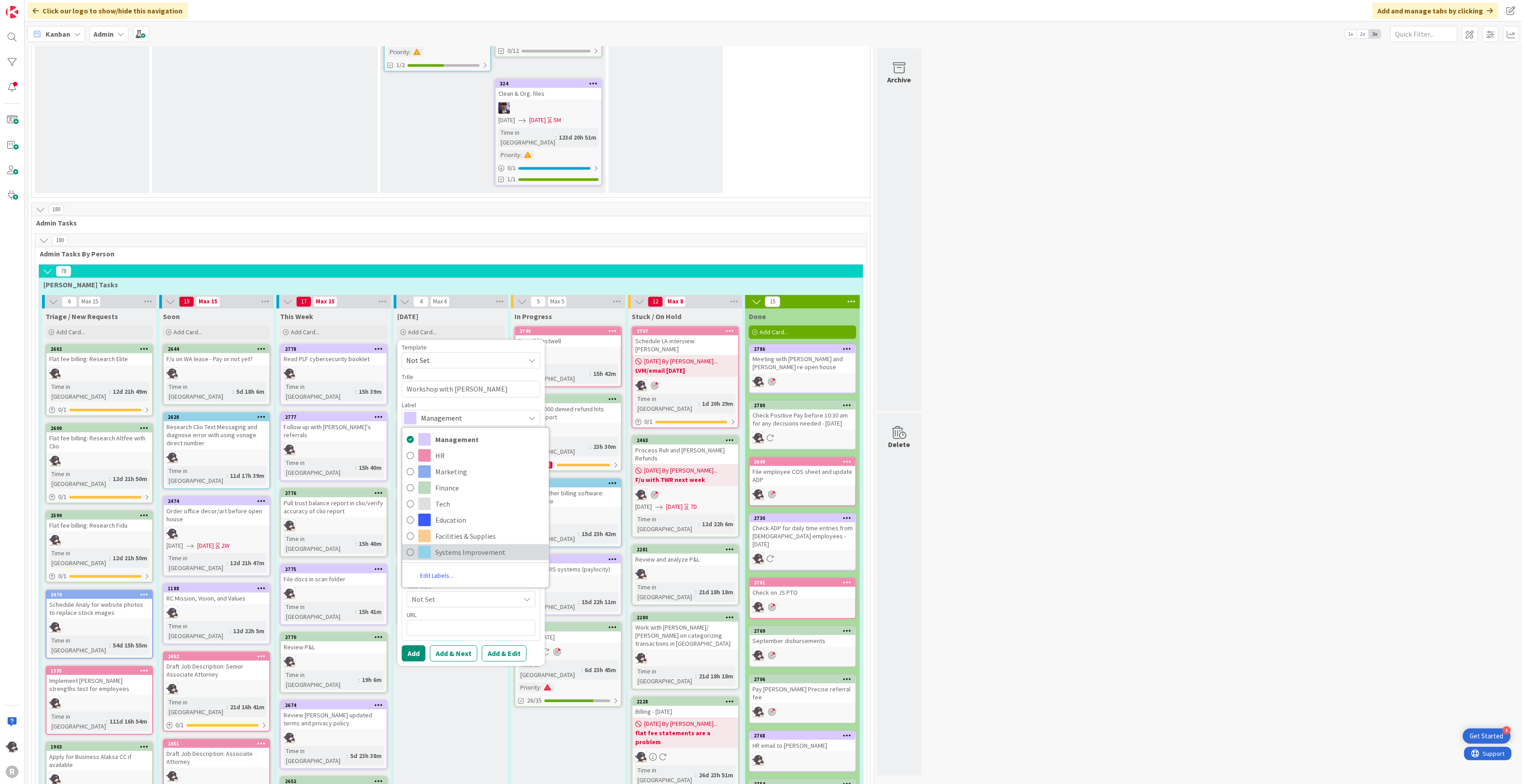
click at [475, 545] on span "Systems Improvement" at bounding box center [489, 551] width 109 height 13
click at [439, 456] on div "Select..." at bounding box center [465, 461] width 118 height 11
drag, startPoint x: 441, startPoint y: 374, endPoint x: 438, endPoint y: 390, distance: 16.3
click at [441, 513] on span "[PERSON_NAME]" at bounding box center [457, 520] width 43 height 13
click at [413, 645] on button "Add" at bounding box center [413, 653] width 23 height 16
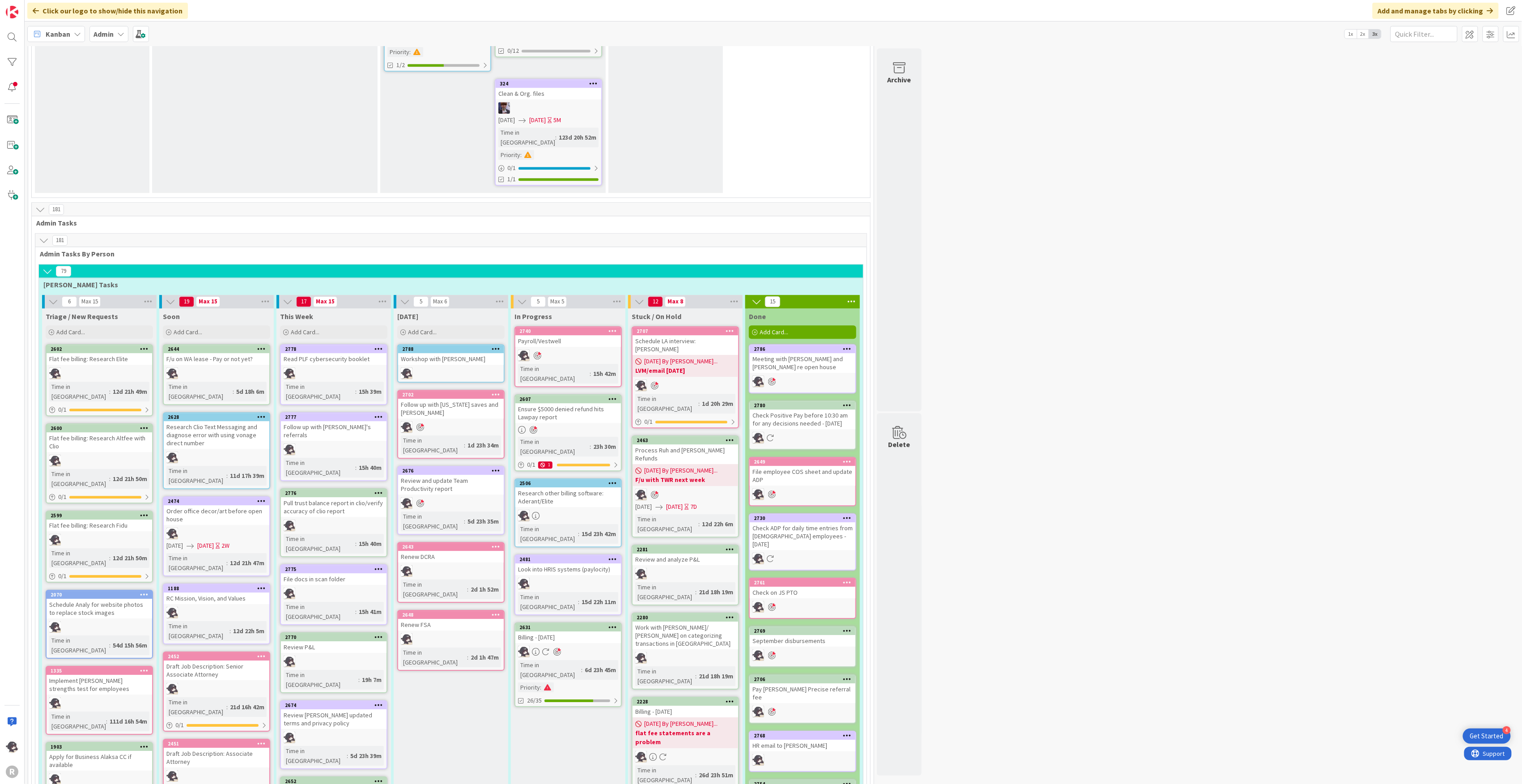
click at [498, 345] on icon at bounding box center [496, 348] width 9 height 7
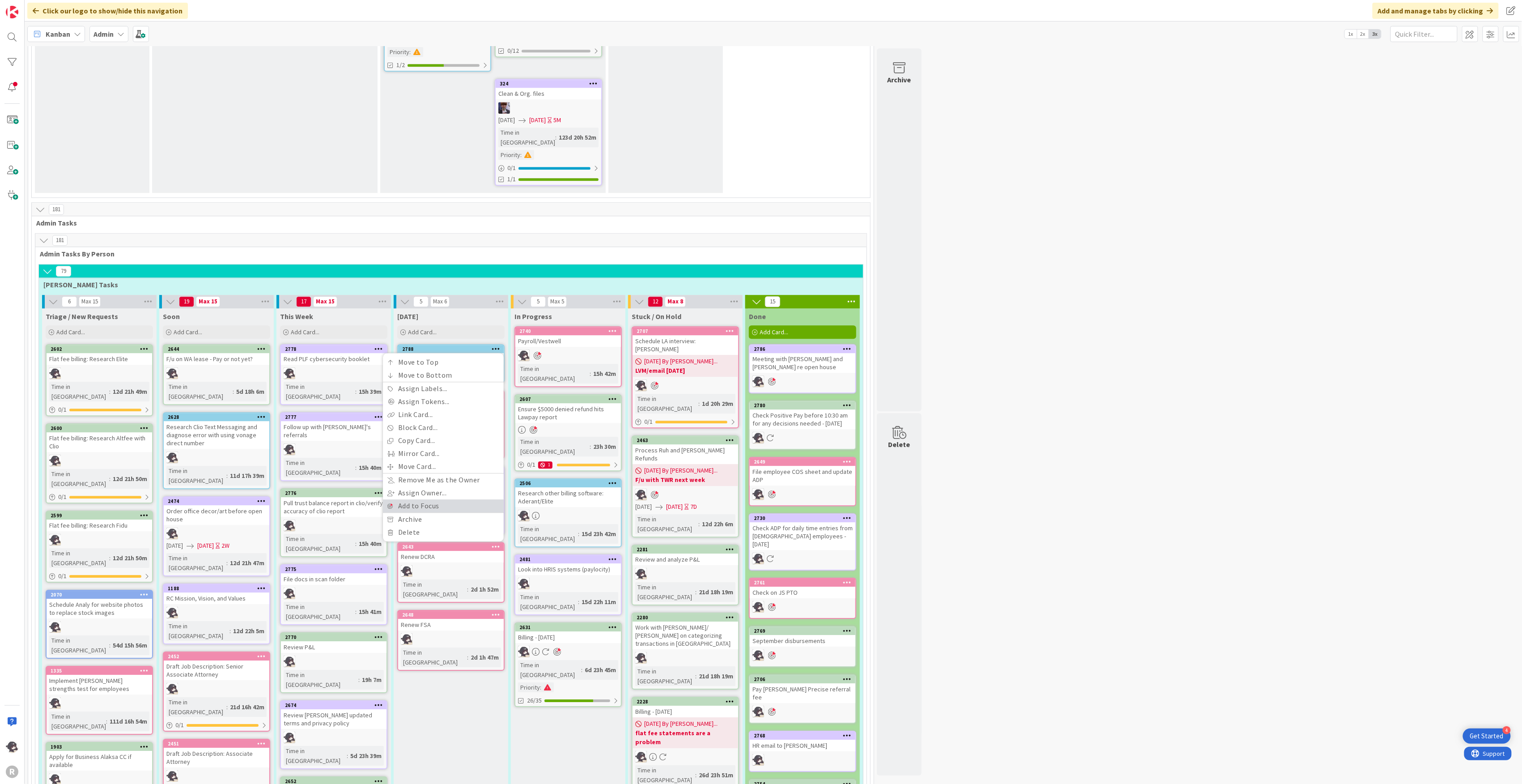
click at [425, 500] on link "Add to Focus" at bounding box center [443, 506] width 121 height 13
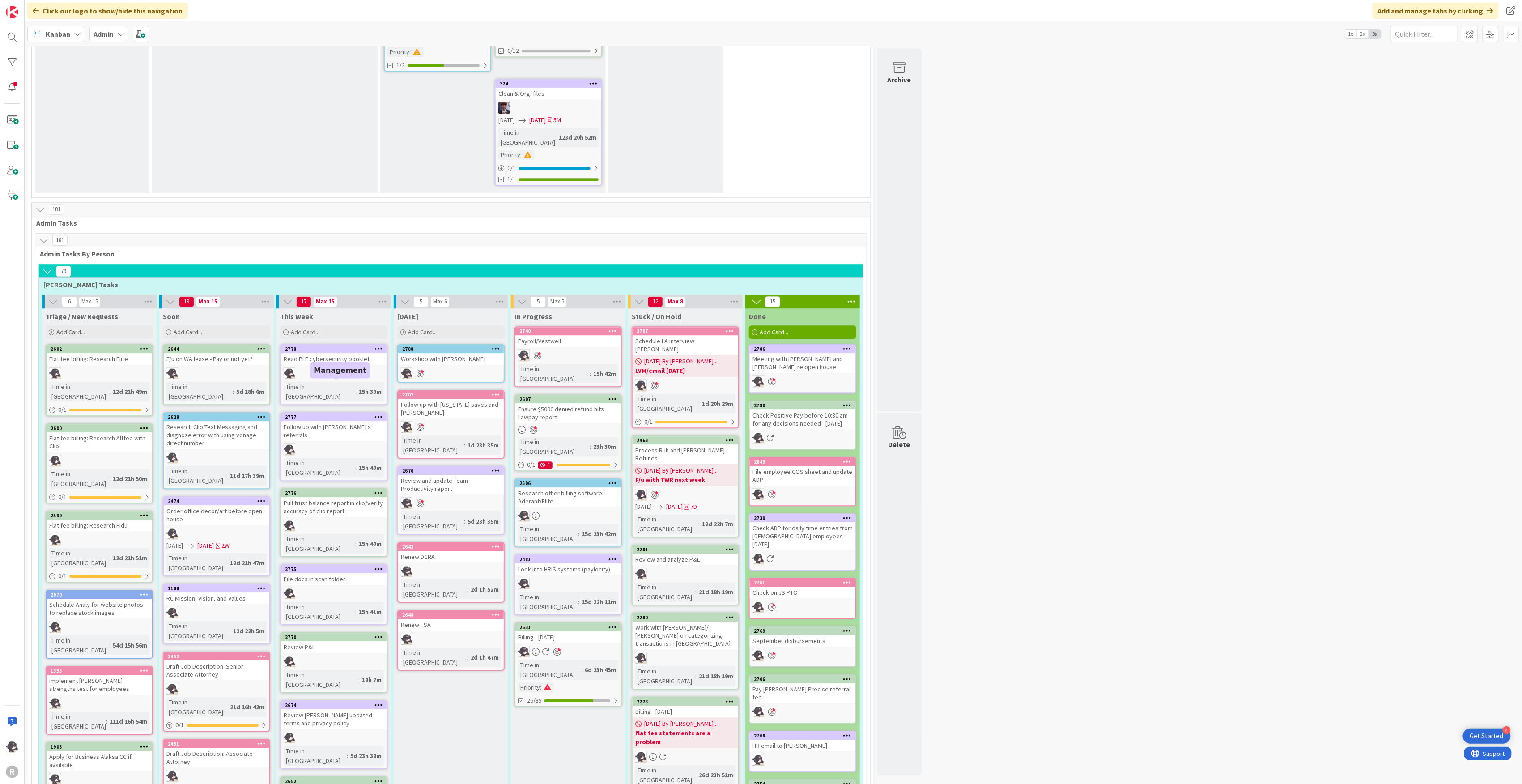
click at [328, 566] on div "2775" at bounding box center [336, 569] width 102 height 7
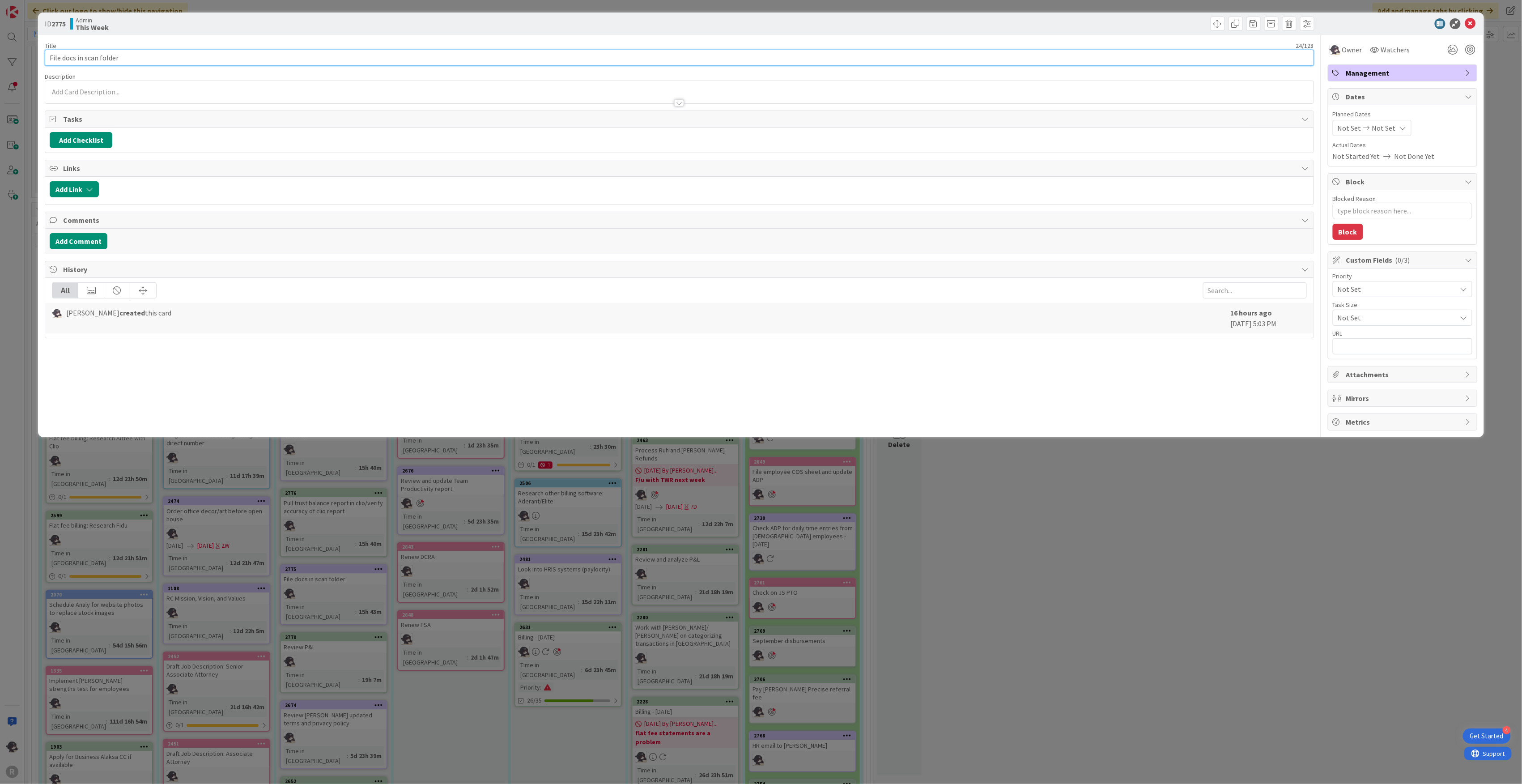
click at [139, 60] on input "File docs in scan folder" at bounding box center [679, 58] width 1269 height 16
click at [1220, 25] on span at bounding box center [1218, 24] width 15 height 15
click at [1267, 105] on div "This Week" at bounding box center [1278, 99] width 118 height 15
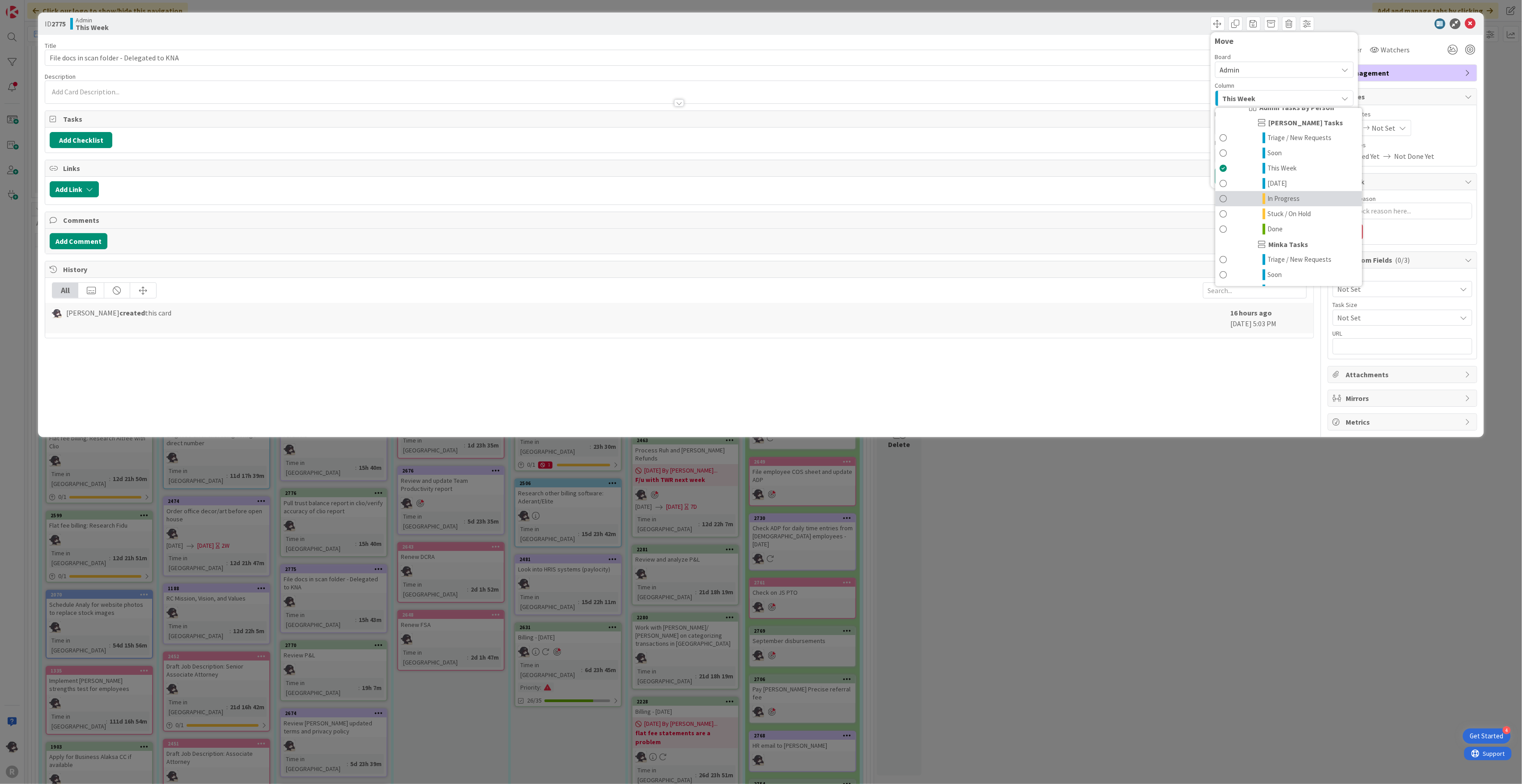
scroll to position [119, 0]
click at [1283, 229] on span "Done" at bounding box center [1275, 228] width 15 height 11
click at [1237, 178] on button "Move" at bounding box center [1229, 176] width 29 height 16
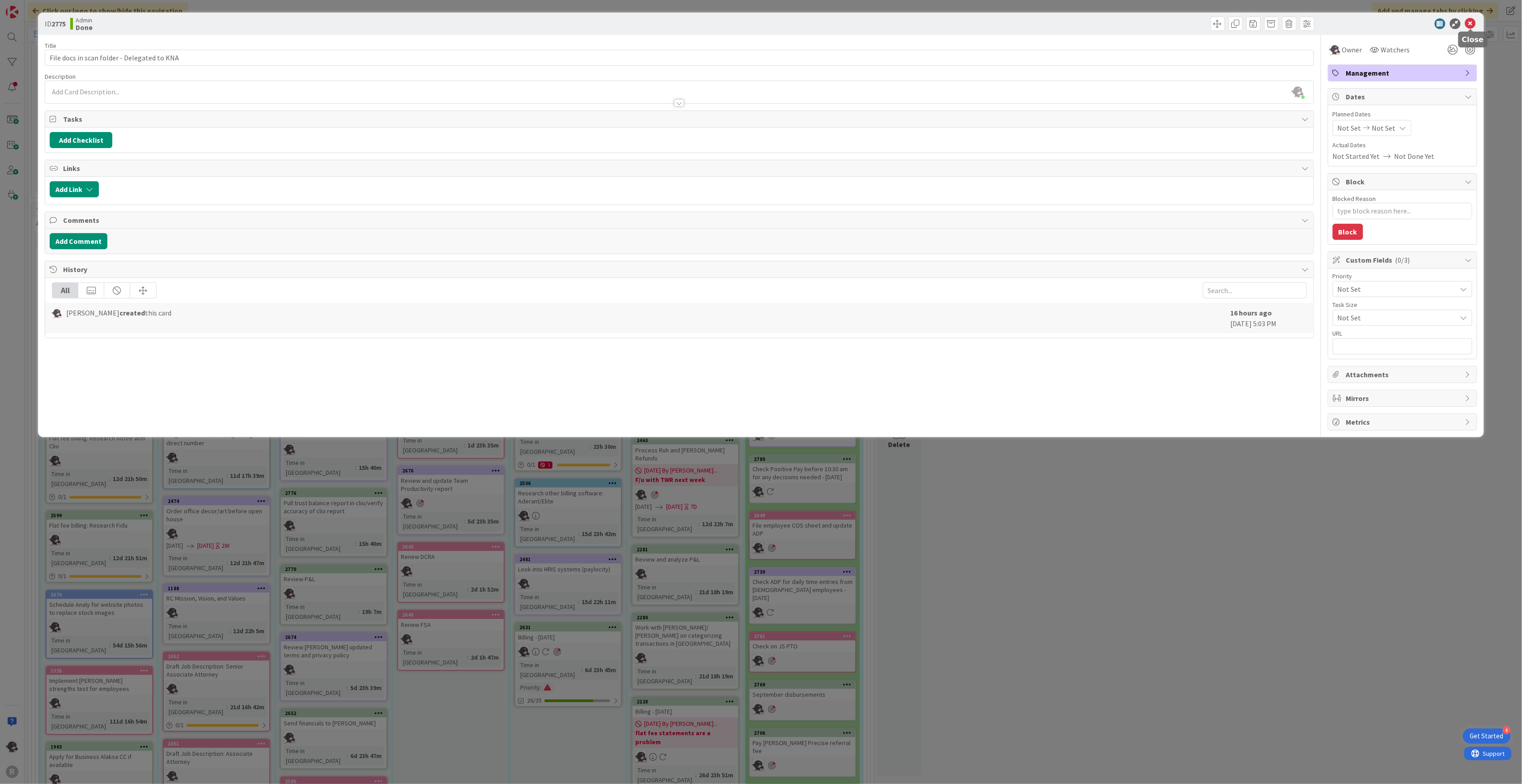
click at [1473, 23] on icon at bounding box center [1470, 23] width 11 height 11
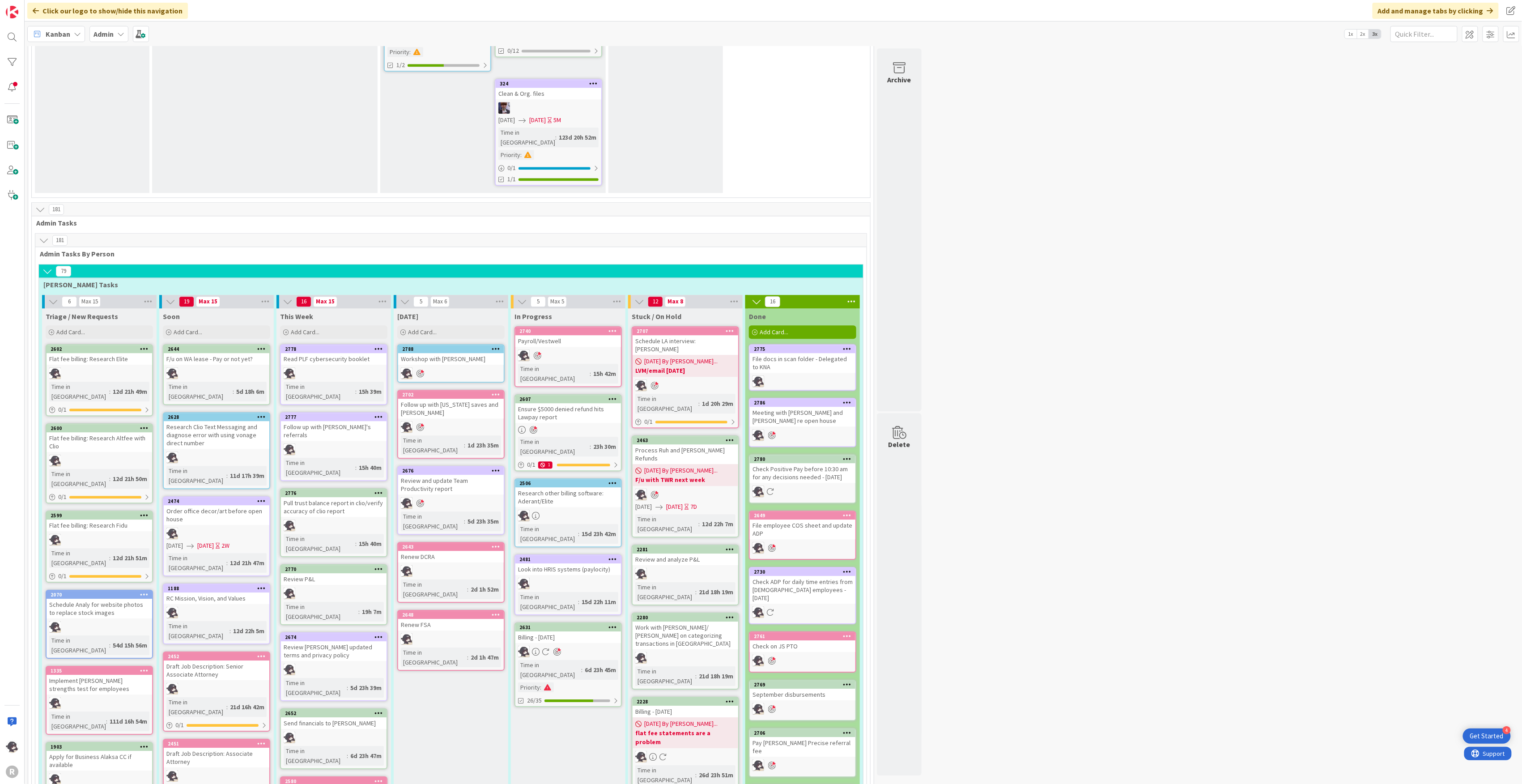
click at [61, 34] on span "Kanban" at bounding box center [58, 34] width 25 height 11
click at [67, 45] on div "My Zone Organization Select a single board Kanban List (Bulk Actions) Metrics P…" at bounding box center [72, 145] width 89 height 203
click at [65, 49] on span "My Zone" at bounding box center [79, 53] width 64 height 13
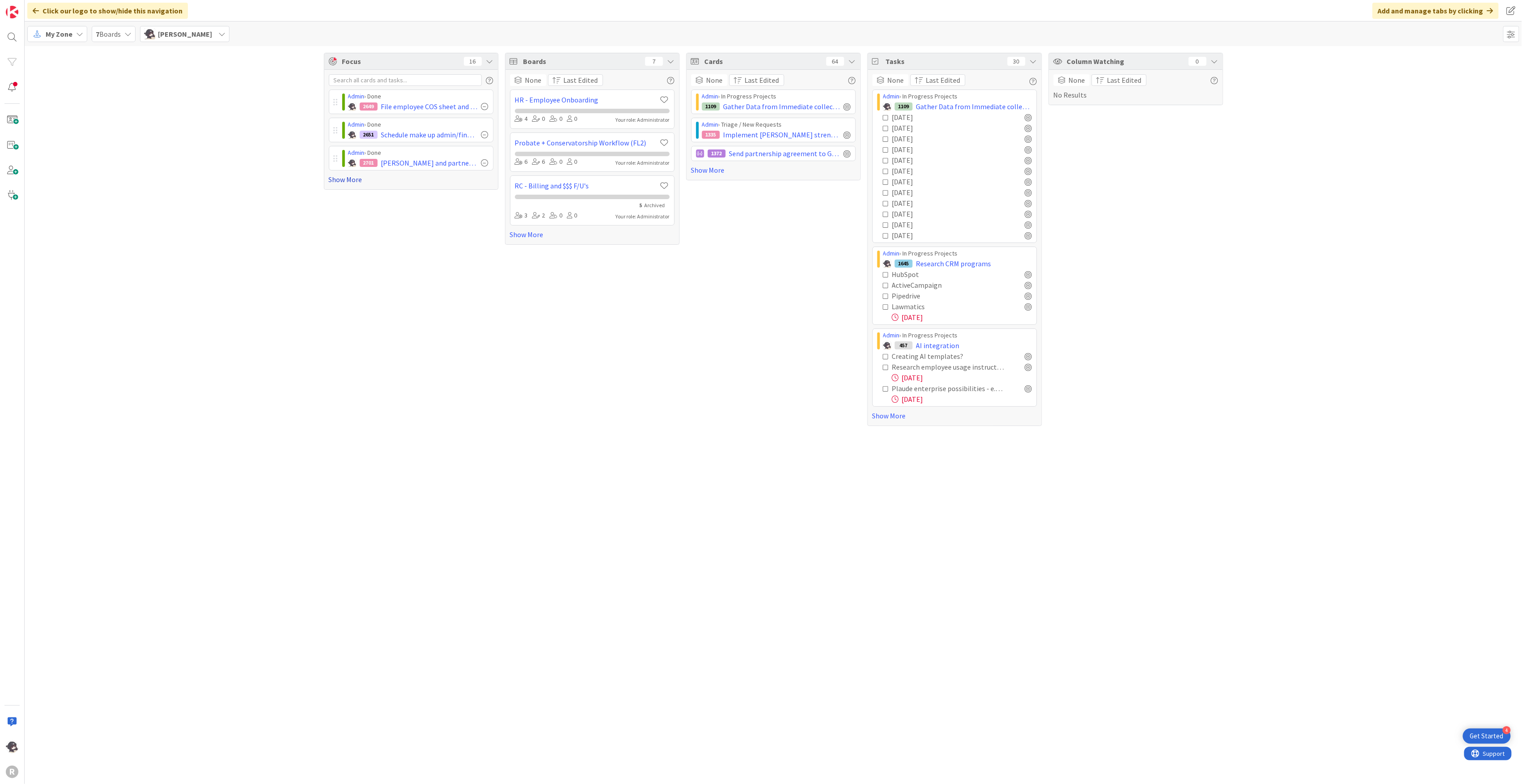
click at [359, 179] on link "Show More" at bounding box center [411, 179] width 165 height 11
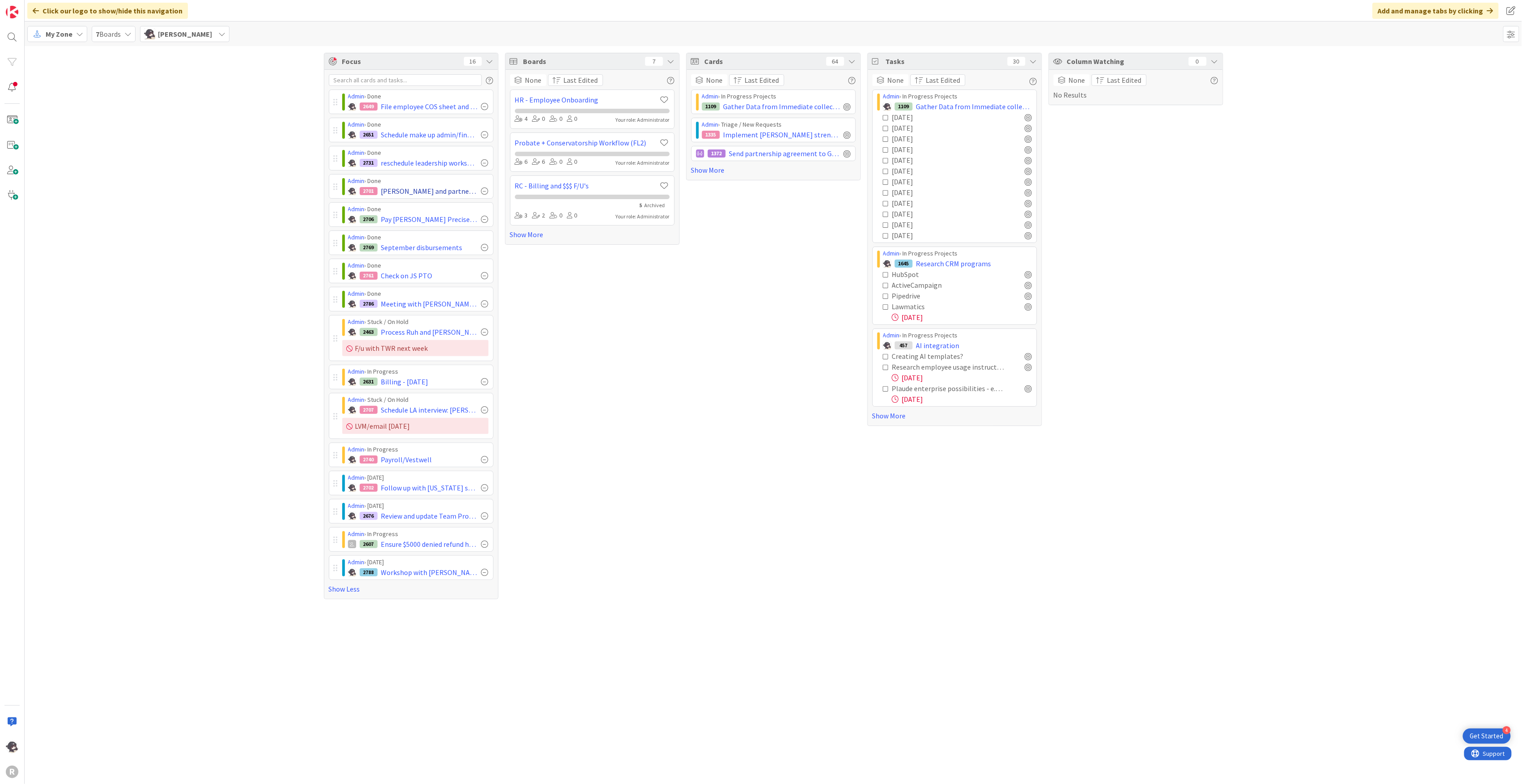
click at [486, 192] on div at bounding box center [485, 191] width 7 height 7
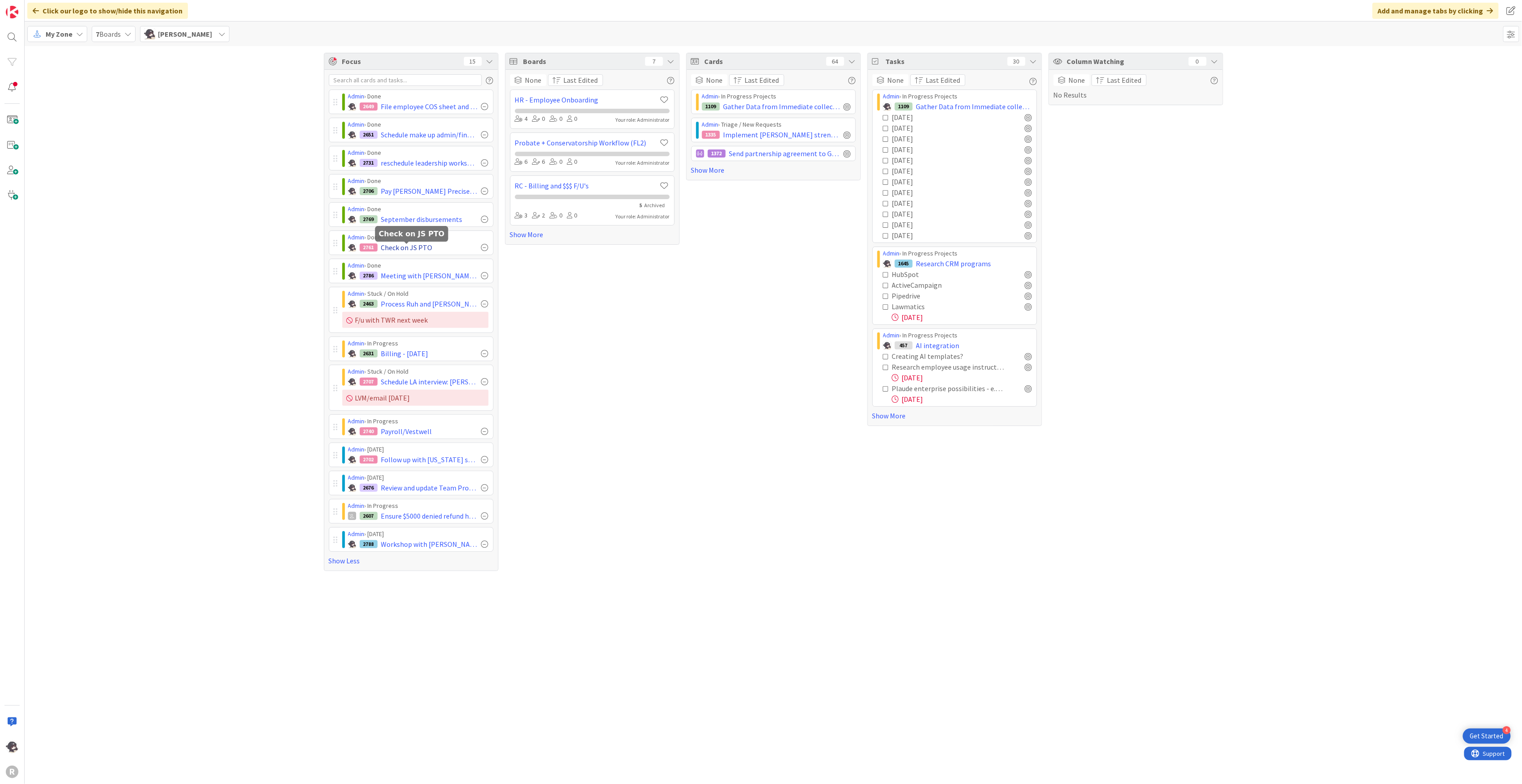
click at [396, 249] on span "Check on JS PTO" at bounding box center [407, 247] width 51 height 11
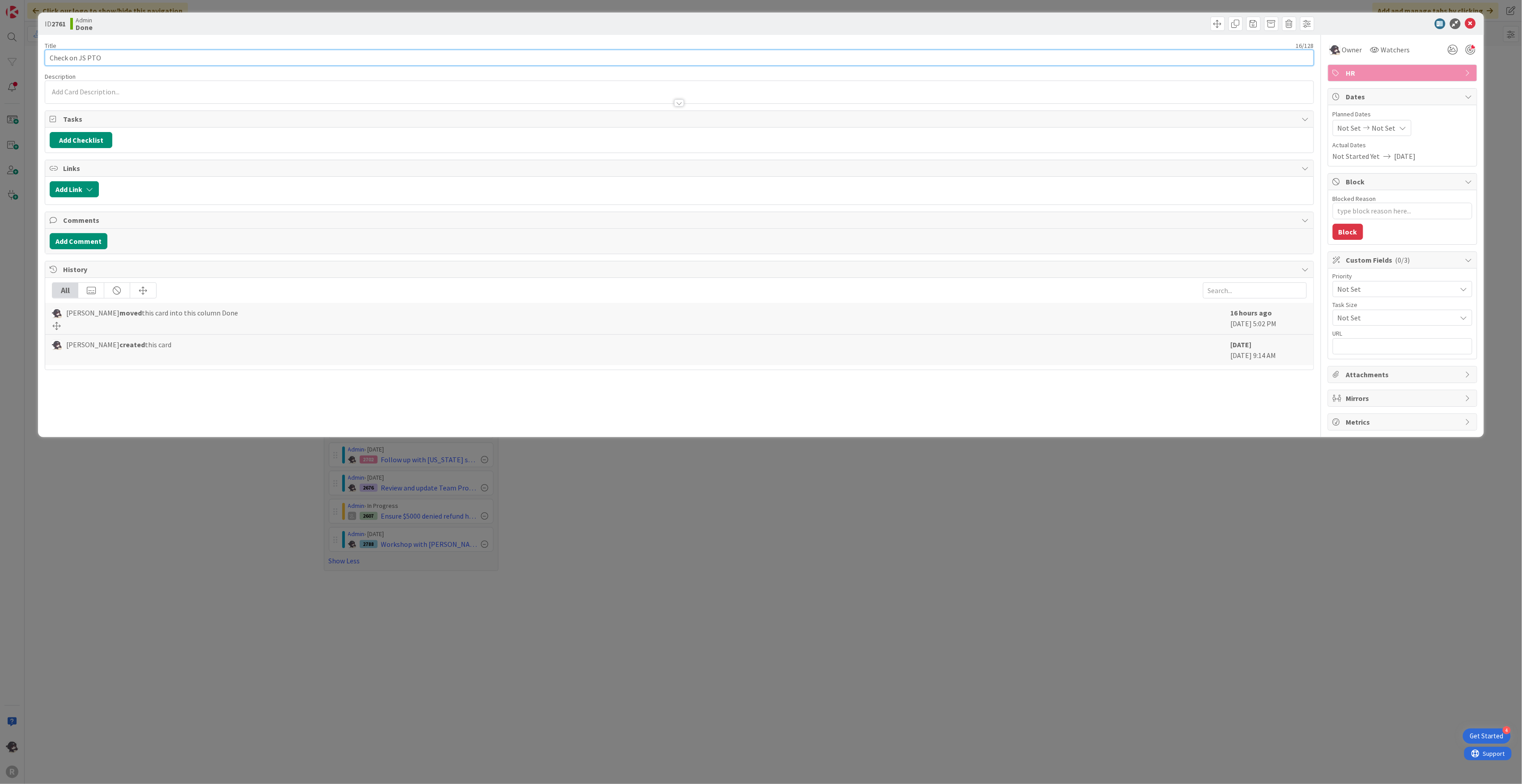
click at [113, 57] on input "Check on JS PTO" at bounding box center [679, 58] width 1269 height 16
click at [1472, 29] on div at bounding box center [1471, 30] width 6 height 3
click at [1472, 23] on icon at bounding box center [1470, 23] width 11 height 11
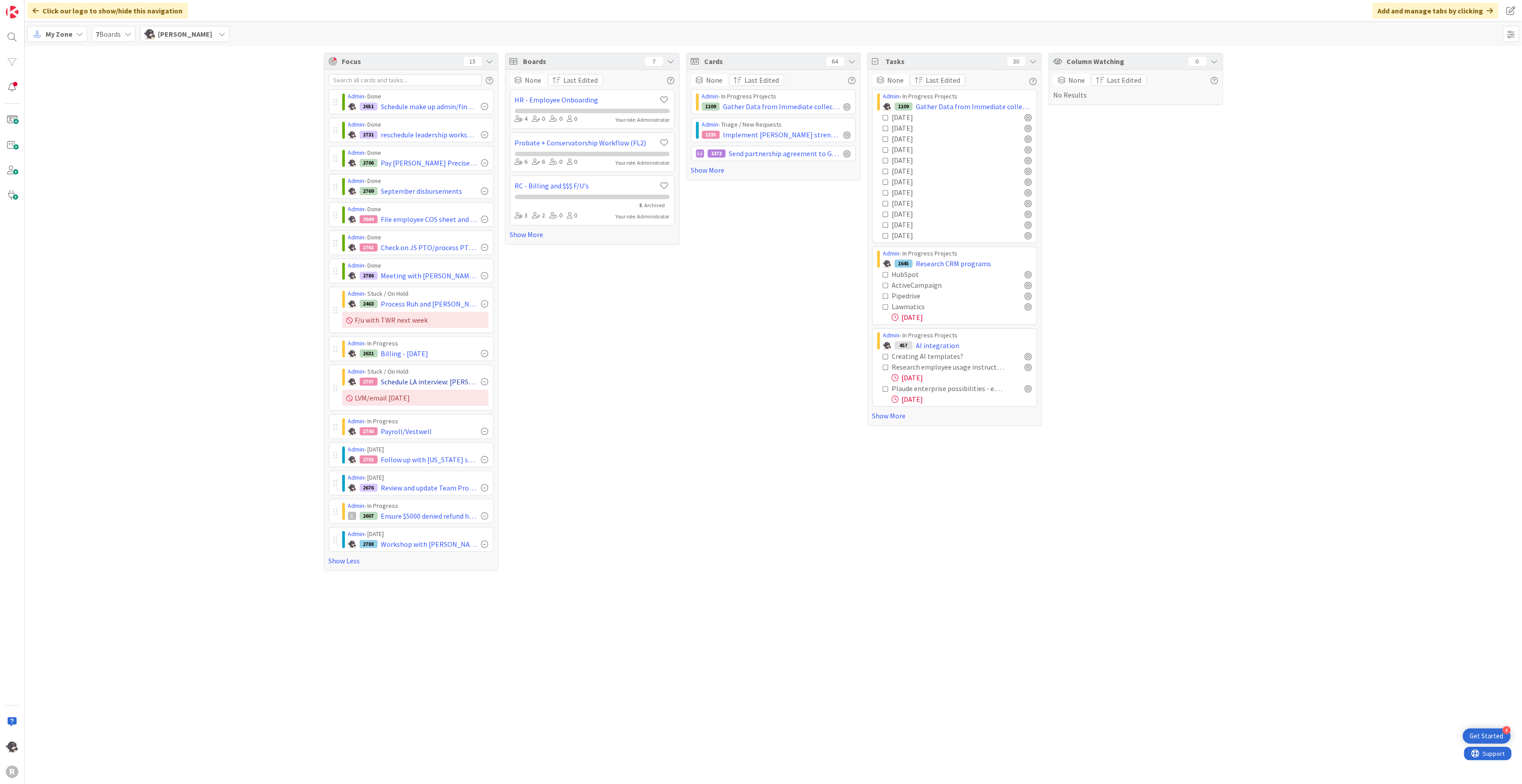
click at [484, 382] on div at bounding box center [485, 382] width 7 height 7
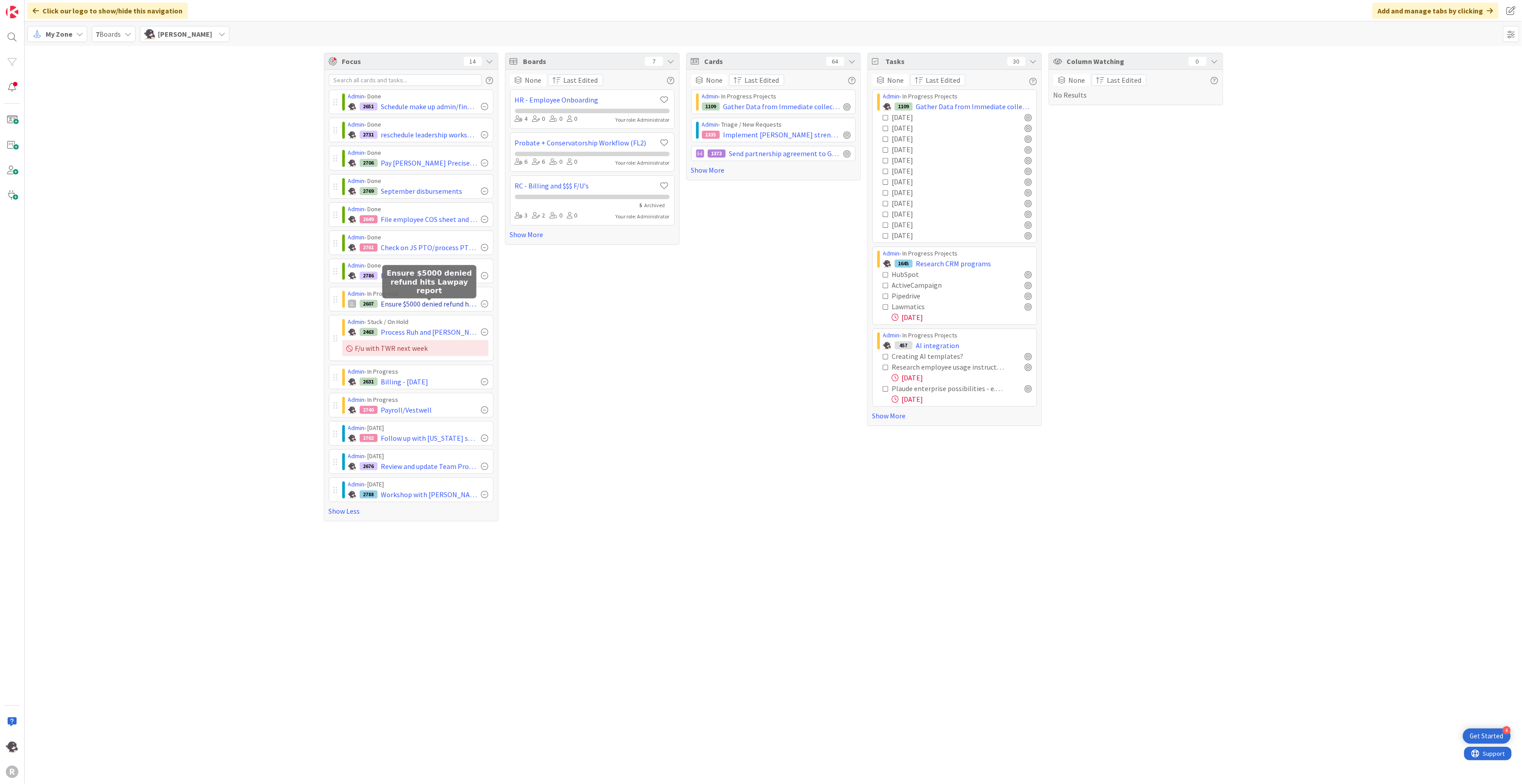
click at [396, 302] on span "Ensure $5000 denied refund hits Lawpay report" at bounding box center [429, 304] width 97 height 11
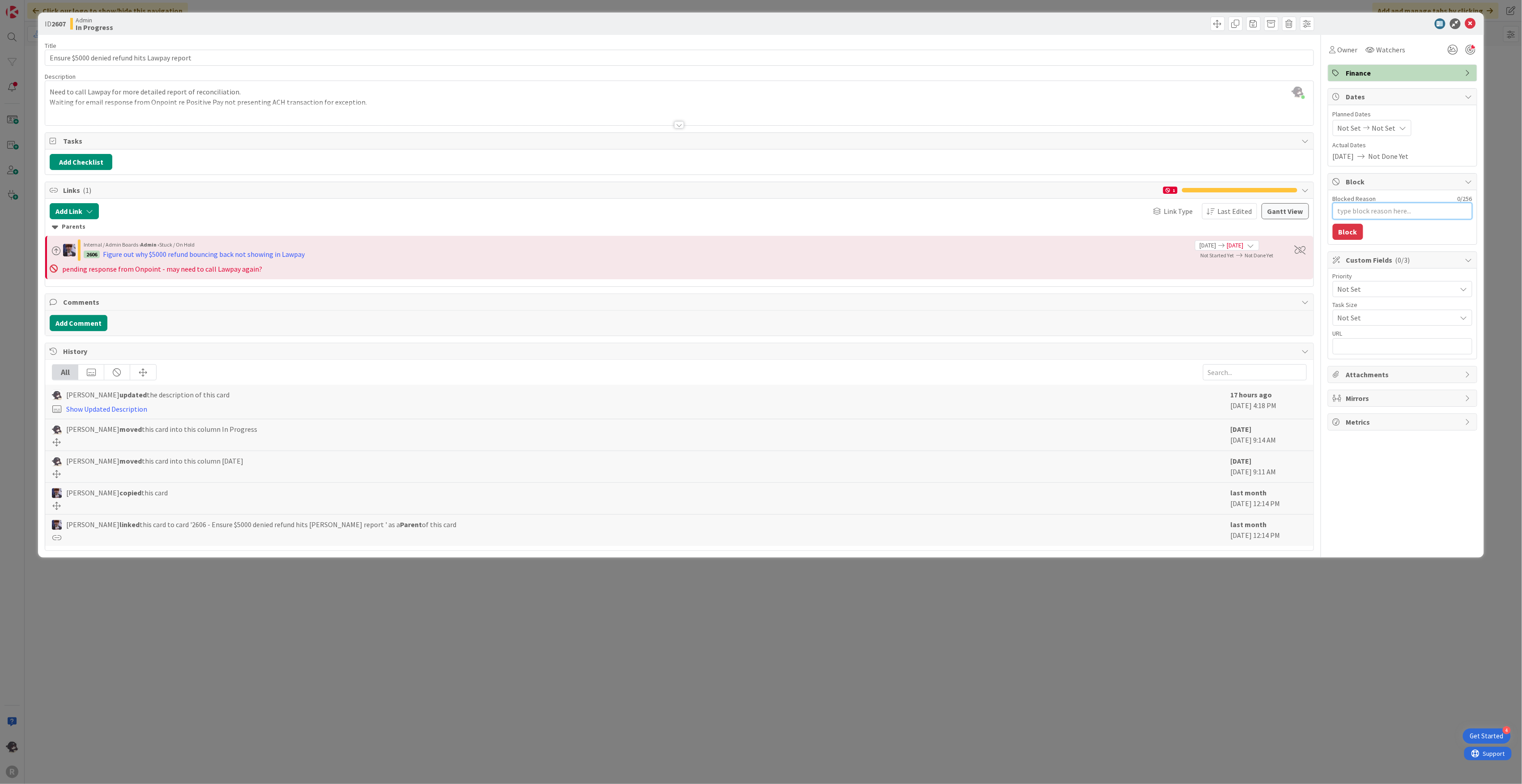
click at [1378, 211] on textarea "Blocked Reason" at bounding box center [1402, 211] width 140 height 17
click at [1335, 244] on button "Block" at bounding box center [1348, 242] width 31 height 16
click at [1476, 20] on div at bounding box center [1398, 23] width 159 height 11
click at [1472, 22] on icon at bounding box center [1470, 23] width 11 height 11
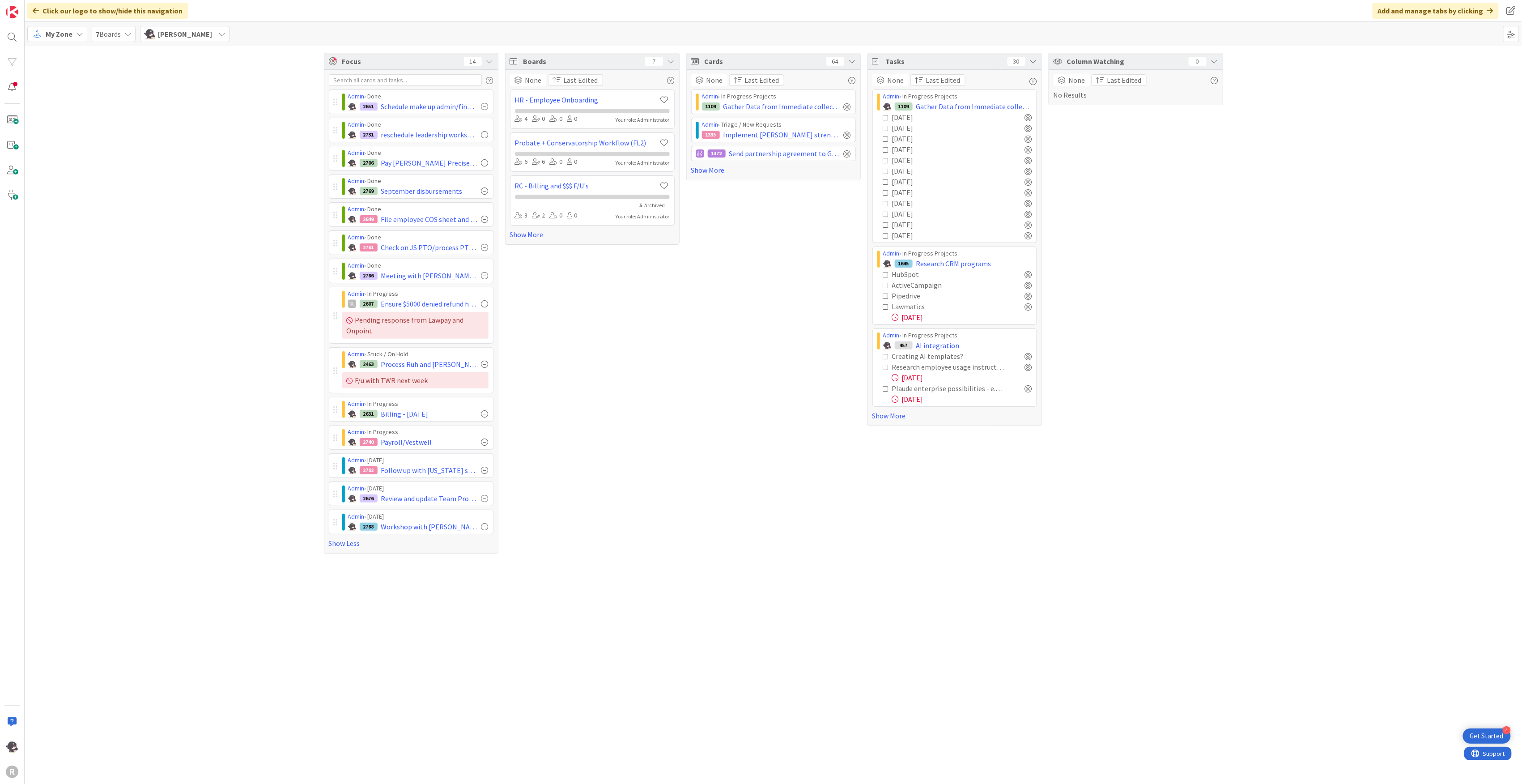
click at [67, 35] on span "My Zone" at bounding box center [59, 34] width 27 height 11
click at [61, 97] on span "Kanban" at bounding box center [79, 99] width 64 height 13
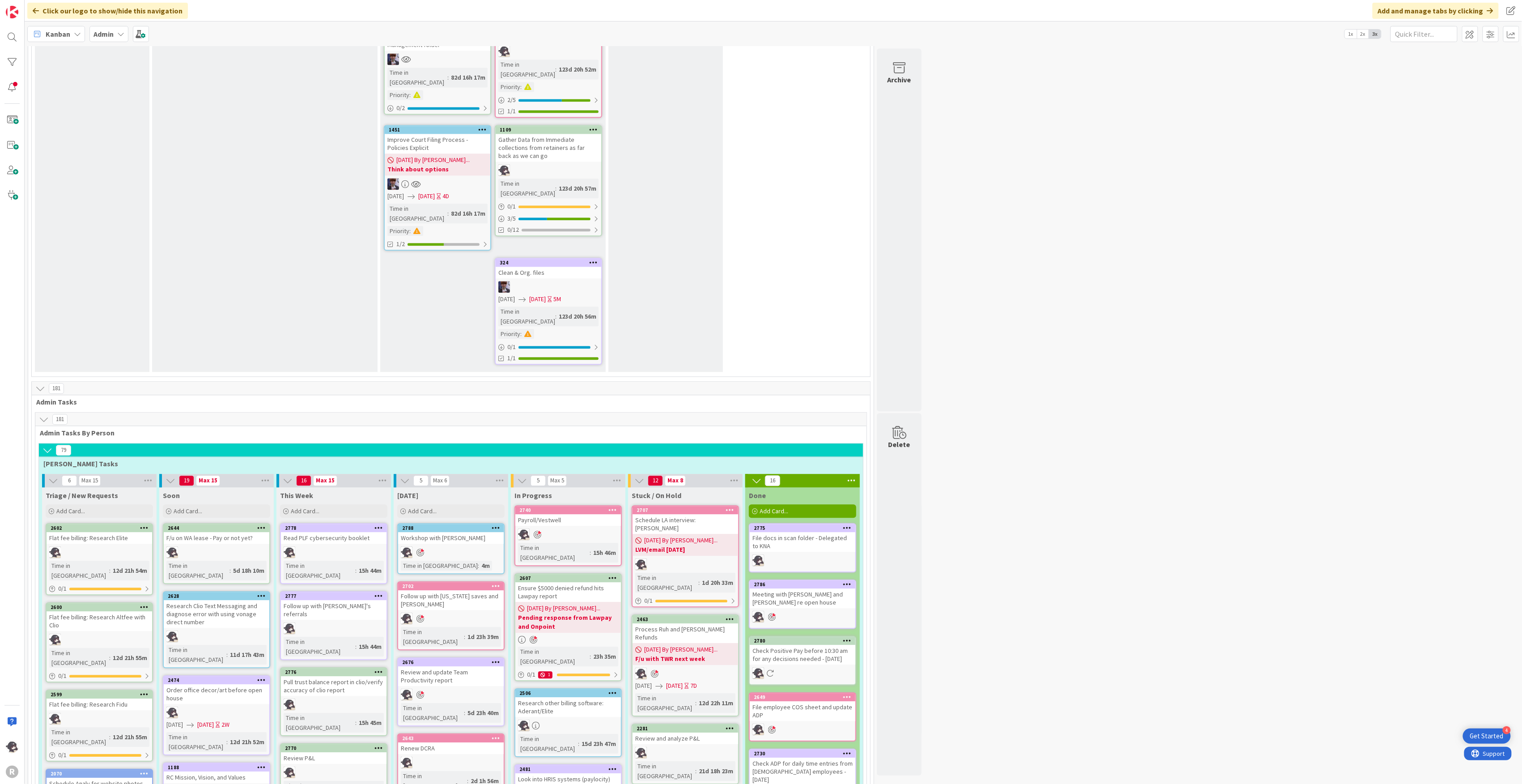
scroll to position [1491, 0]
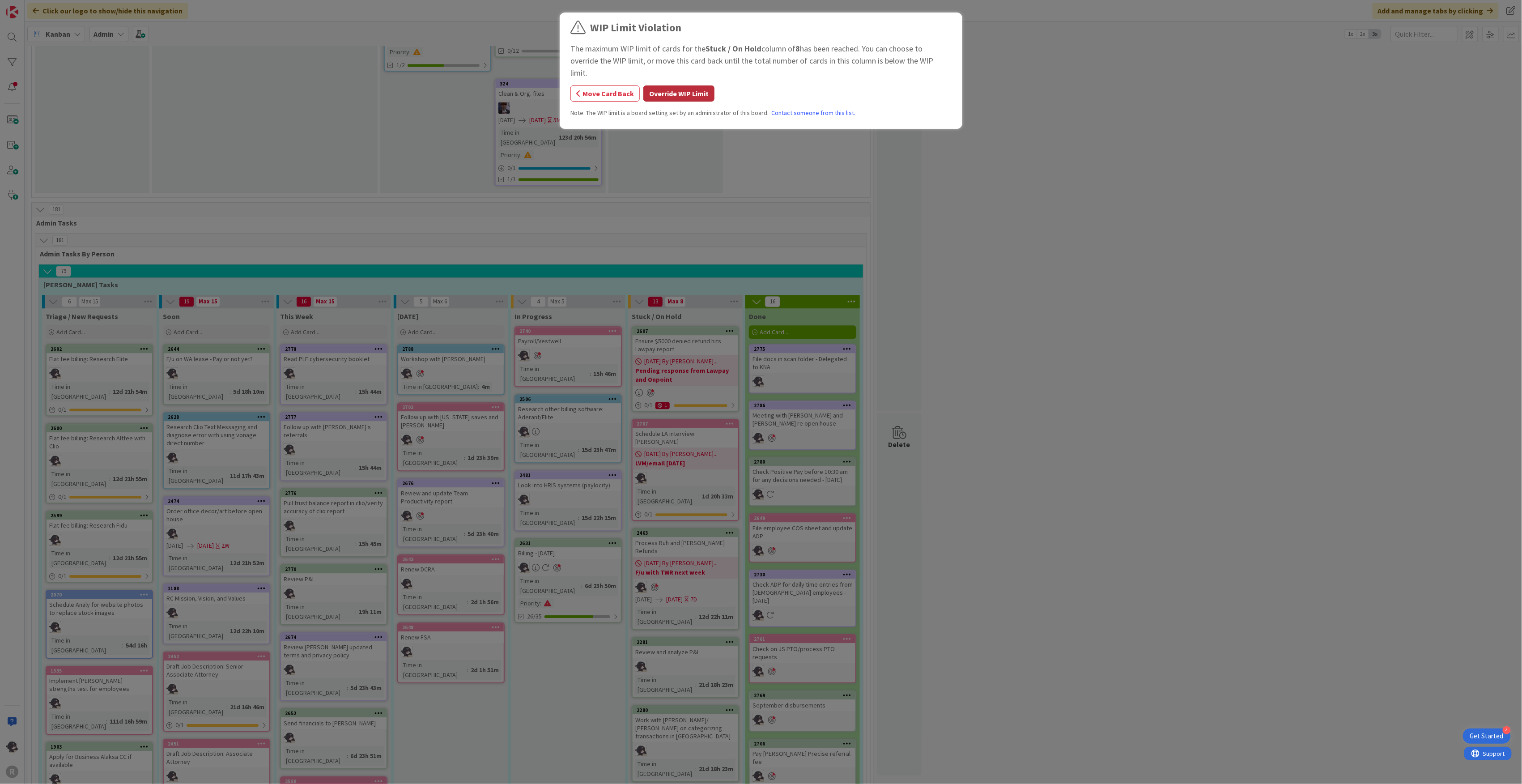
click at [682, 86] on button "Override WIP Limit" at bounding box center [679, 94] width 71 height 16
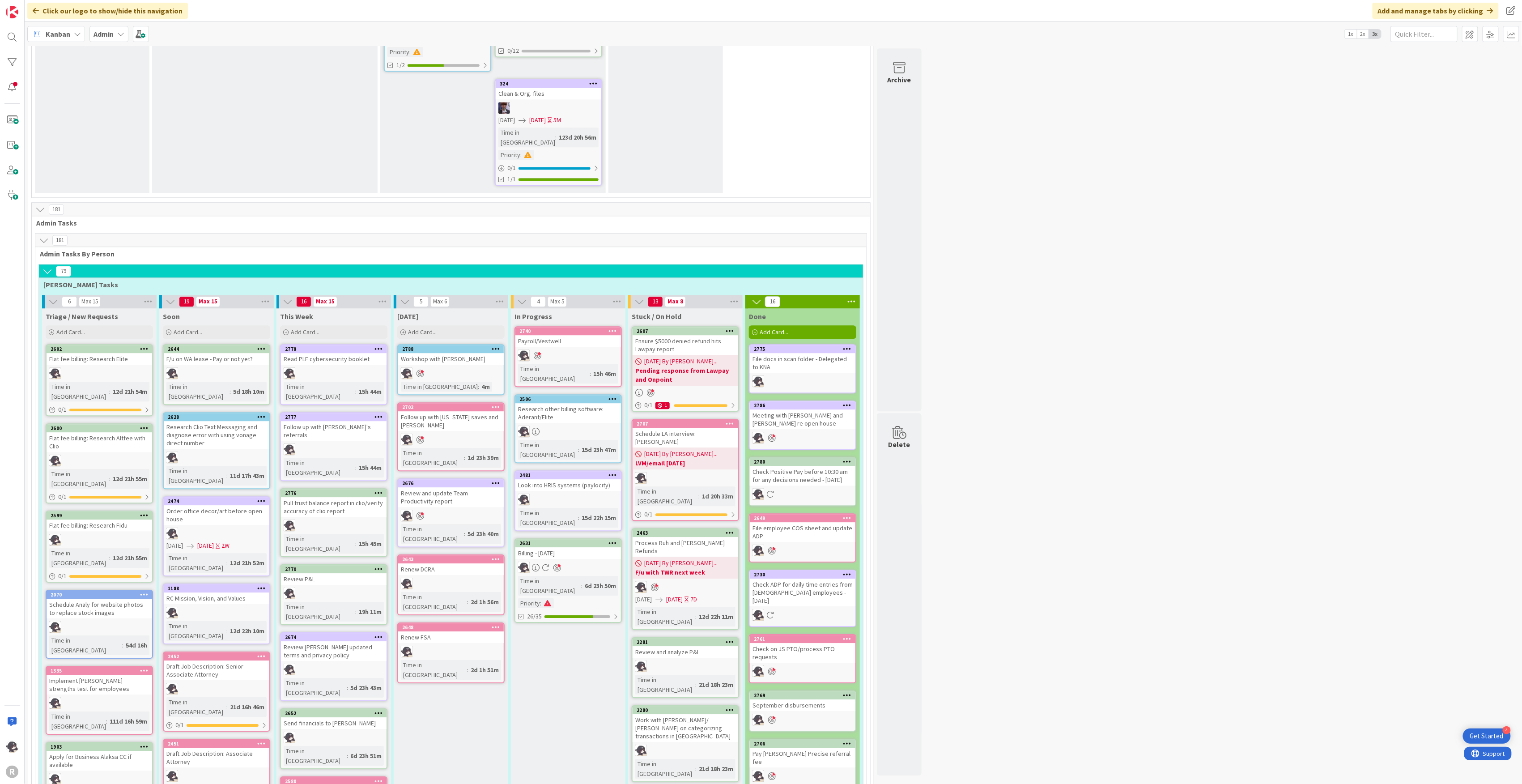
click at [380, 565] on icon at bounding box center [379, 568] width 9 height 7
click at [298, 746] on link "Delete" at bounding box center [325, 753] width 121 height 13
click at [276, 606] on button "Delete" at bounding box center [274, 614] width 34 height 16
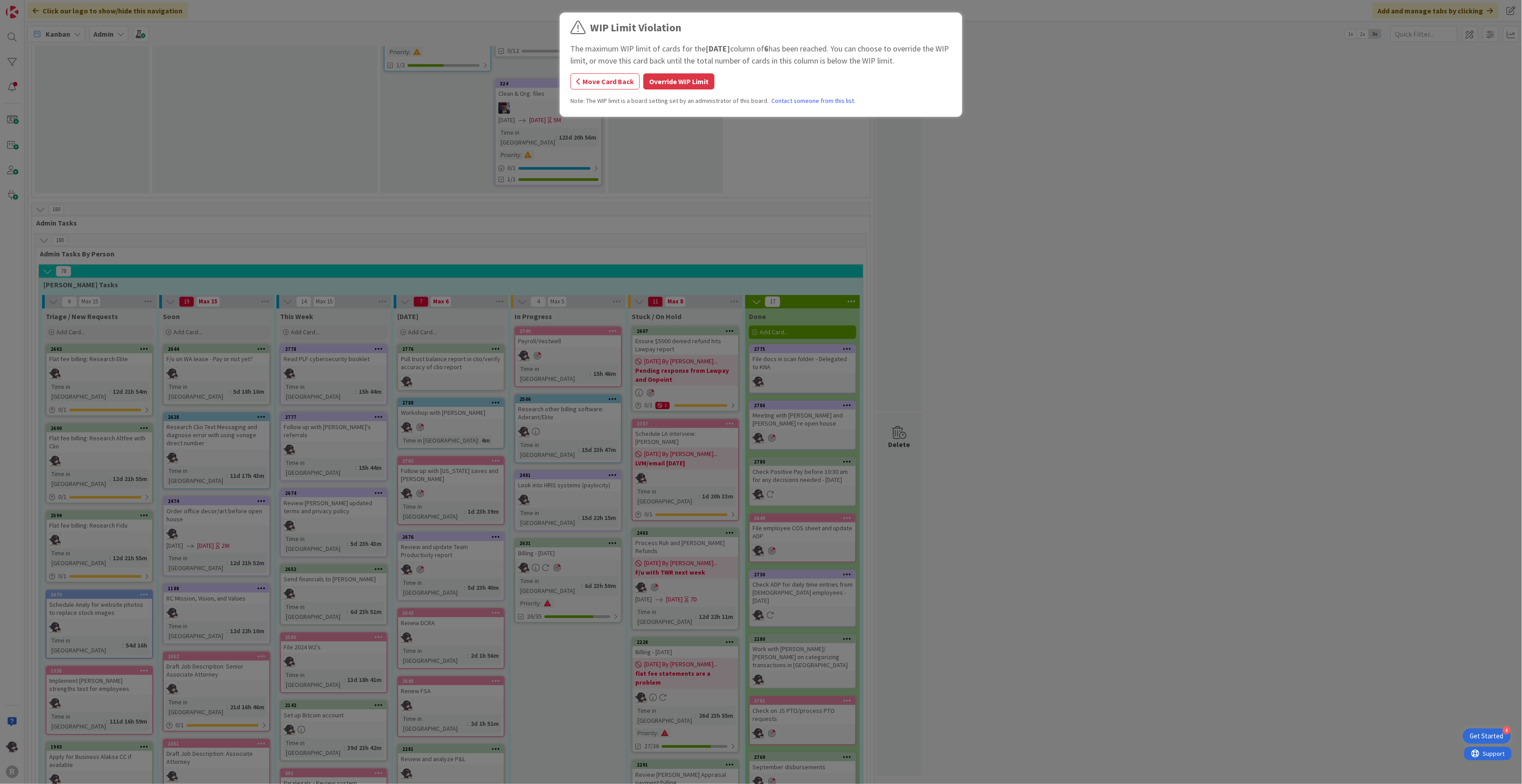
click at [686, 83] on button "Override WIP Limit" at bounding box center [679, 81] width 71 height 16
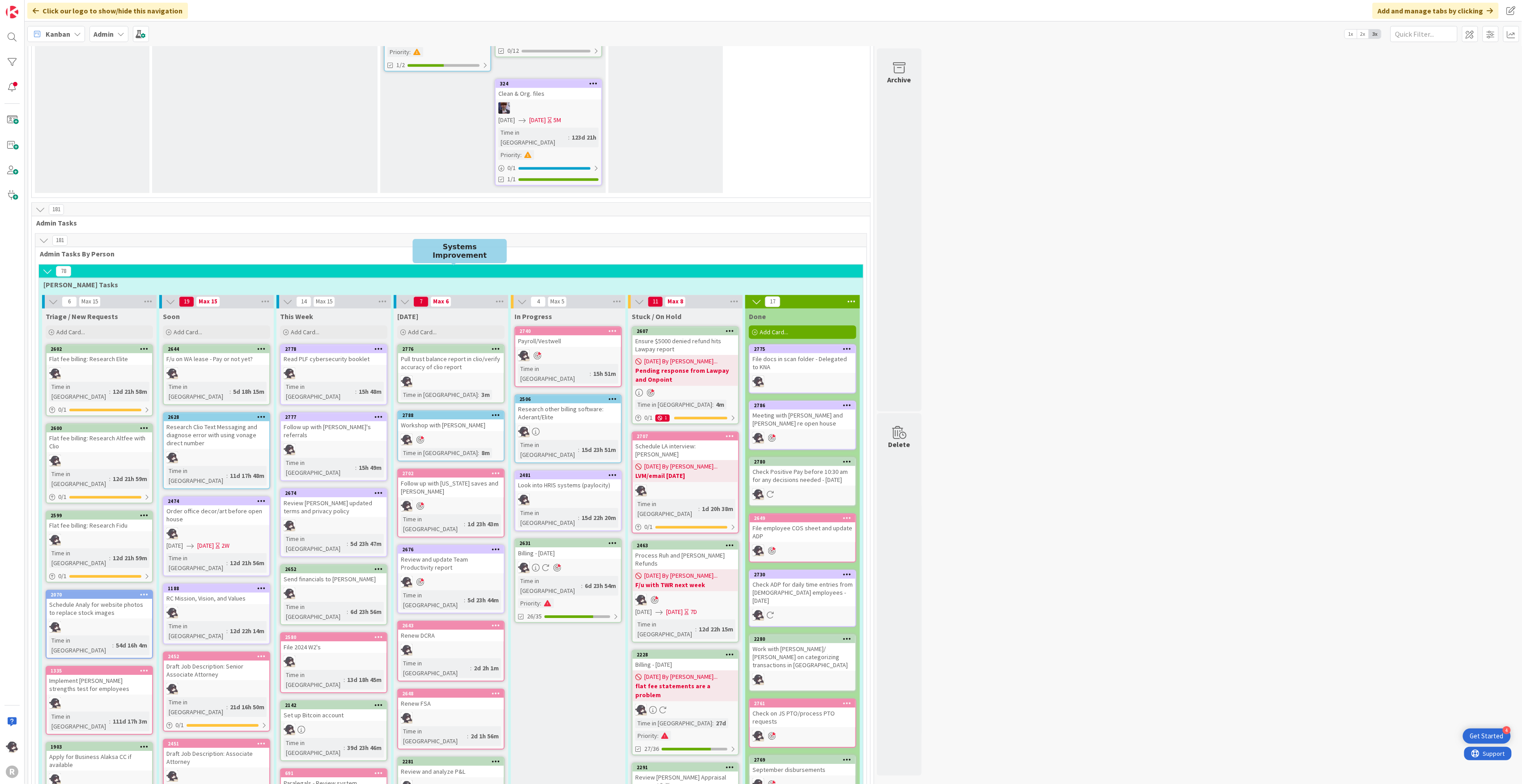
click at [472, 412] on div "2788" at bounding box center [453, 415] width 102 height 7
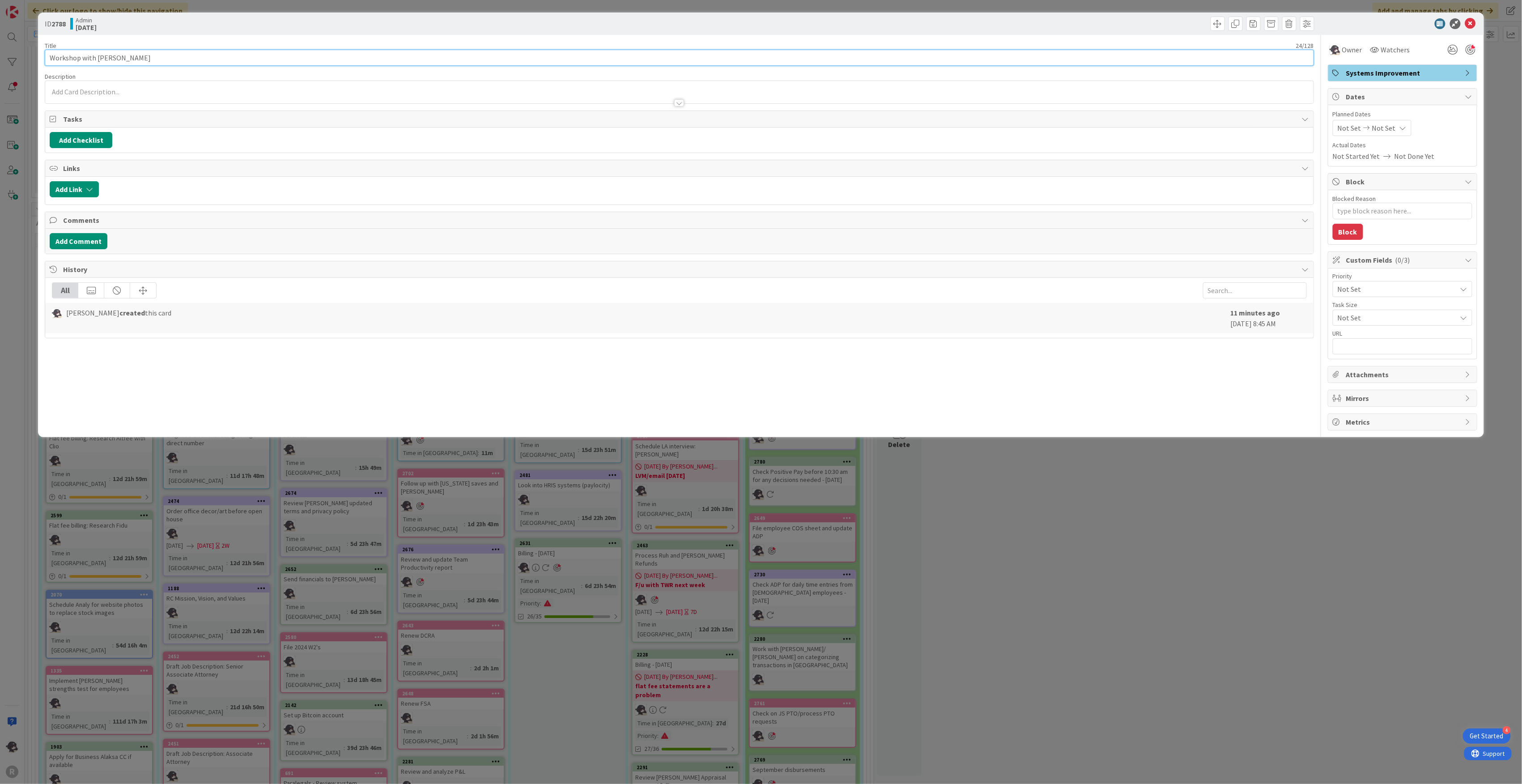
click at [194, 52] on input "Workshop with [PERSON_NAME]" at bounding box center [679, 58] width 1269 height 16
click at [1474, 26] on icon at bounding box center [1470, 23] width 11 height 11
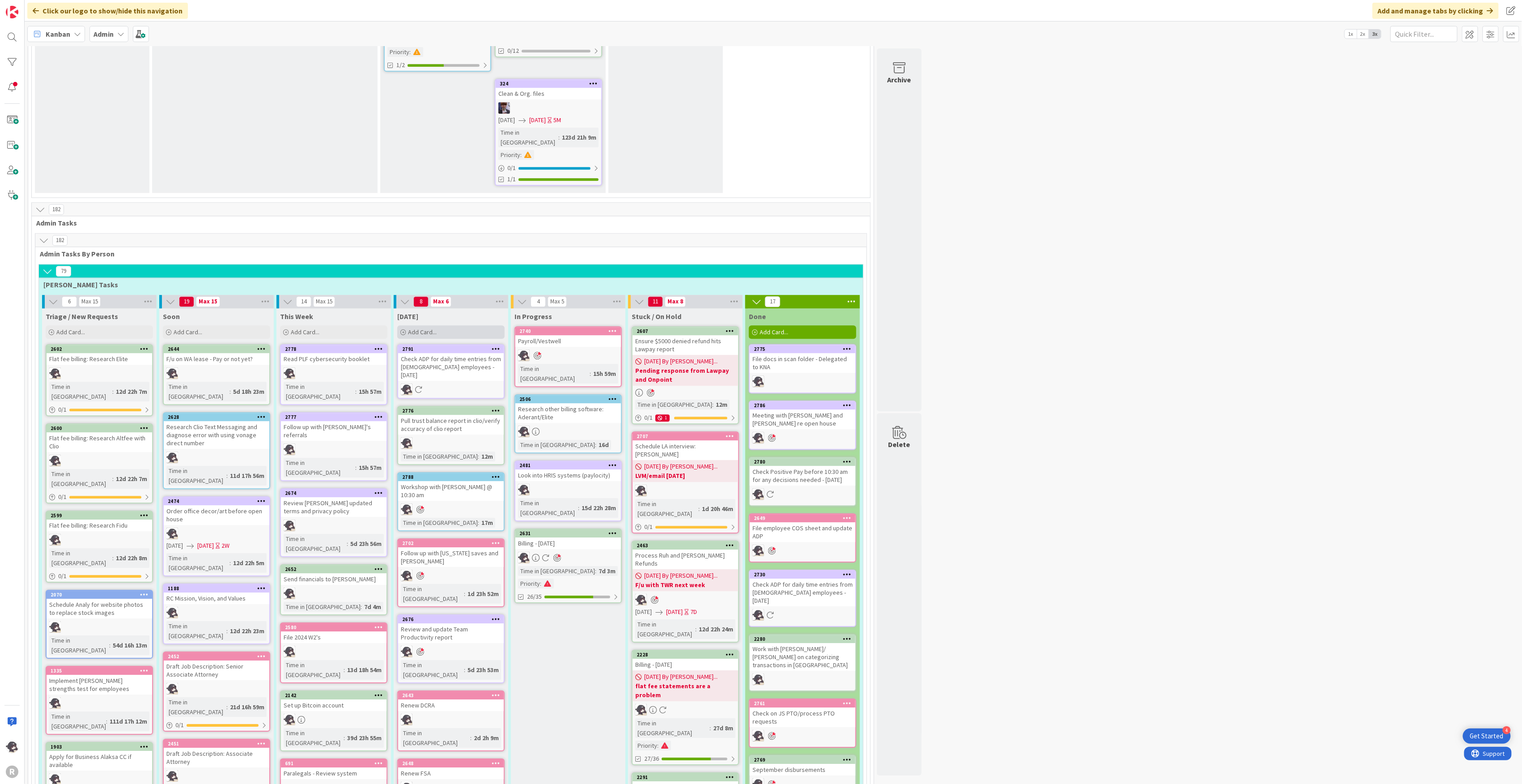
drag, startPoint x: 462, startPoint y: 199, endPoint x: 461, endPoint y: 184, distance: 15.0
click at [462, 325] on div "Add Card..." at bounding box center [451, 332] width 108 height 13
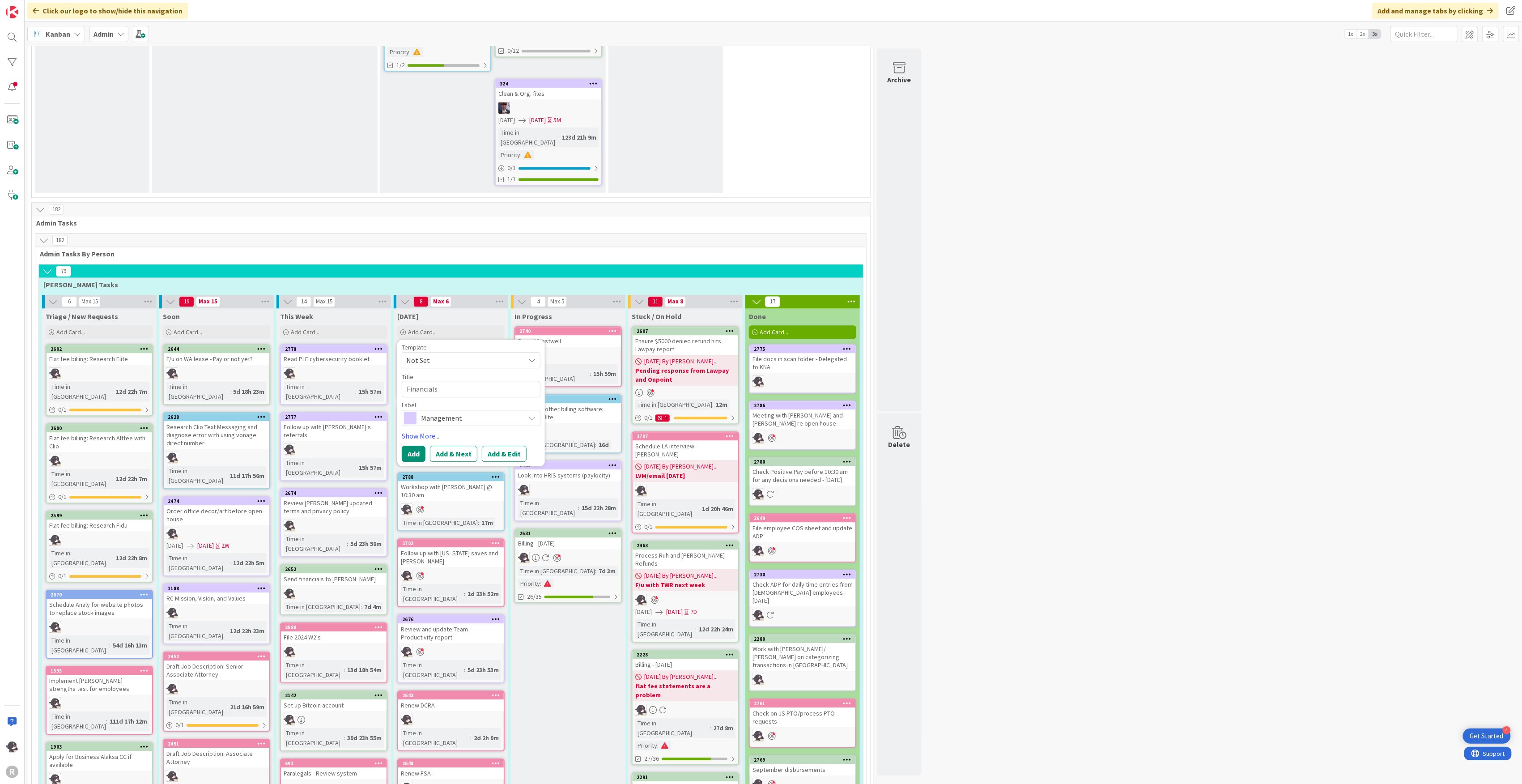
click at [460, 412] on span "Management" at bounding box center [471, 418] width 99 height 12
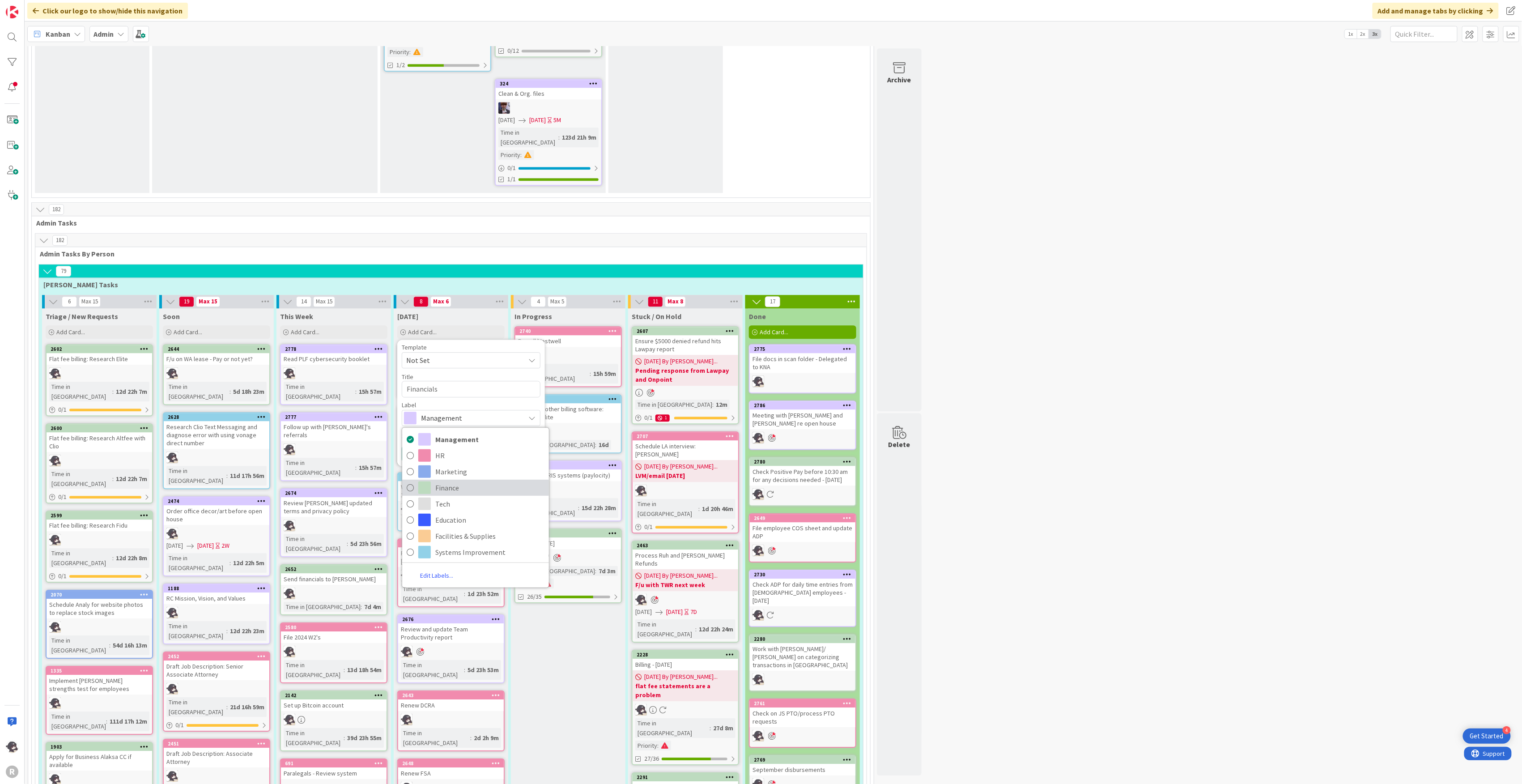
click at [442, 480] on span "Finance" at bounding box center [489, 487] width 109 height 13
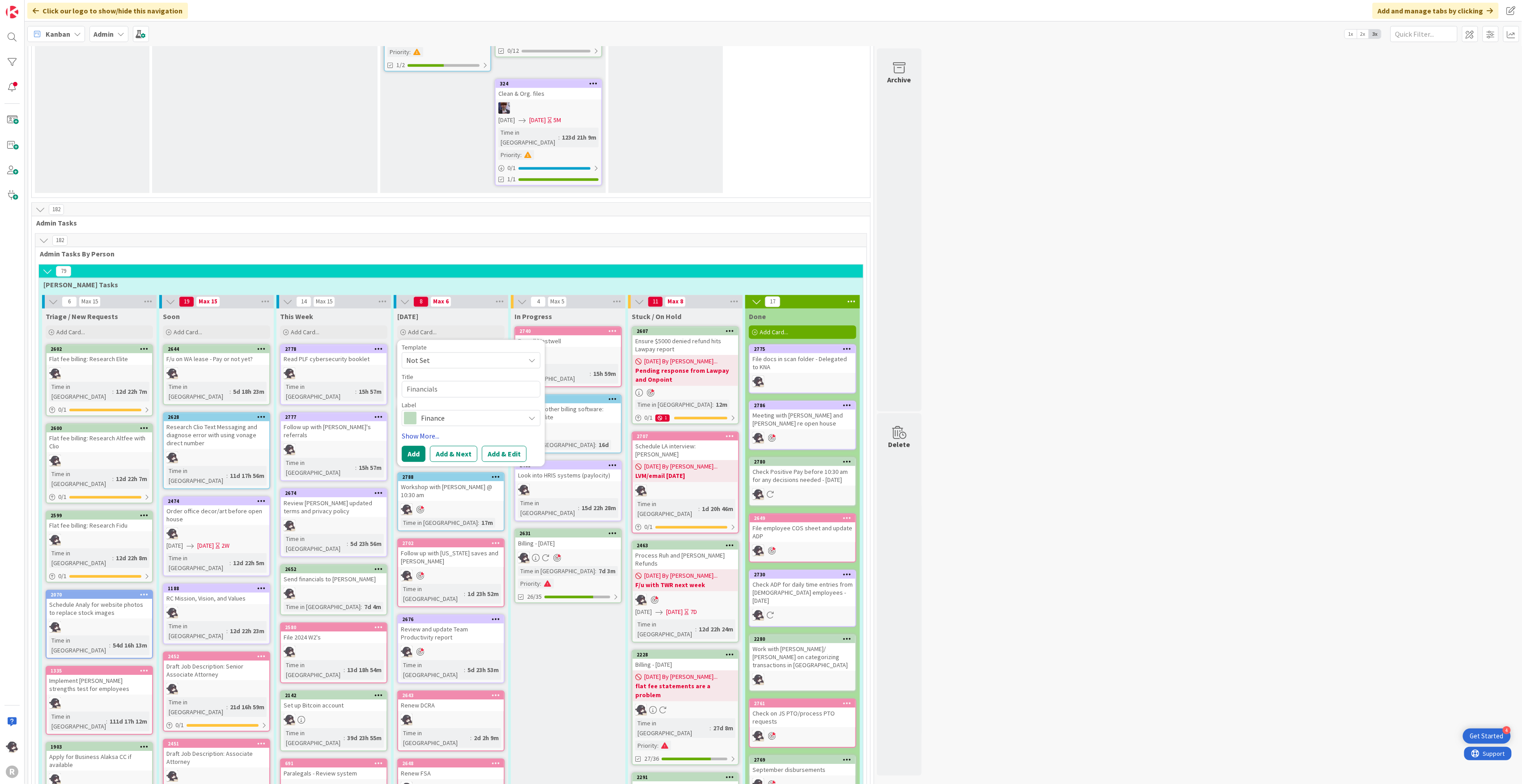
click at [432, 430] on link "Show More..." at bounding box center [471, 435] width 139 height 11
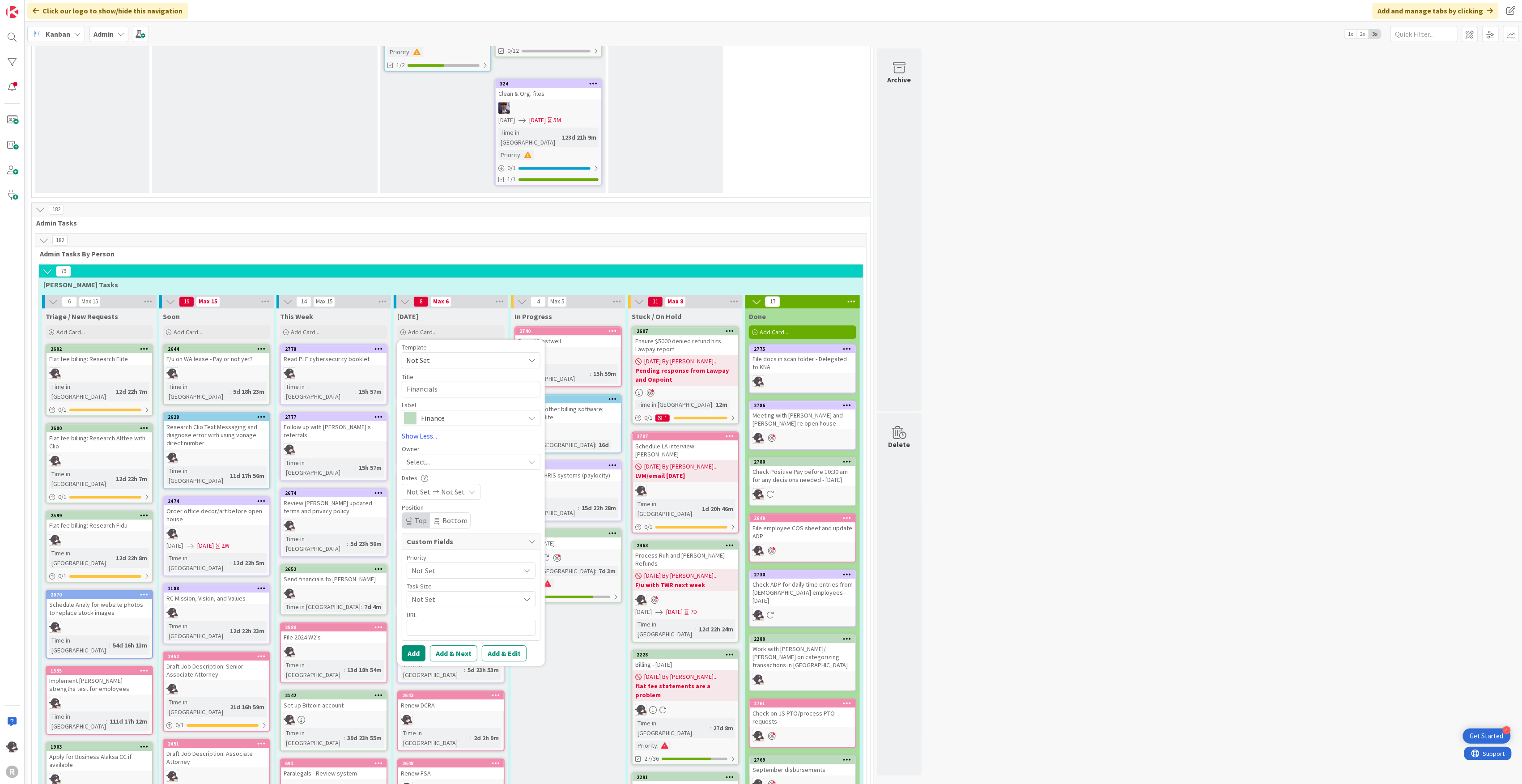
click at [436, 456] on div "Select..." at bounding box center [465, 461] width 118 height 11
click at [456, 513] on span "[PERSON_NAME]" at bounding box center [457, 520] width 43 height 13
click at [413, 645] on button "Add" at bounding box center [413, 653] width 23 height 16
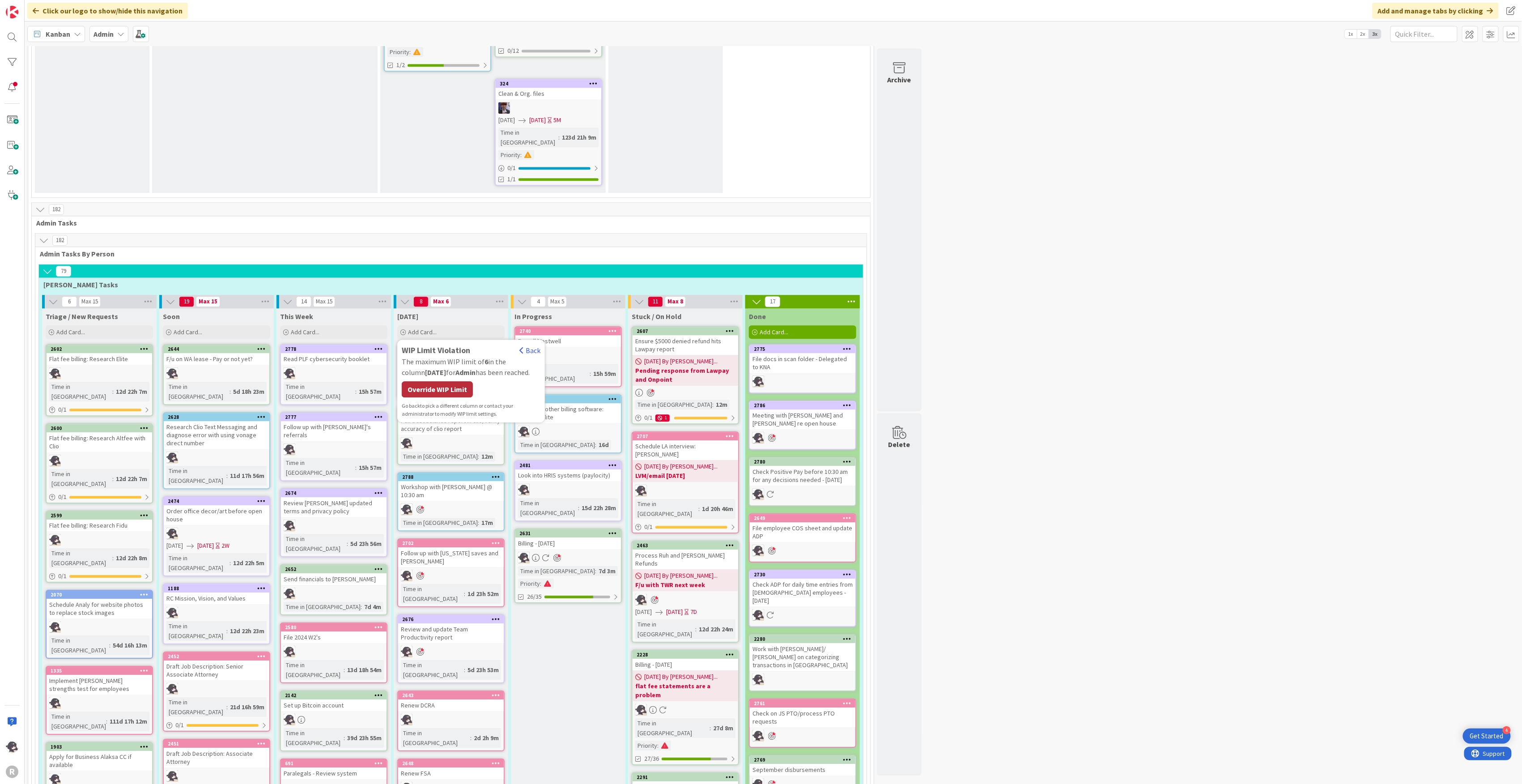
click at [446, 381] on div "Override WIP Limit" at bounding box center [437, 389] width 71 height 16
